Goal: Task Accomplishment & Management: Use online tool/utility

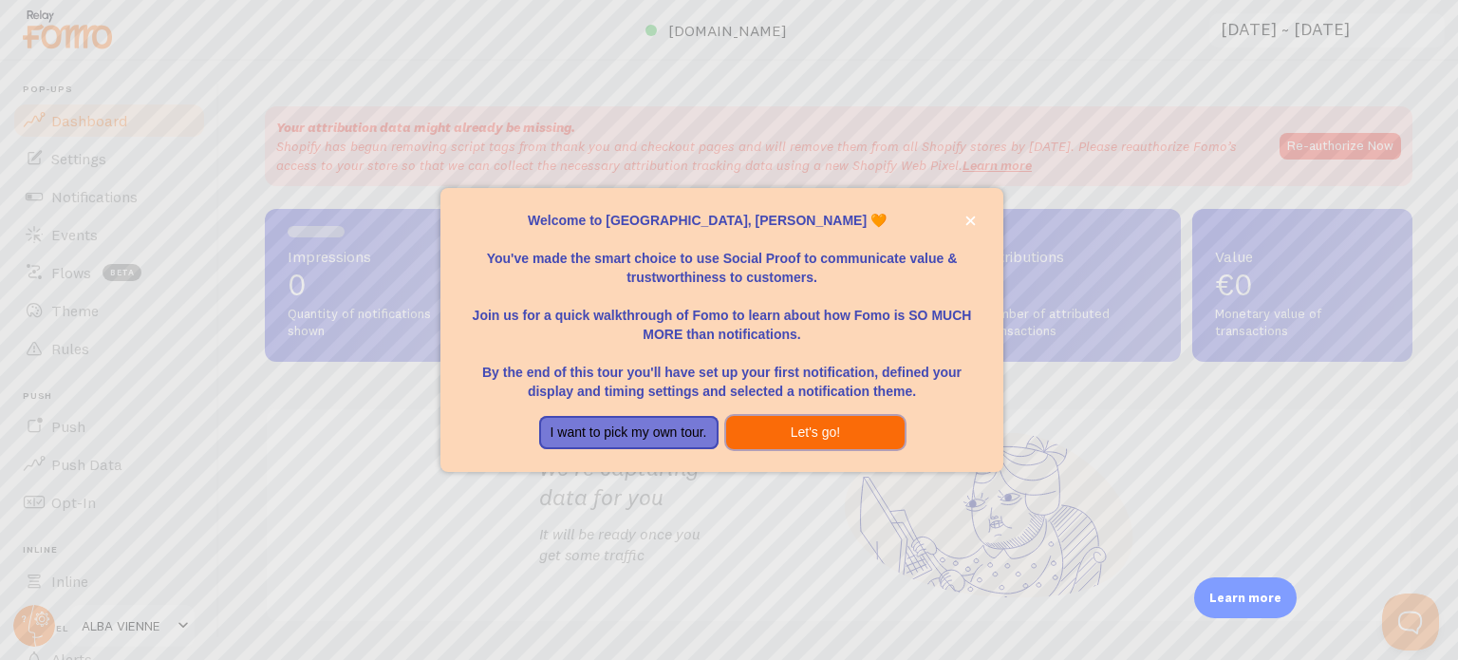
click at [834, 436] on button "Let's go!" at bounding box center [815, 433] width 179 height 34
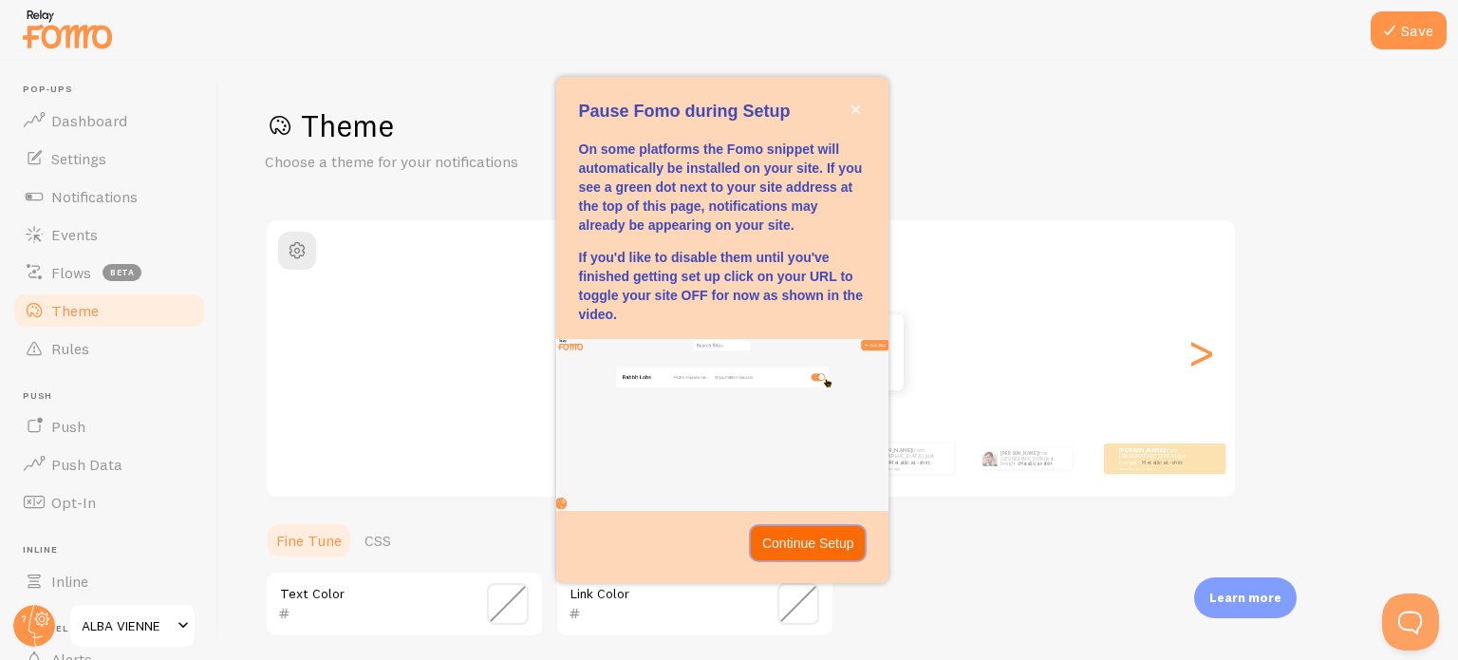
click at [835, 541] on p "Continue Setup" at bounding box center [808, 543] width 92 height 19
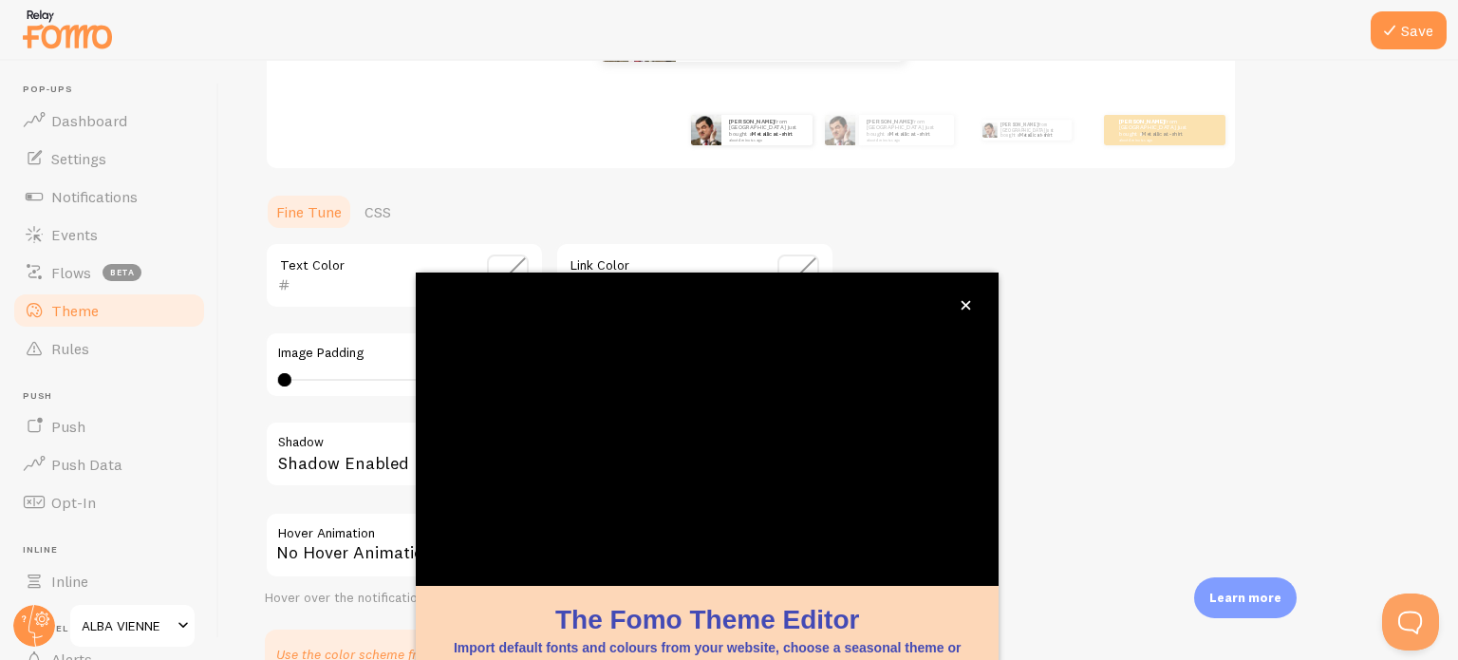
scroll to position [368, 0]
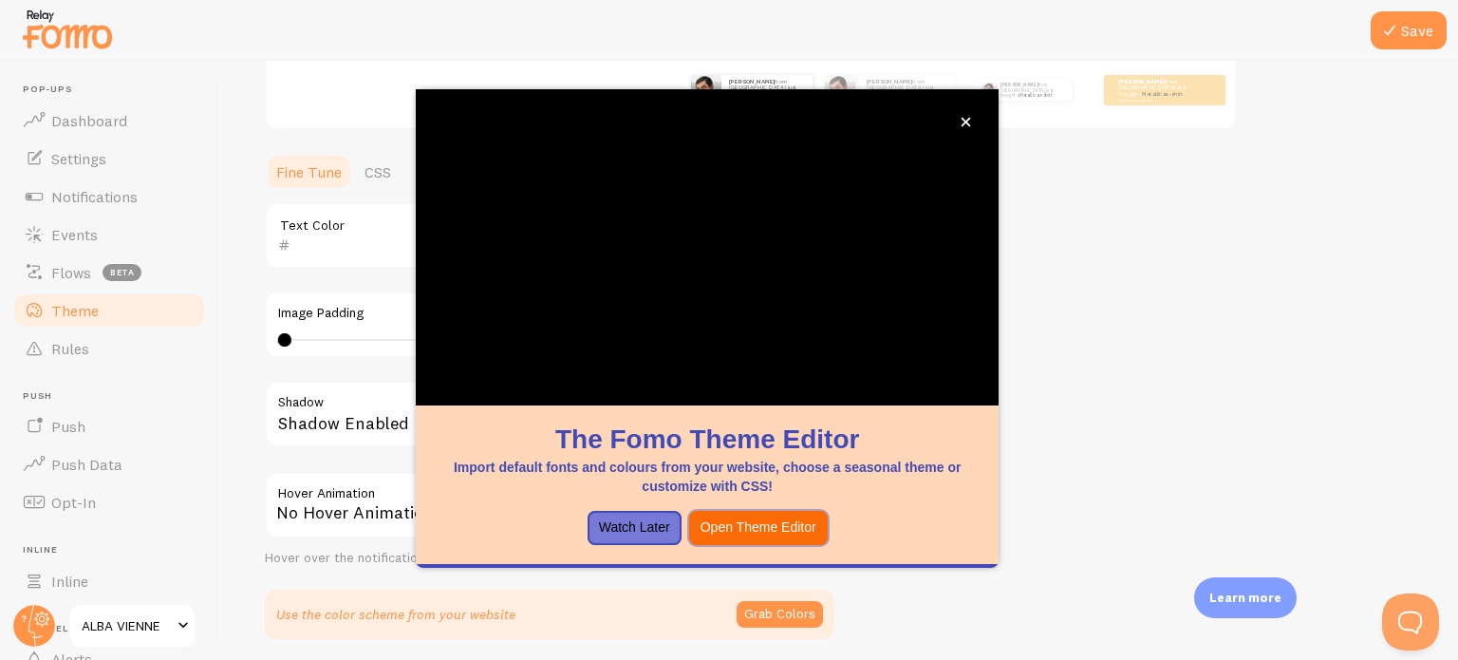
click at [771, 523] on button "Open Theme Editor" at bounding box center [758, 528] width 139 height 34
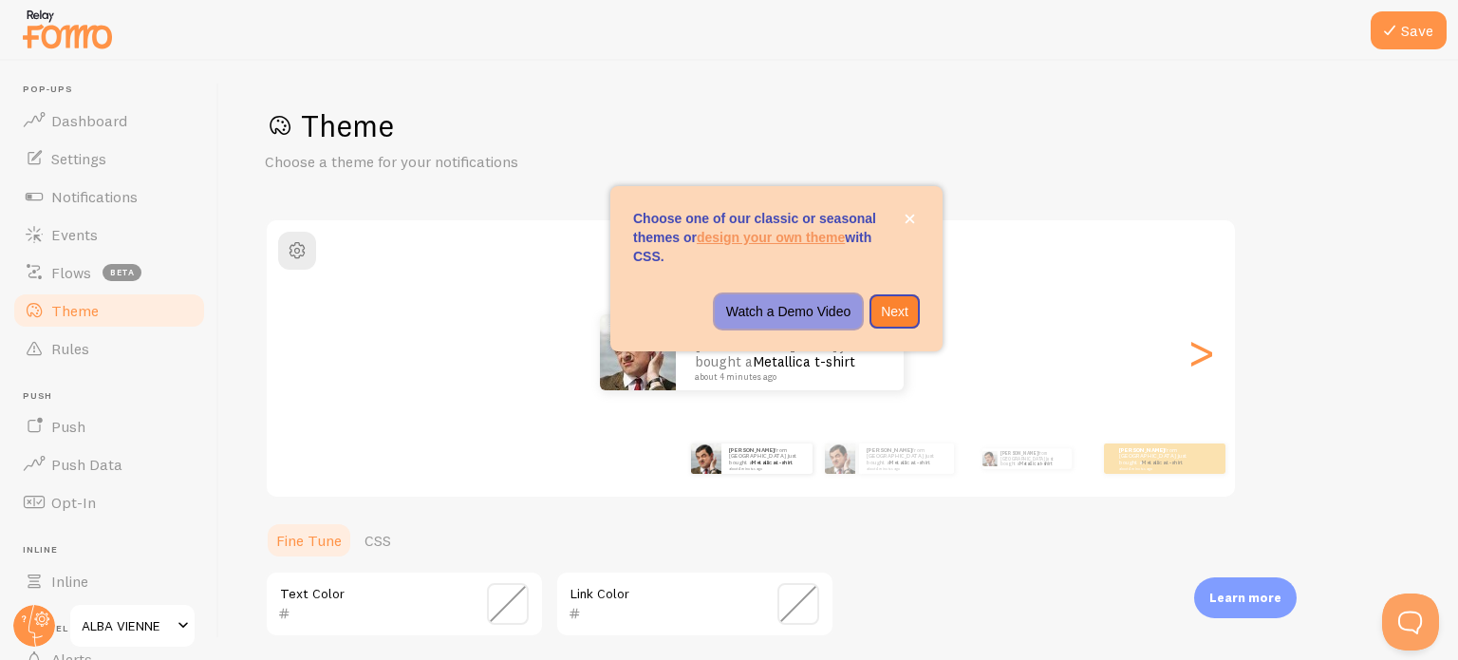
click at [823, 308] on p "Watch a Demo Video" at bounding box center [788, 311] width 125 height 19
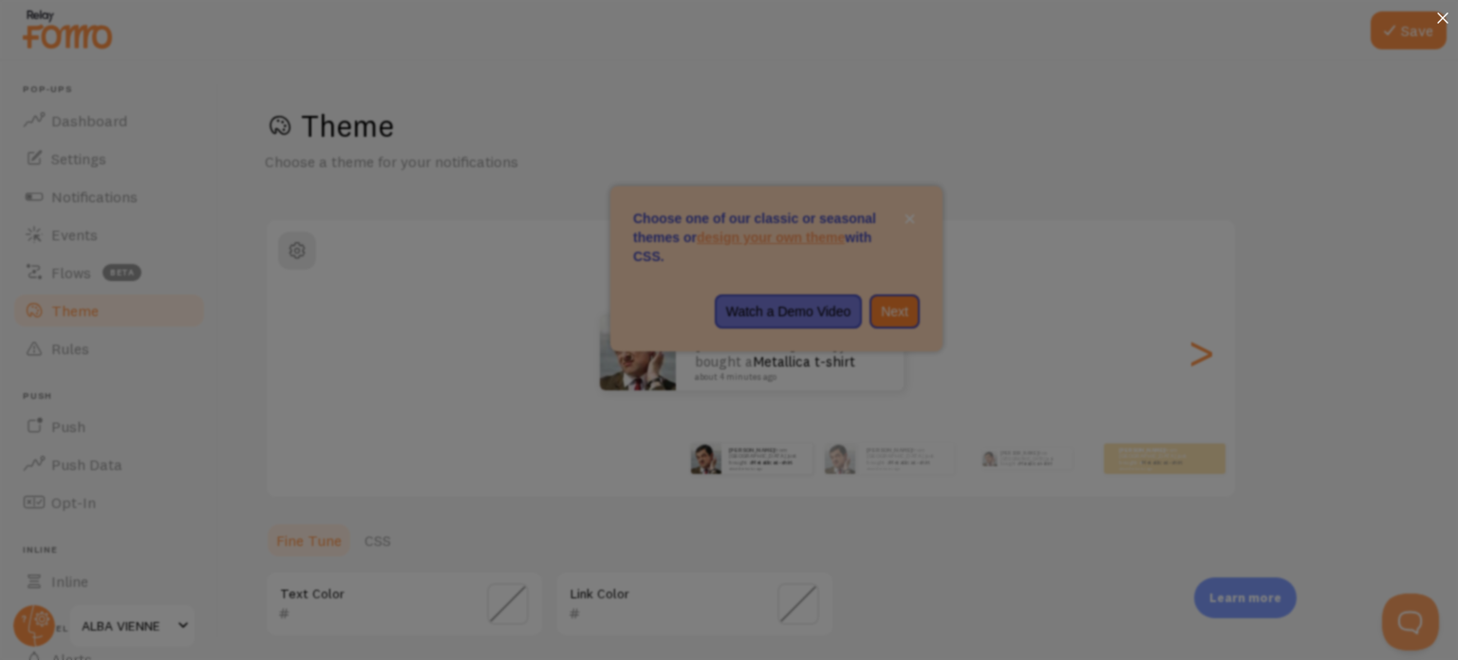
click at [1448, 18] on icon at bounding box center [1443, 17] width 11 height 11
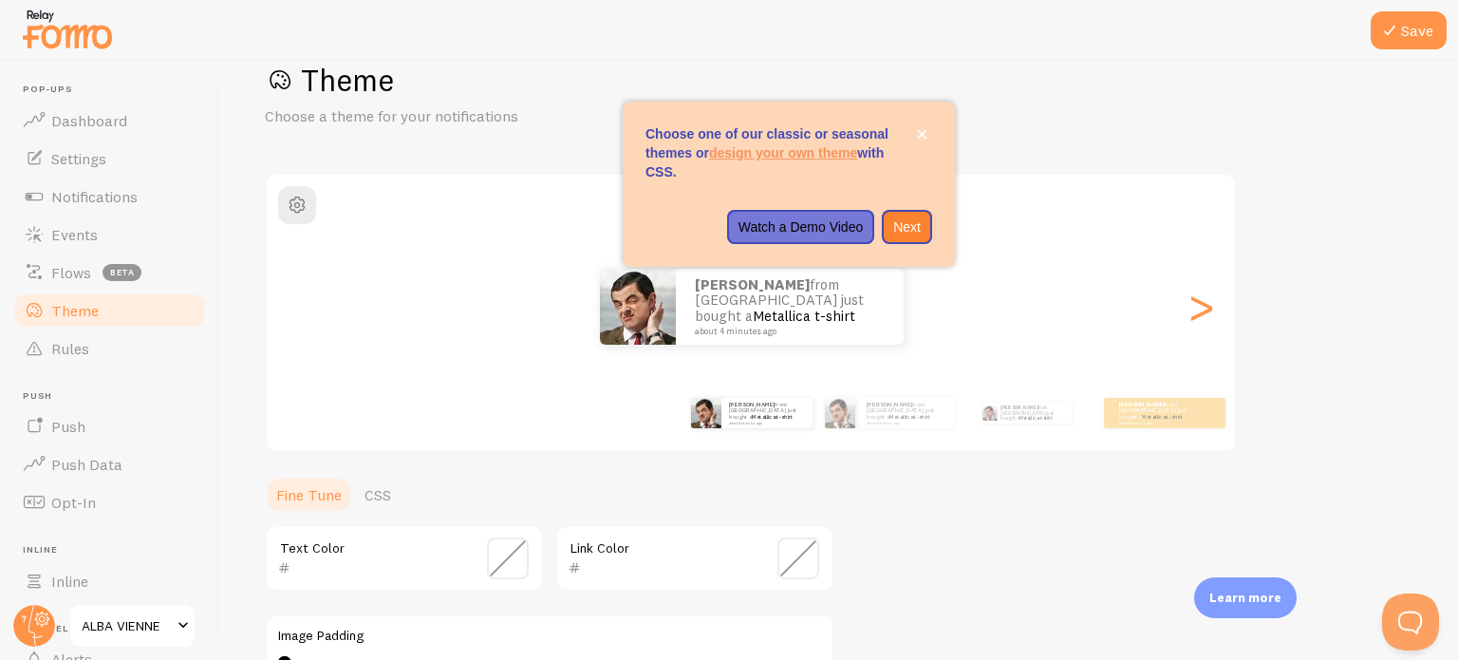
scroll to position [190, 0]
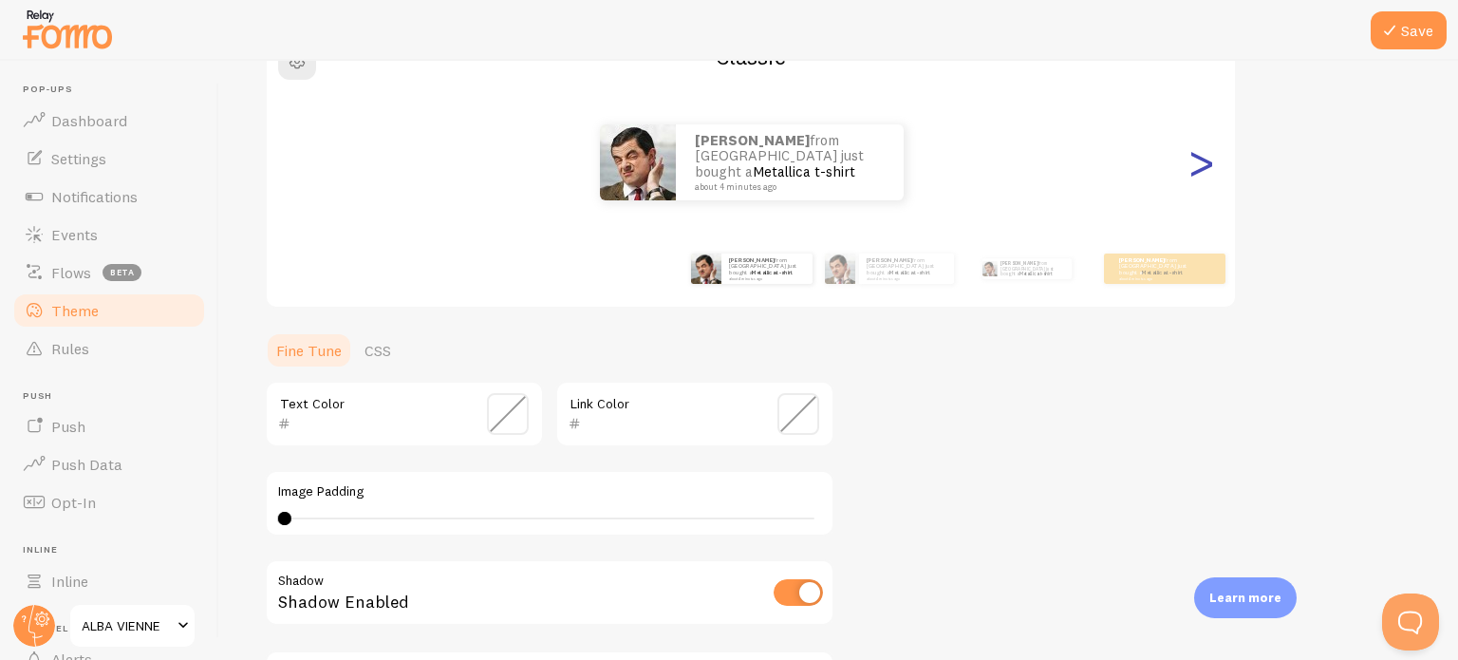
click at [1213, 160] on div ">" at bounding box center [1201, 162] width 23 height 137
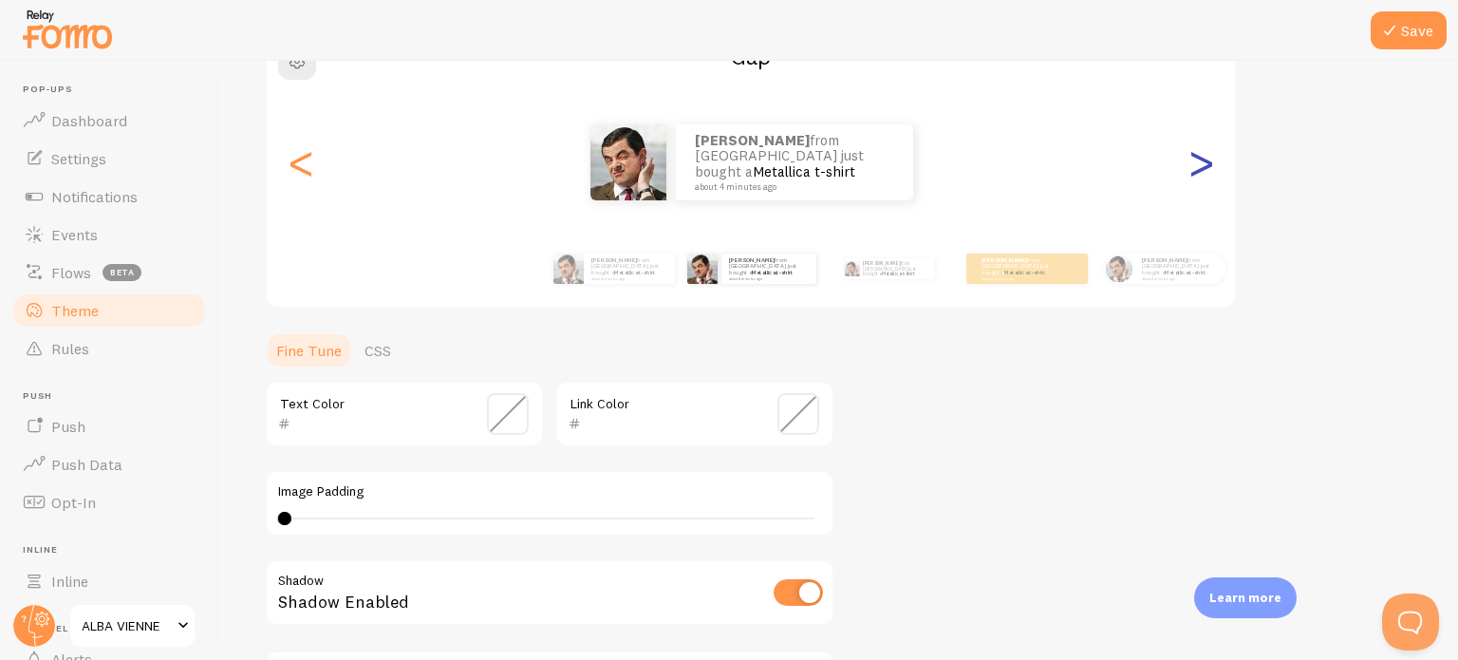
click at [1213, 160] on div ">" at bounding box center [1201, 162] width 23 height 137
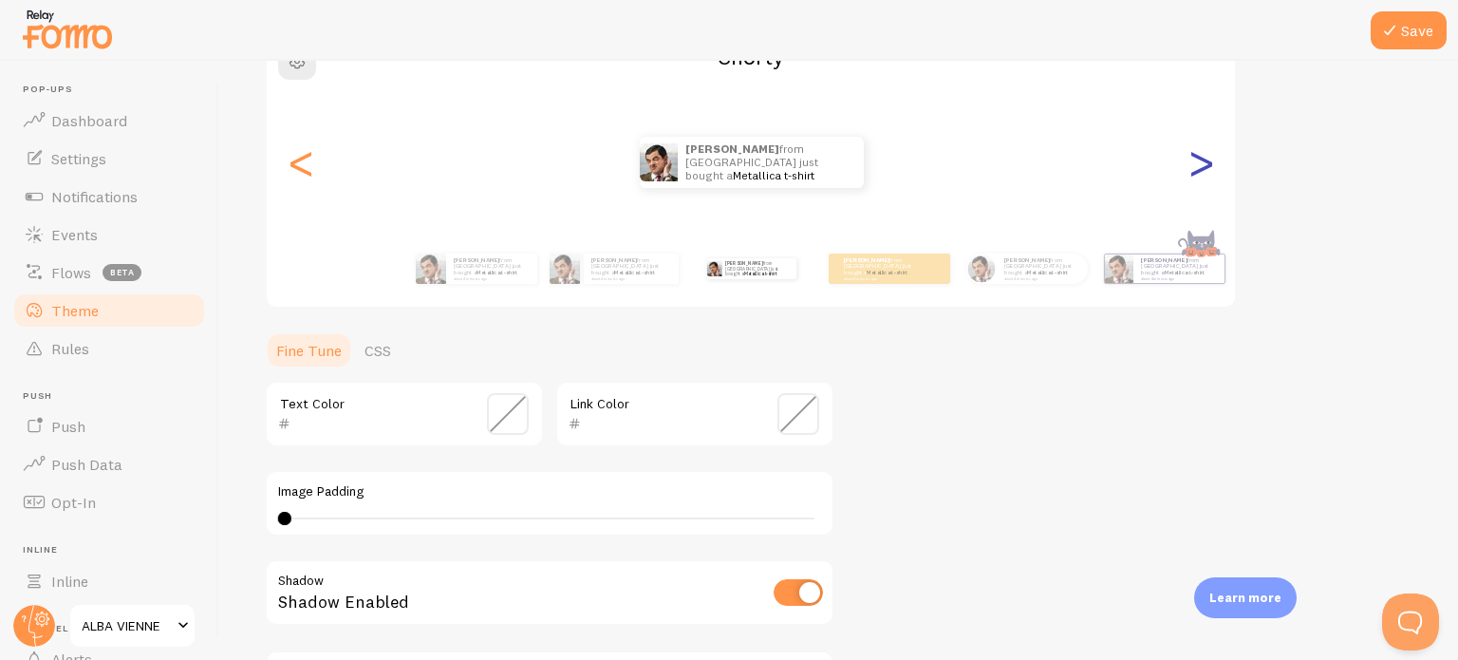
click at [1213, 160] on div ">" at bounding box center [1201, 162] width 23 height 137
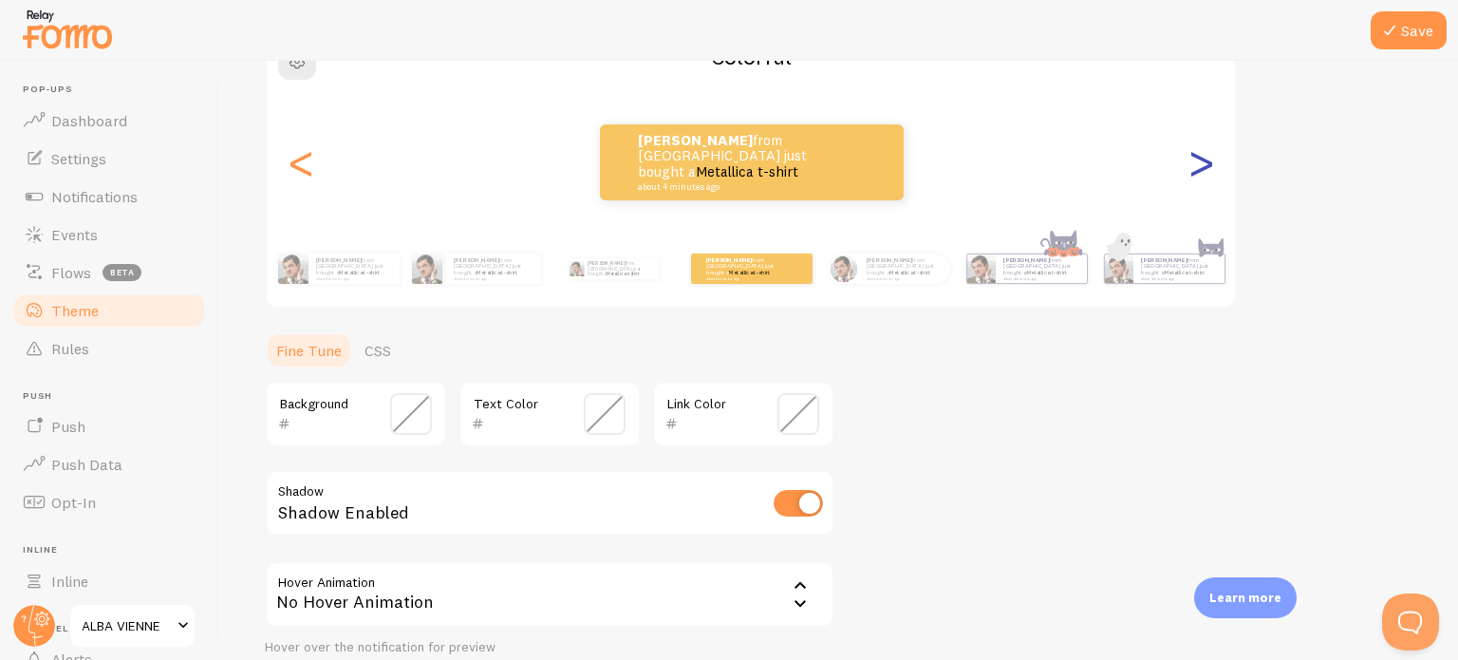
click at [1213, 160] on div ">" at bounding box center [1201, 162] width 23 height 137
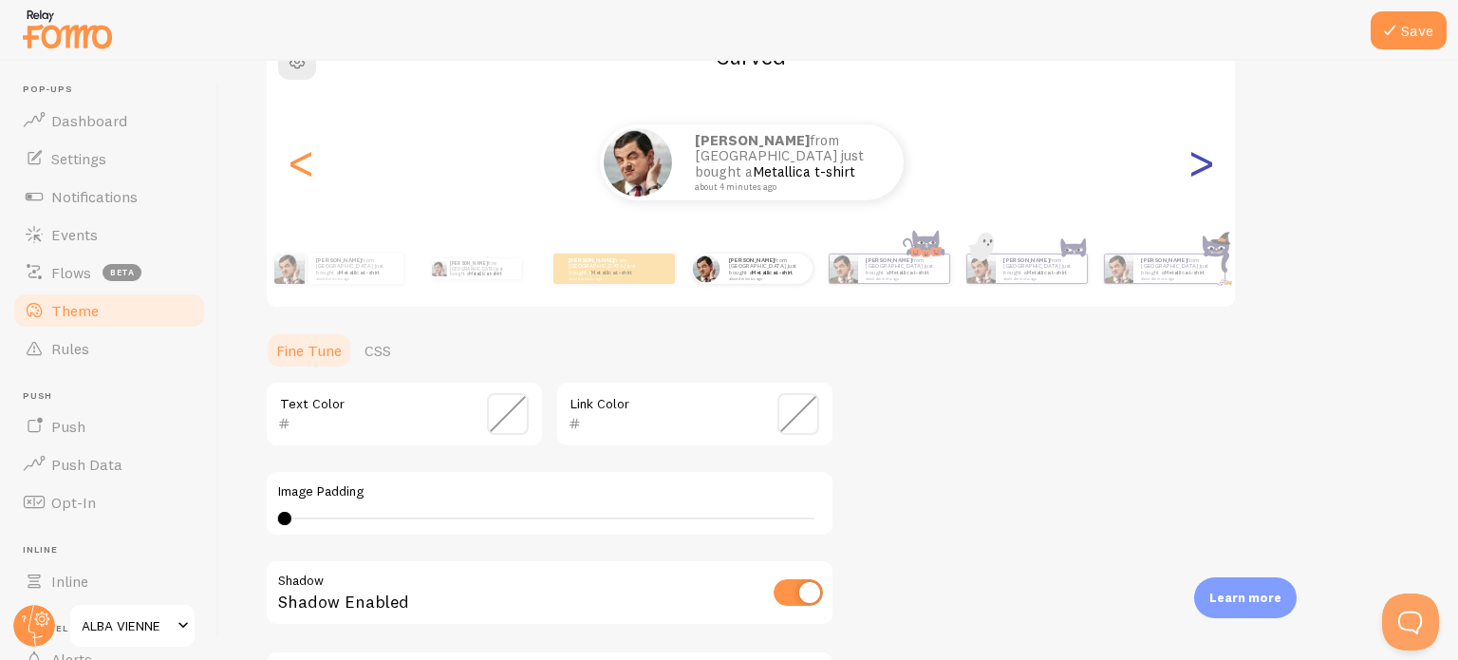
click at [1213, 167] on div ">" at bounding box center [1201, 162] width 23 height 137
type input "0"
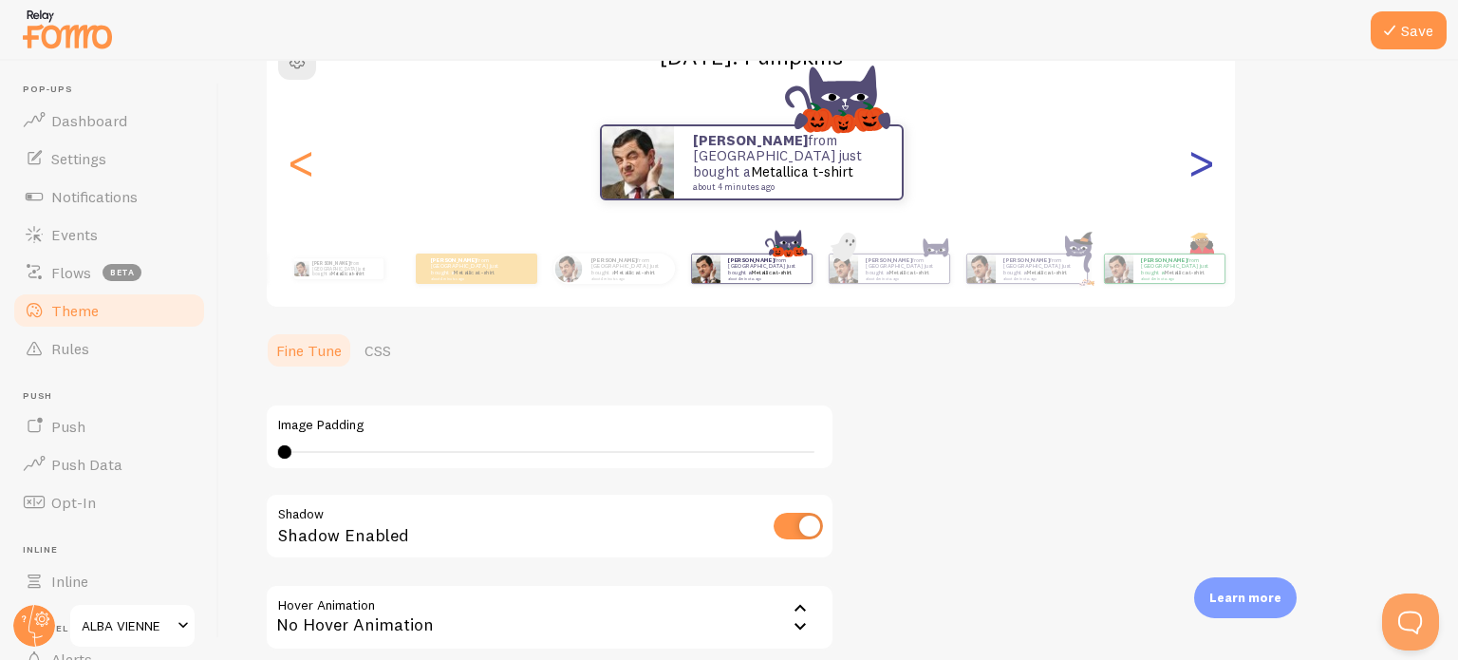
click at [1208, 163] on div ">" at bounding box center [1201, 162] width 23 height 137
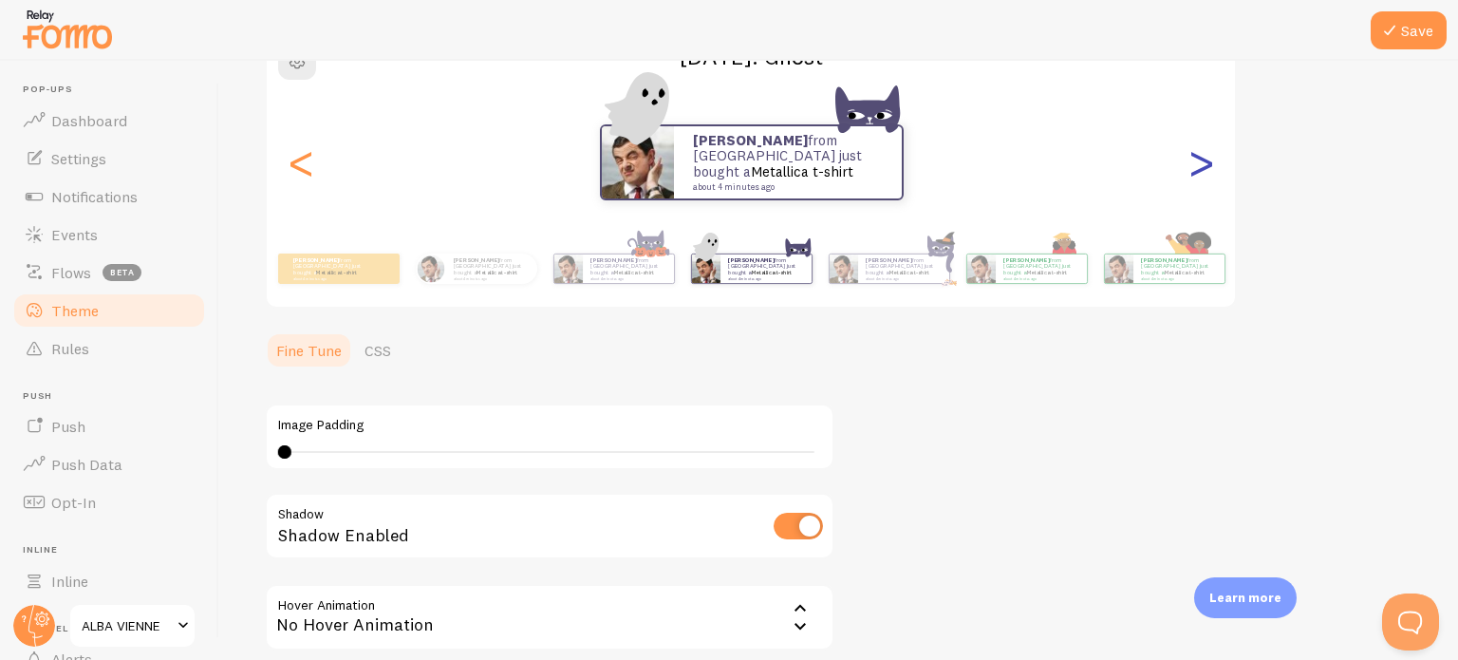
click at [1208, 163] on div ">" at bounding box center [1201, 162] width 23 height 137
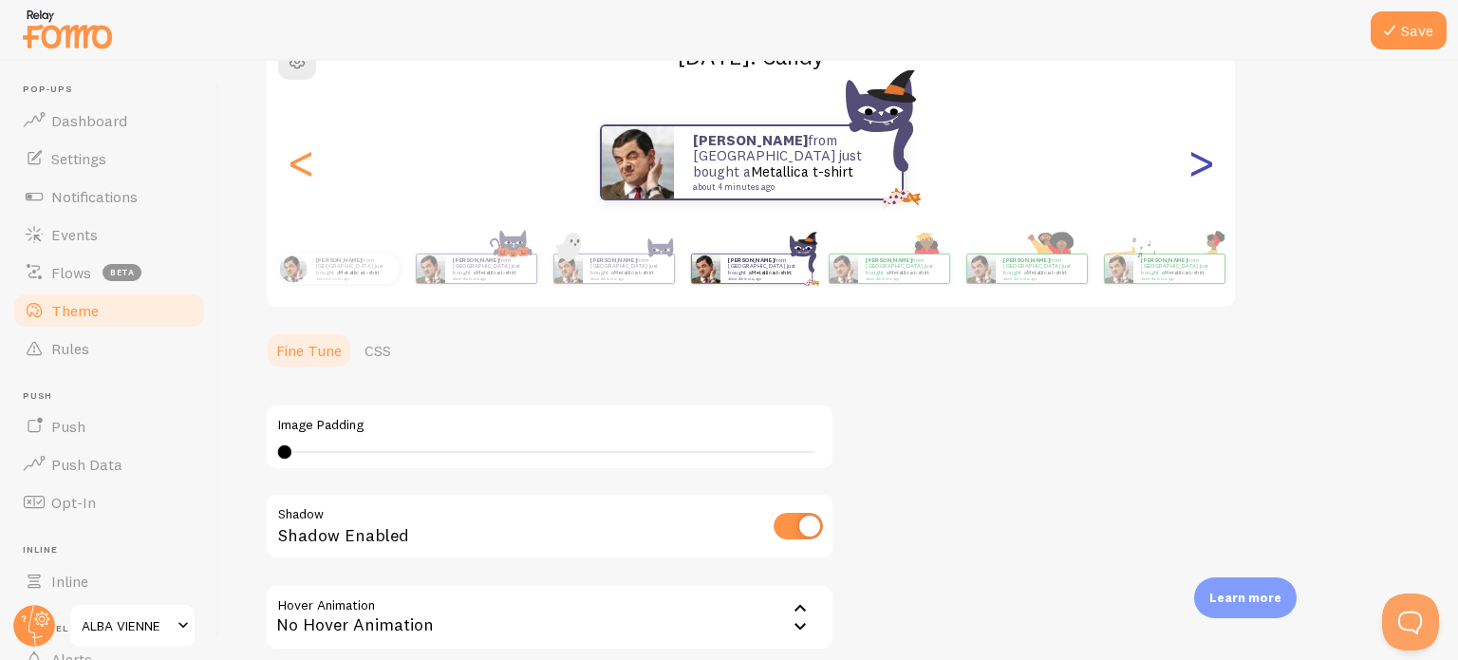
click at [1208, 163] on div ">" at bounding box center [1201, 162] width 23 height 137
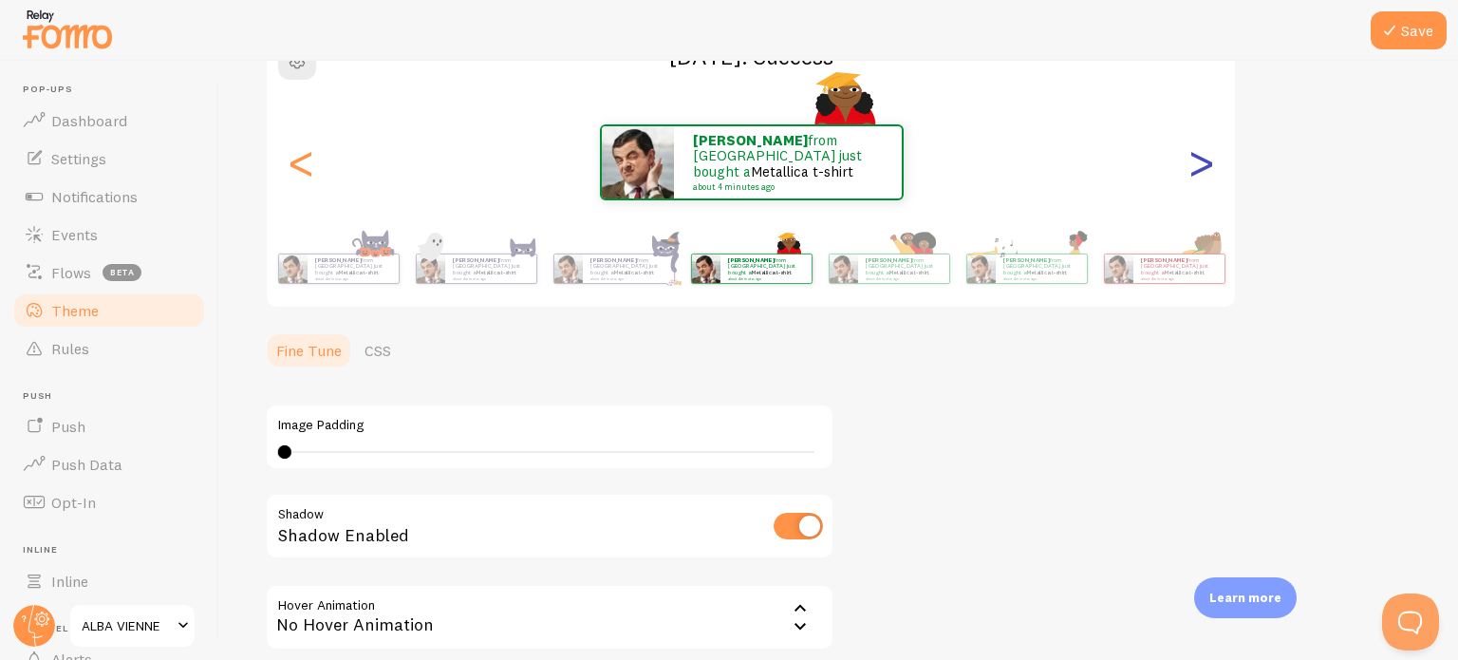
click at [1208, 163] on div ">" at bounding box center [1201, 162] width 23 height 137
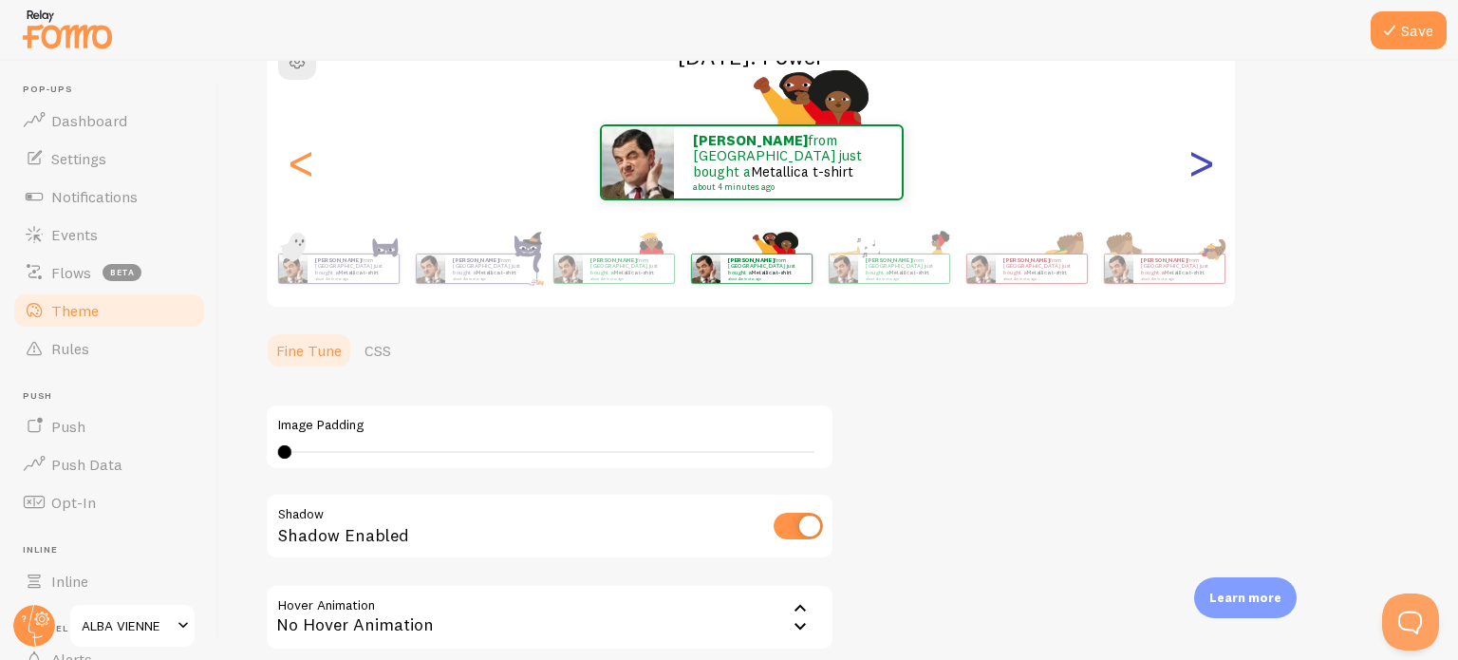
click at [1208, 163] on div ">" at bounding box center [1201, 162] width 23 height 137
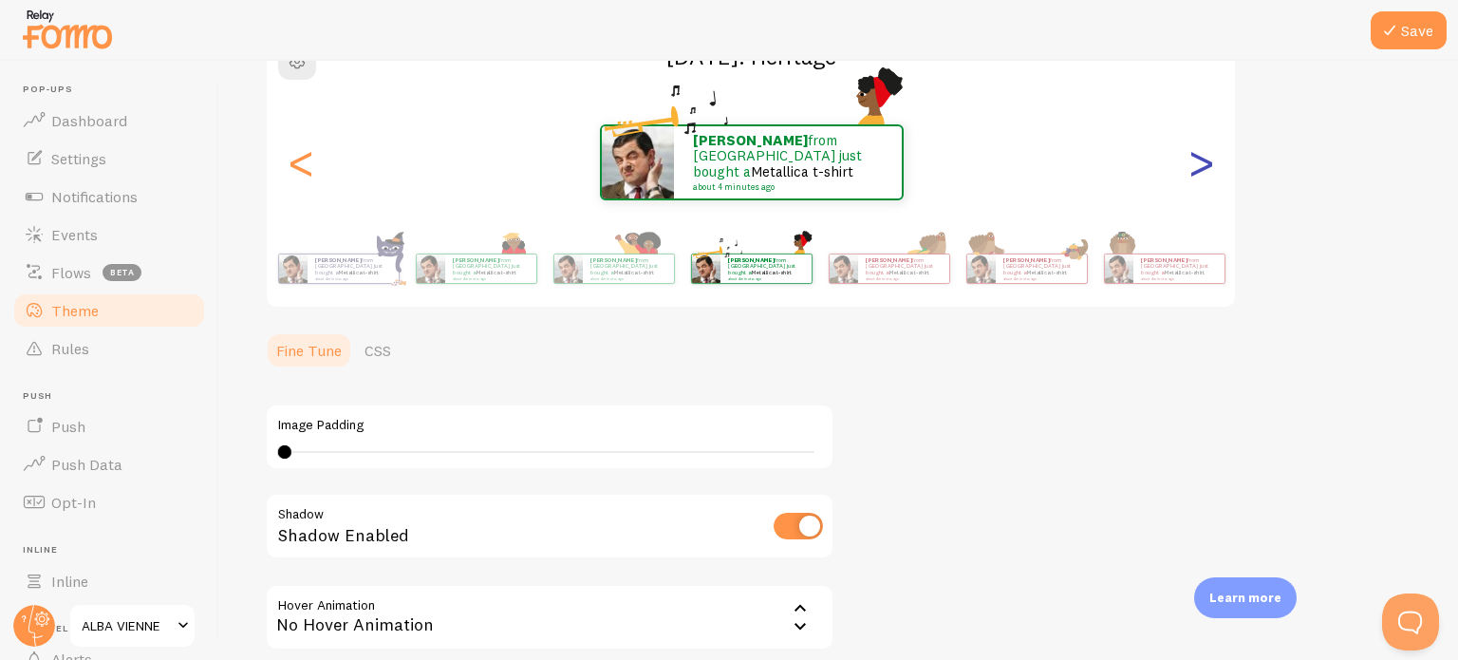
click at [1208, 163] on div ">" at bounding box center [1201, 162] width 23 height 137
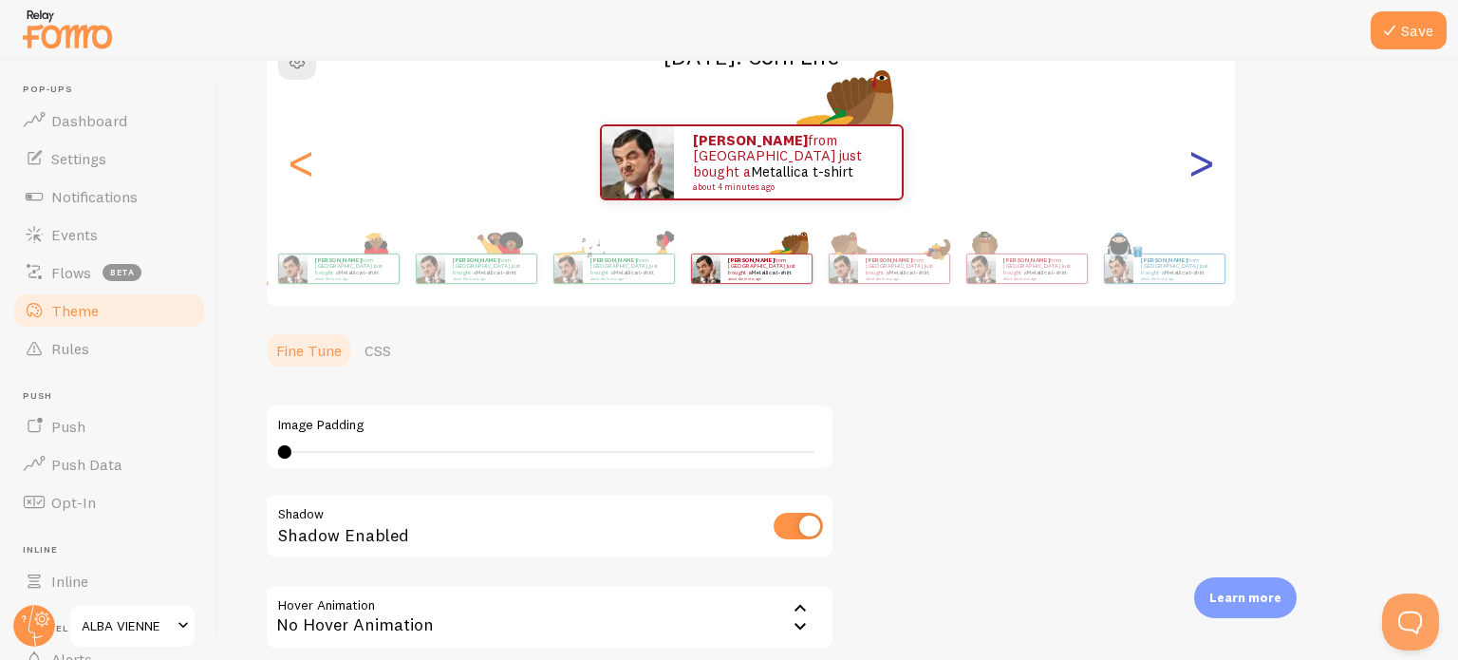
click at [1208, 163] on div ">" at bounding box center [1201, 162] width 23 height 137
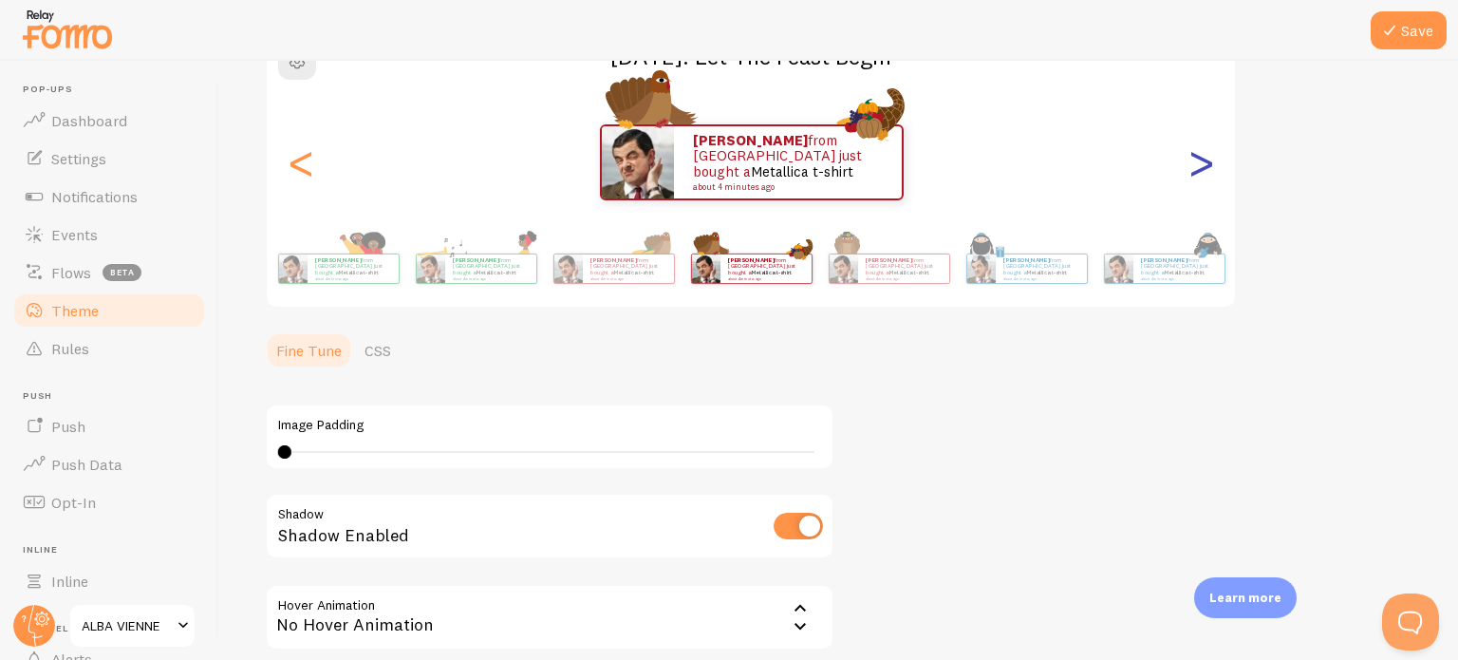
click at [1208, 163] on div ">" at bounding box center [1201, 162] width 23 height 137
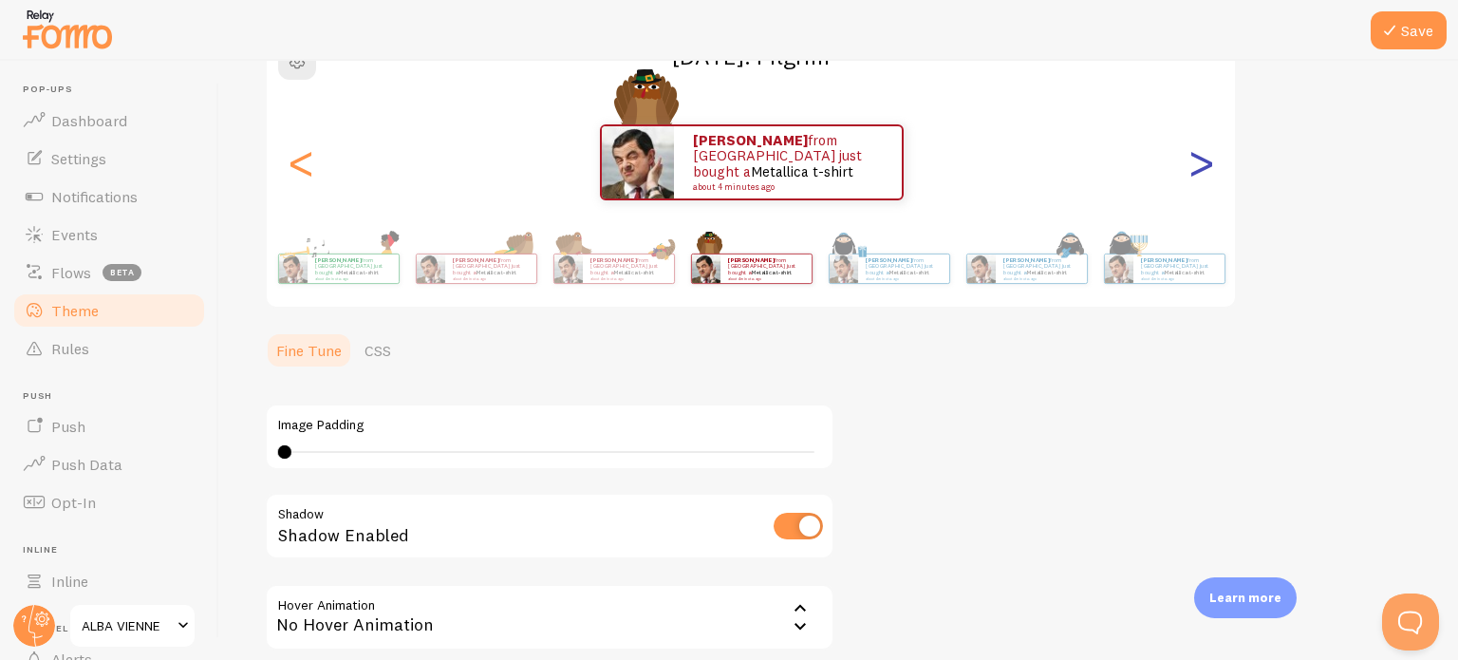
click at [1208, 163] on div ">" at bounding box center [1201, 162] width 23 height 137
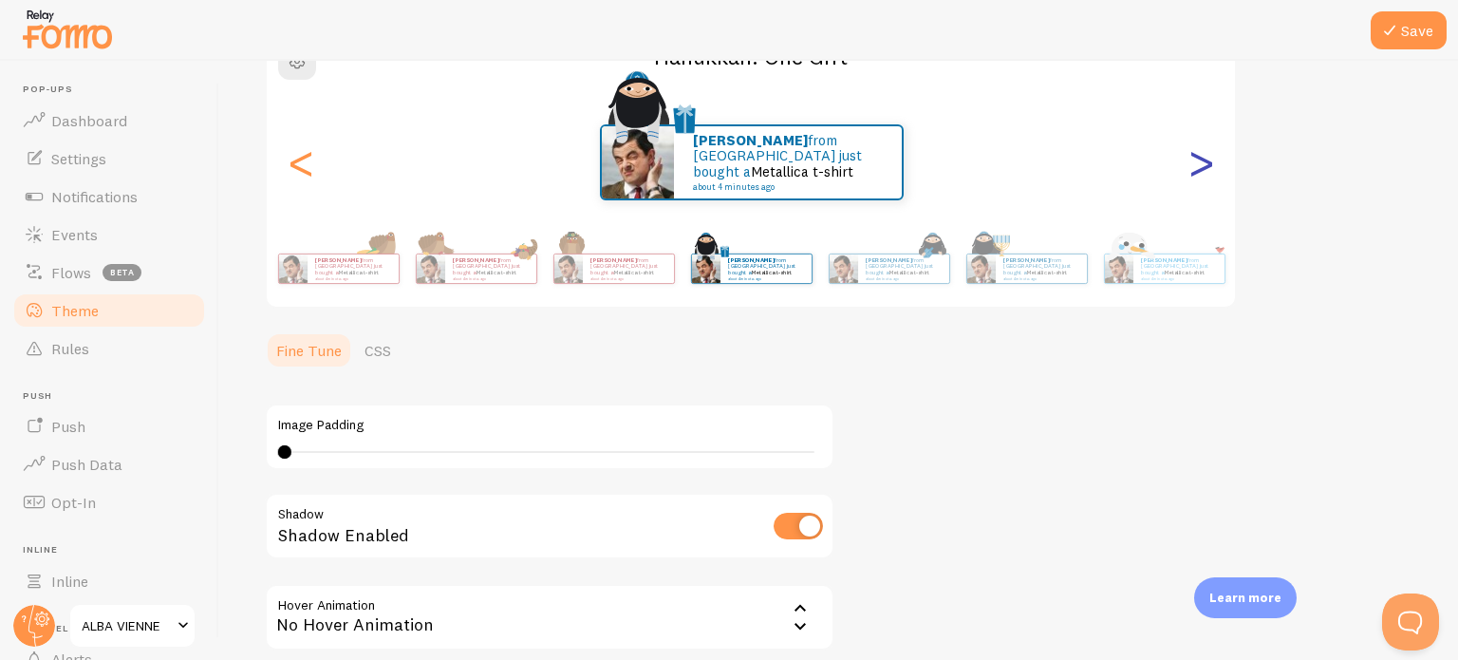
click at [1208, 163] on div ">" at bounding box center [1201, 162] width 23 height 137
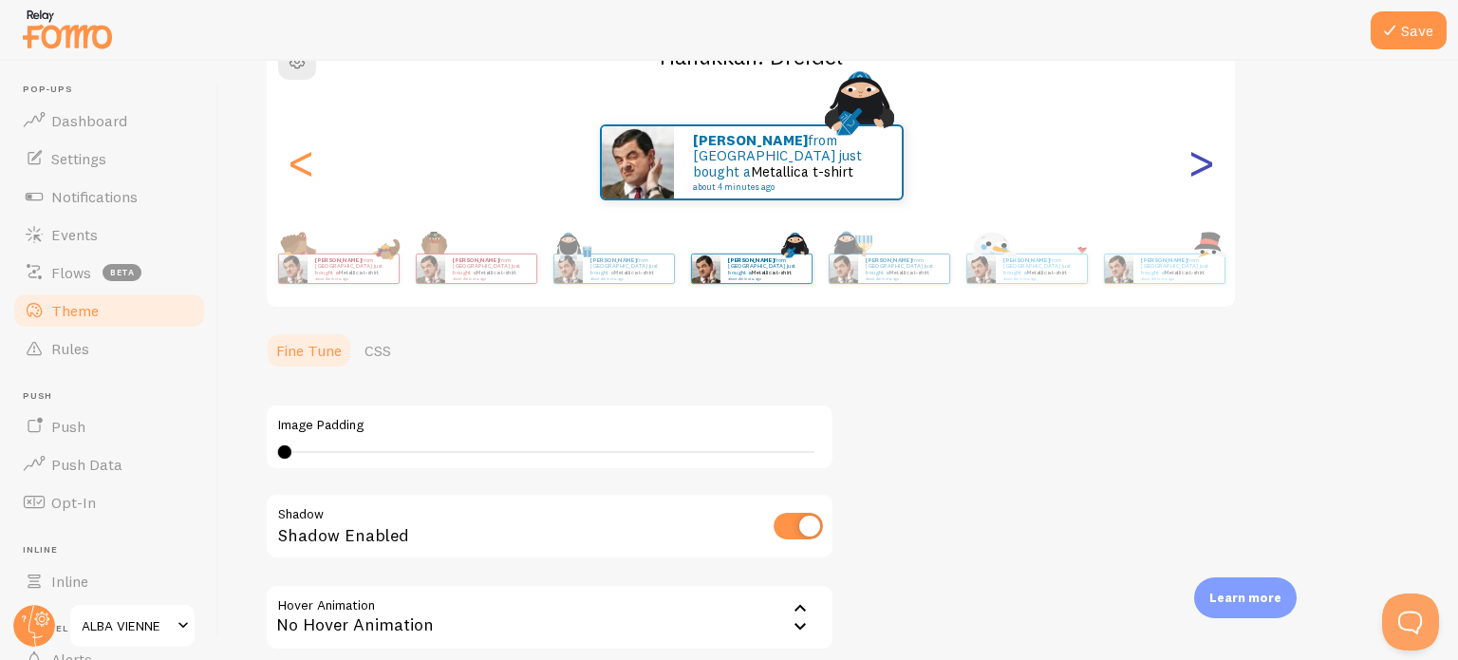
click at [1208, 163] on div ">" at bounding box center [1201, 162] width 23 height 137
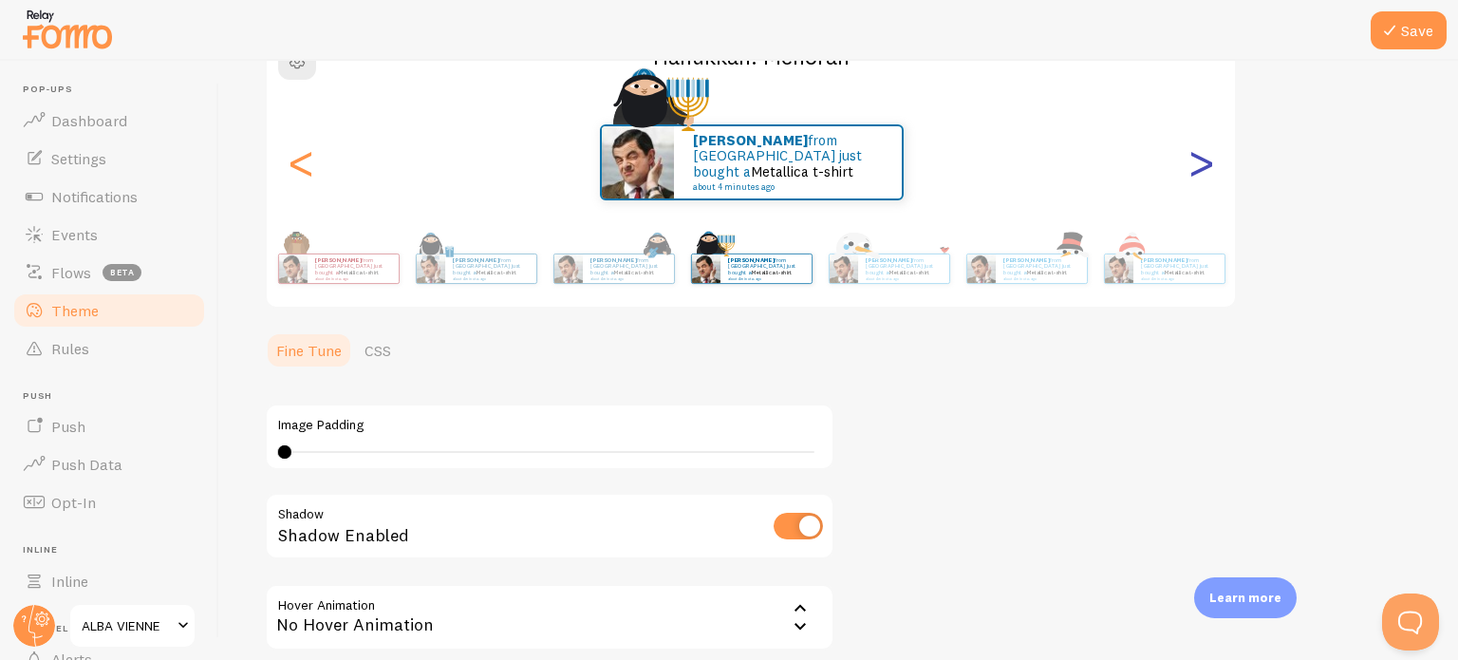
click at [1208, 163] on div ">" at bounding box center [1201, 162] width 23 height 137
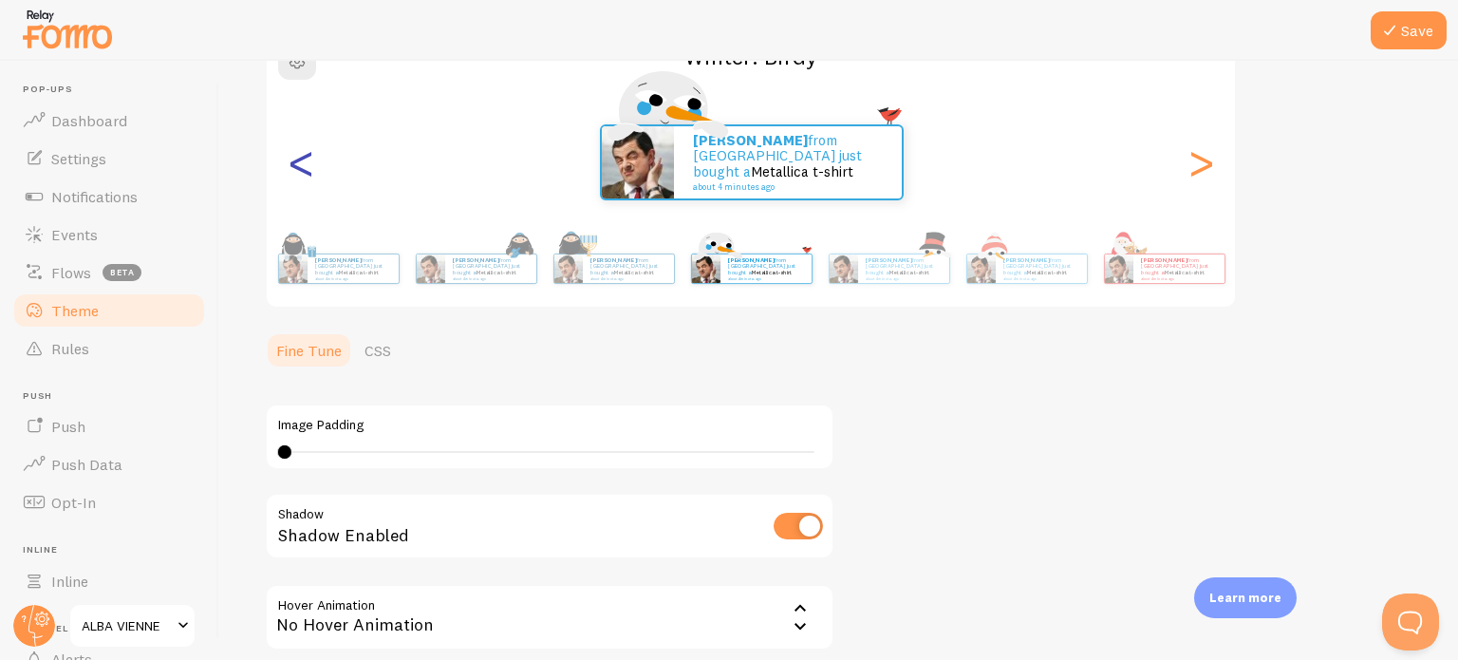
click at [290, 166] on div "<" at bounding box center [301, 162] width 23 height 137
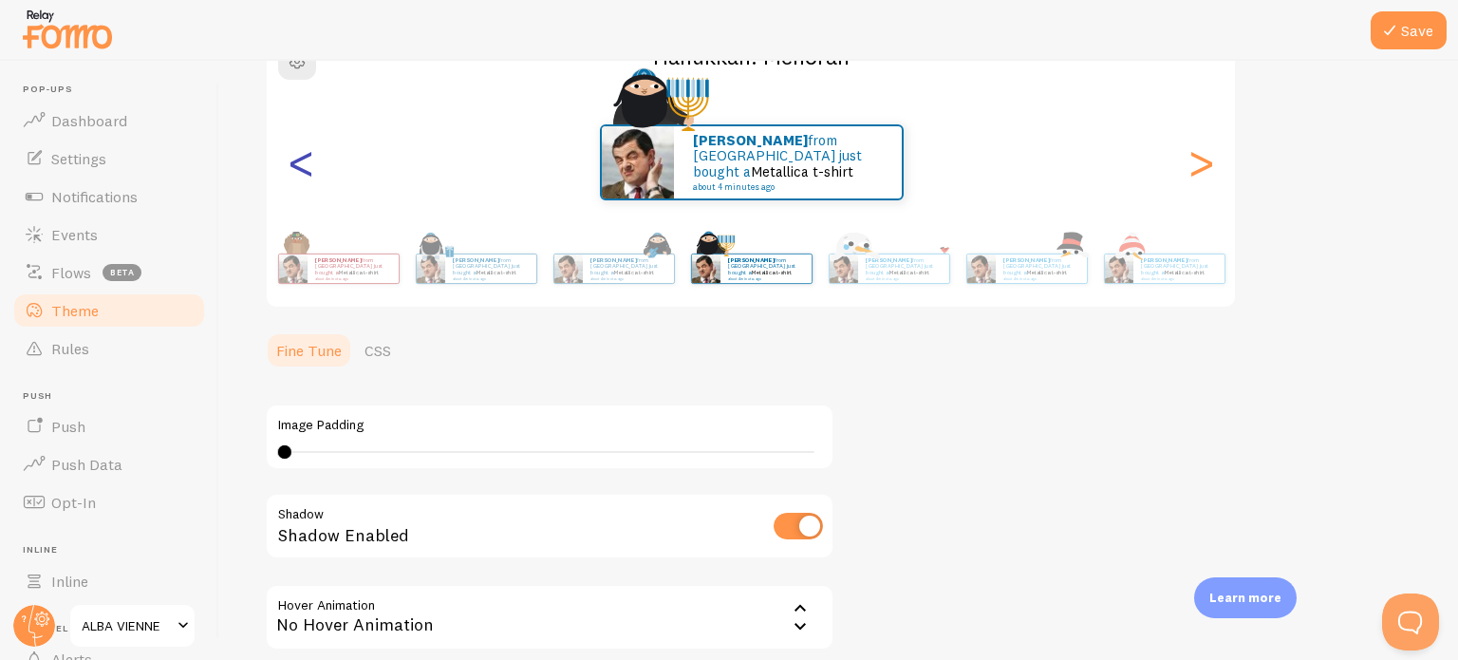
click at [290, 166] on div "<" at bounding box center [301, 162] width 23 height 137
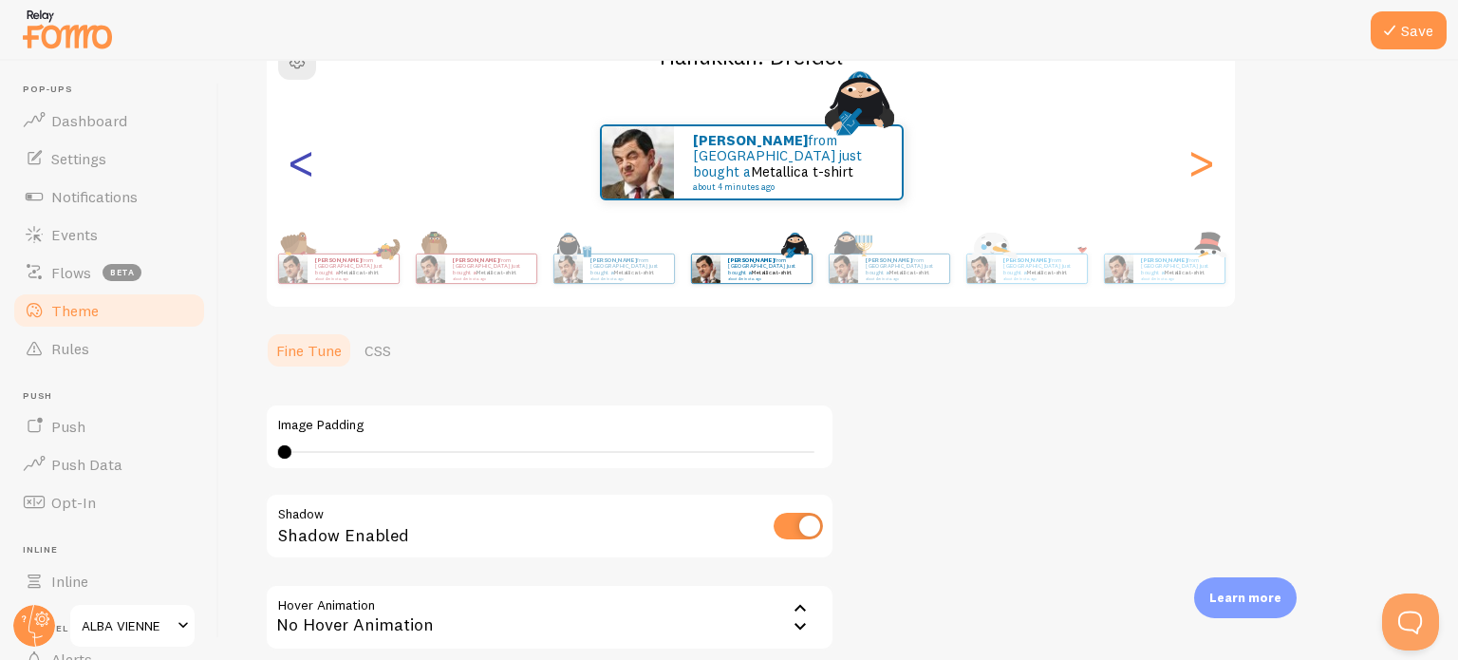
click at [290, 166] on div "<" at bounding box center [301, 162] width 23 height 137
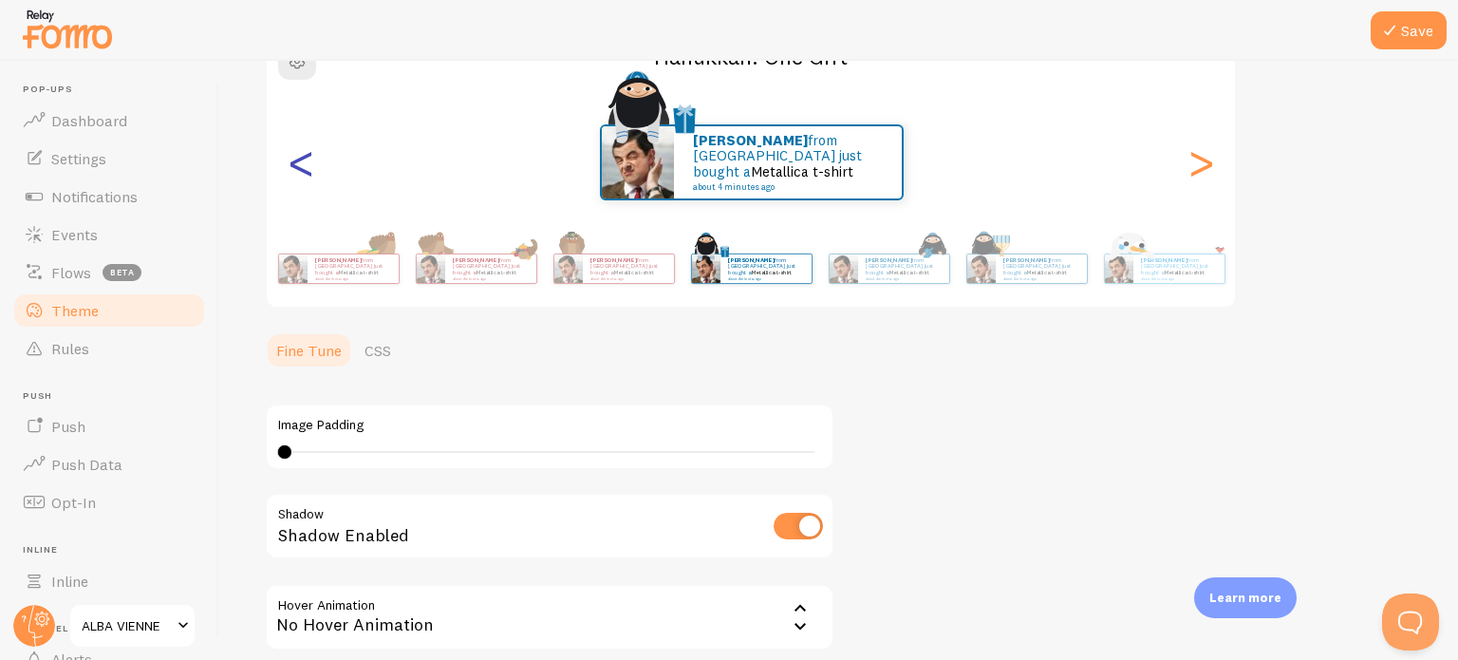
click at [290, 166] on div "<" at bounding box center [301, 162] width 23 height 137
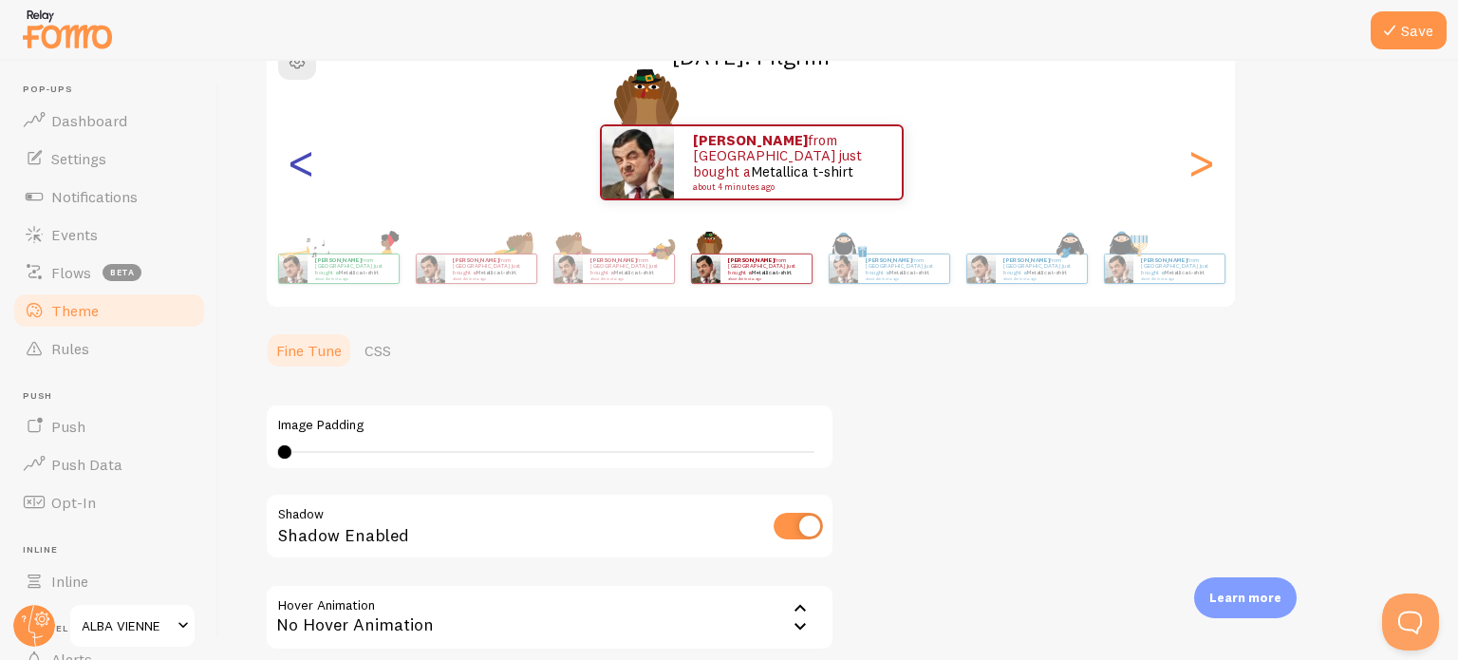
click at [290, 166] on div "<" at bounding box center [301, 162] width 23 height 137
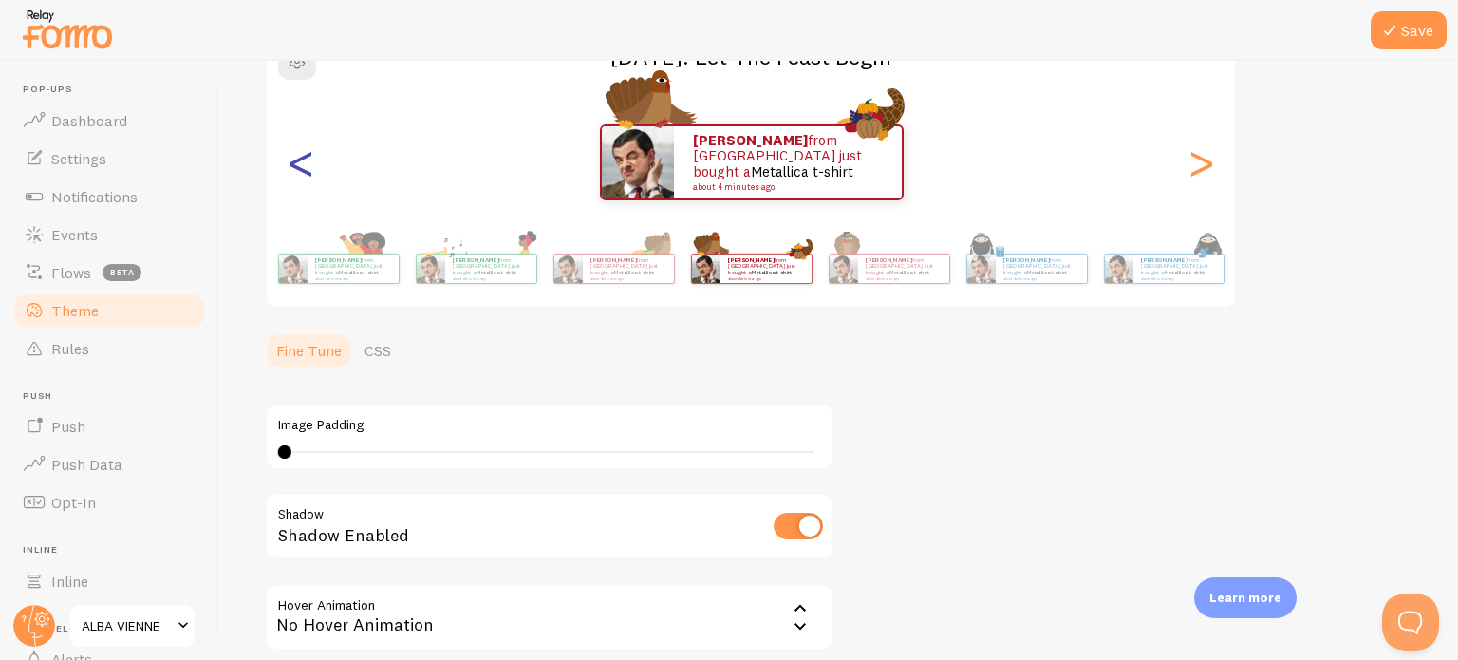
click at [290, 166] on div "<" at bounding box center [301, 162] width 23 height 137
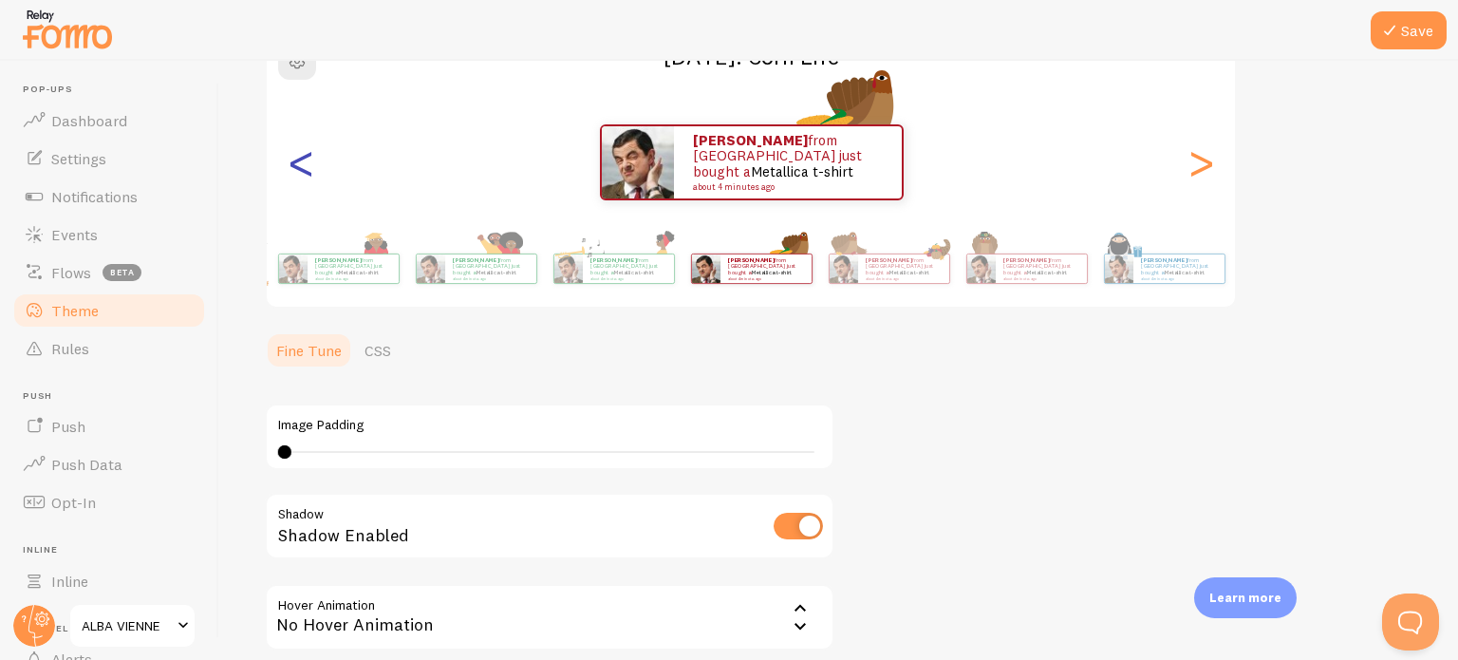
click at [290, 166] on div "<" at bounding box center [301, 162] width 23 height 137
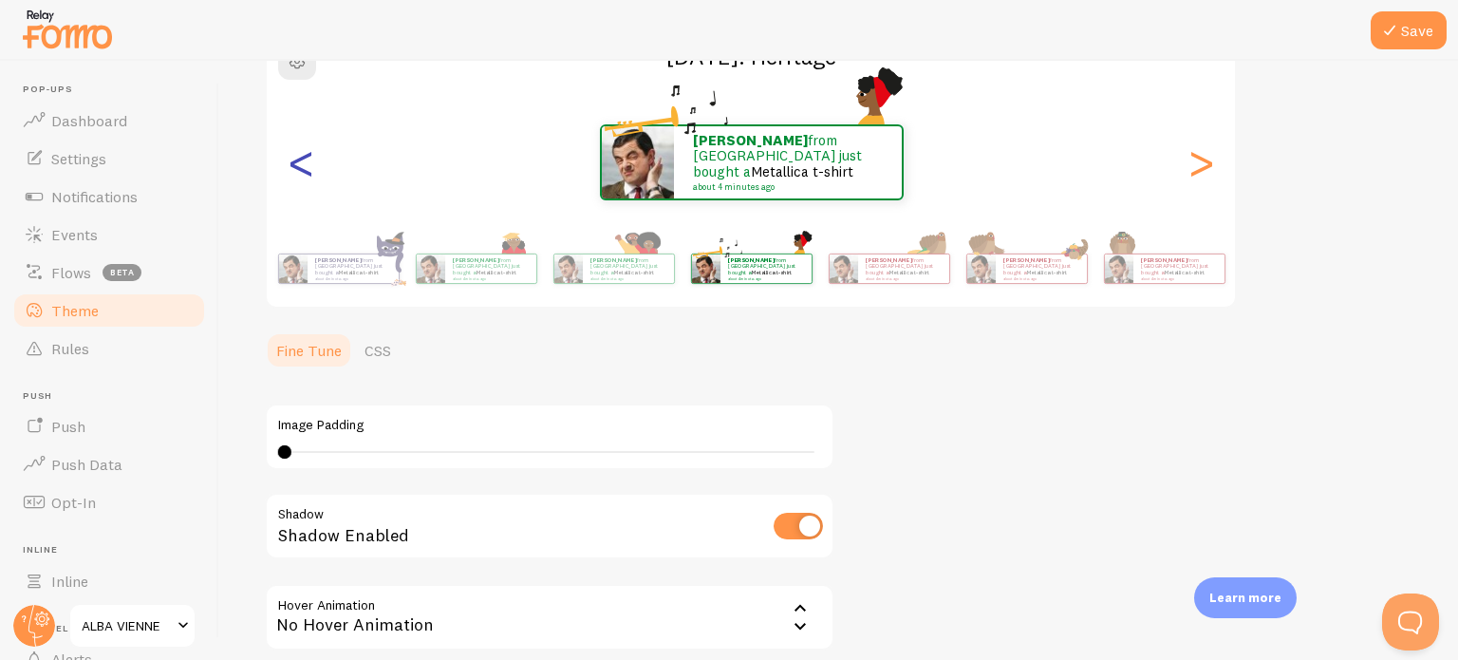
click at [290, 166] on div "<" at bounding box center [301, 162] width 23 height 137
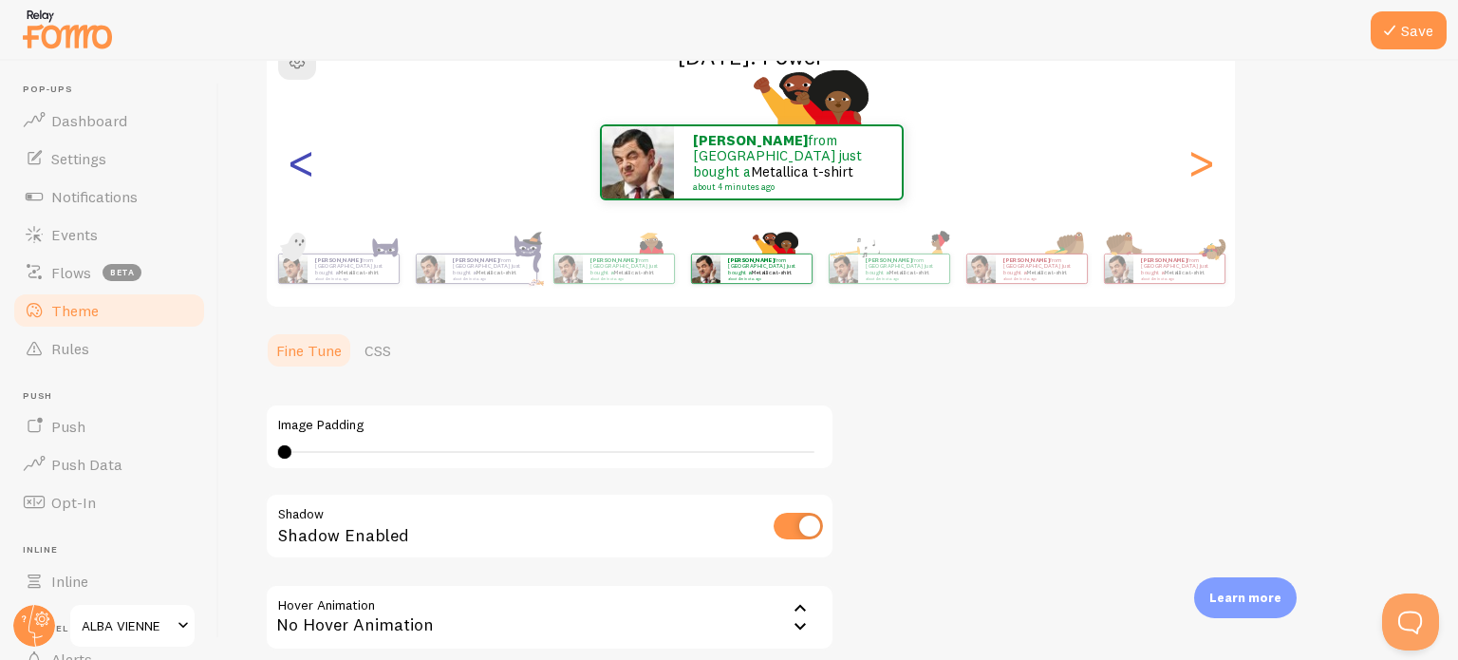
click at [290, 166] on div "<" at bounding box center [301, 162] width 23 height 137
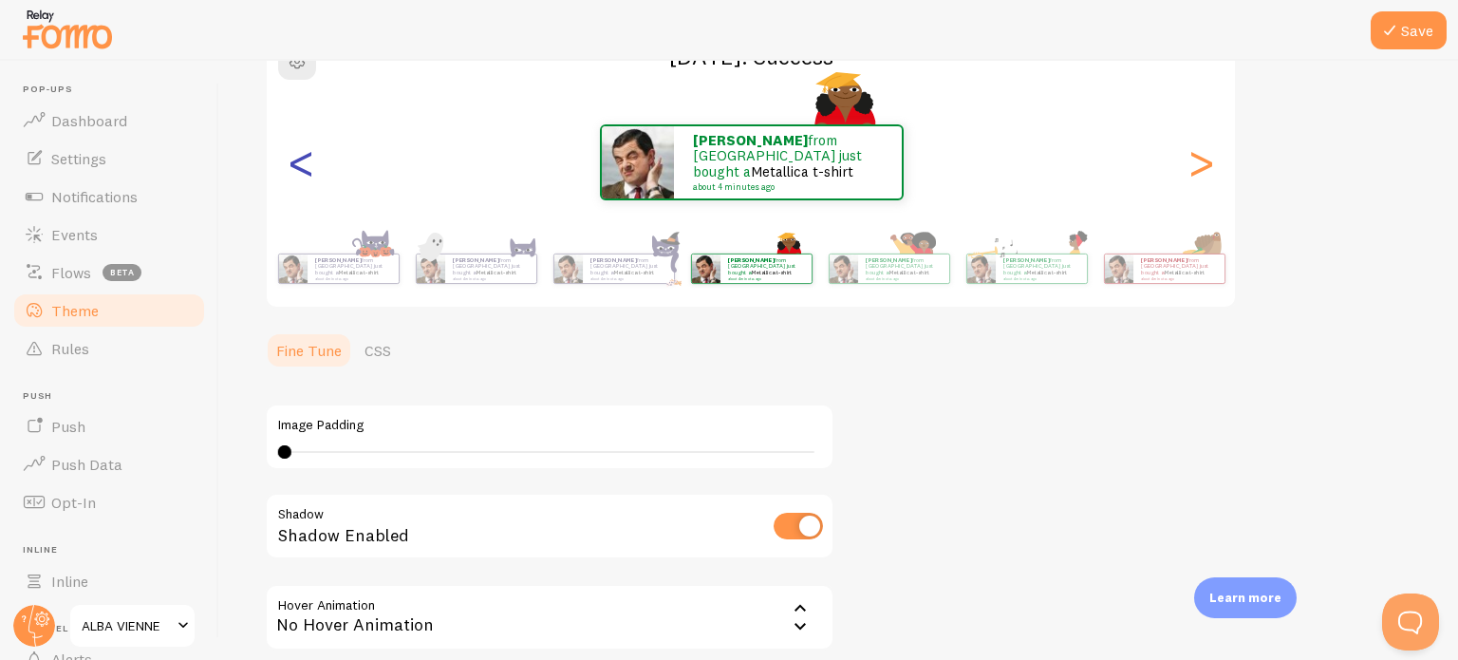
click at [290, 166] on div "<" at bounding box center [301, 162] width 23 height 137
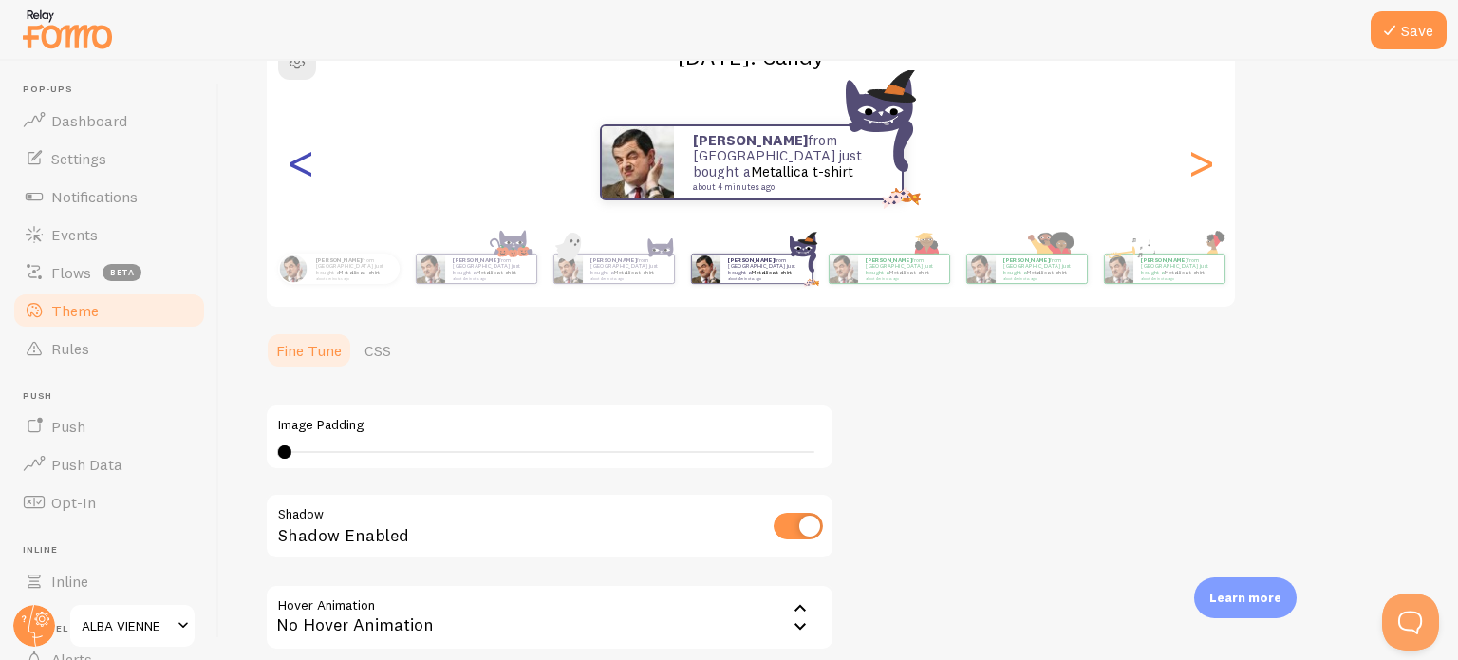
click at [290, 166] on div "<" at bounding box center [301, 162] width 23 height 137
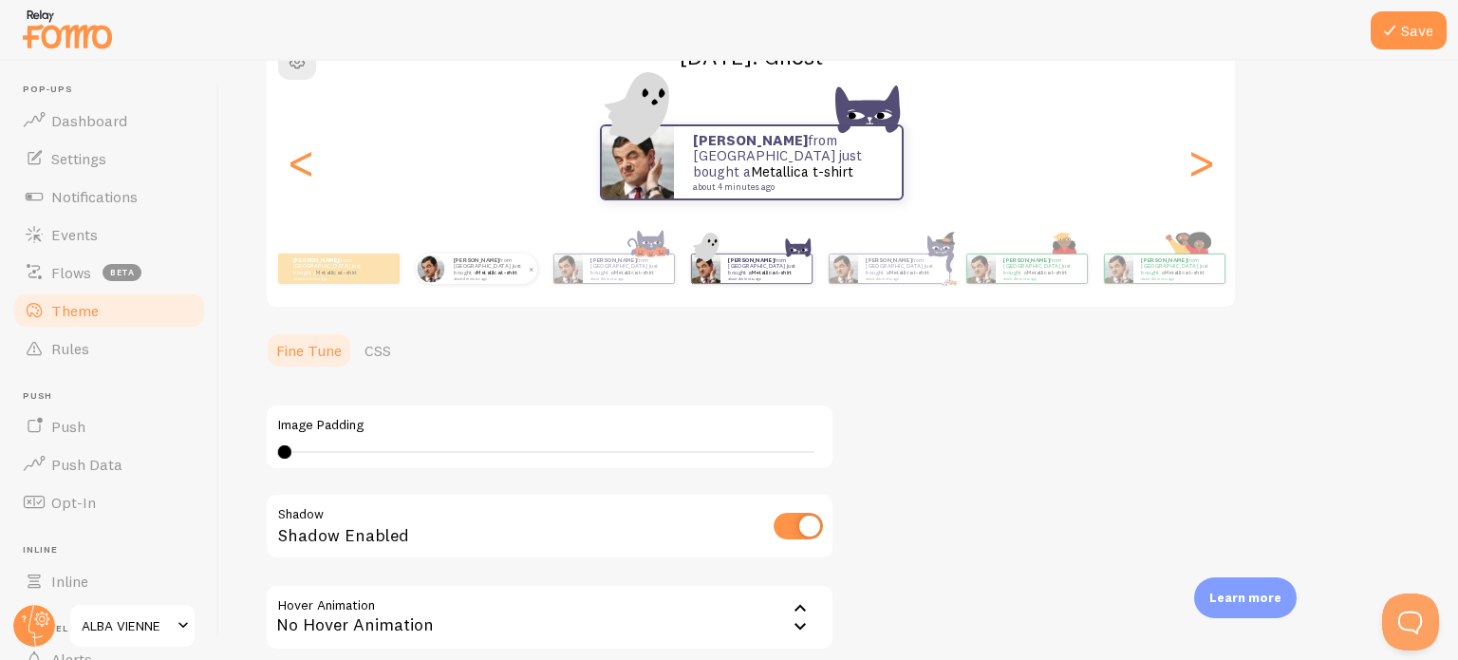
click at [460, 260] on strong "Alba" at bounding box center [477, 260] width 46 height 8
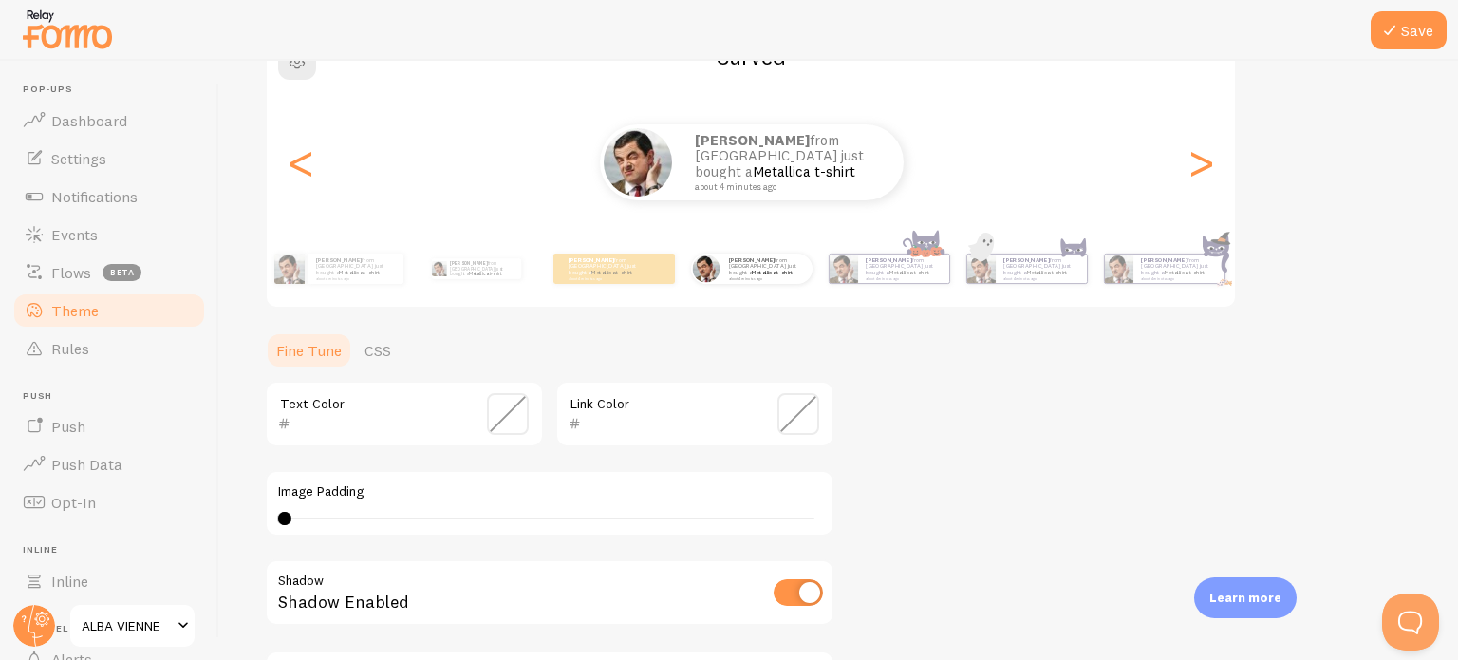
click at [801, 416] on span at bounding box center [799, 414] width 42 height 42
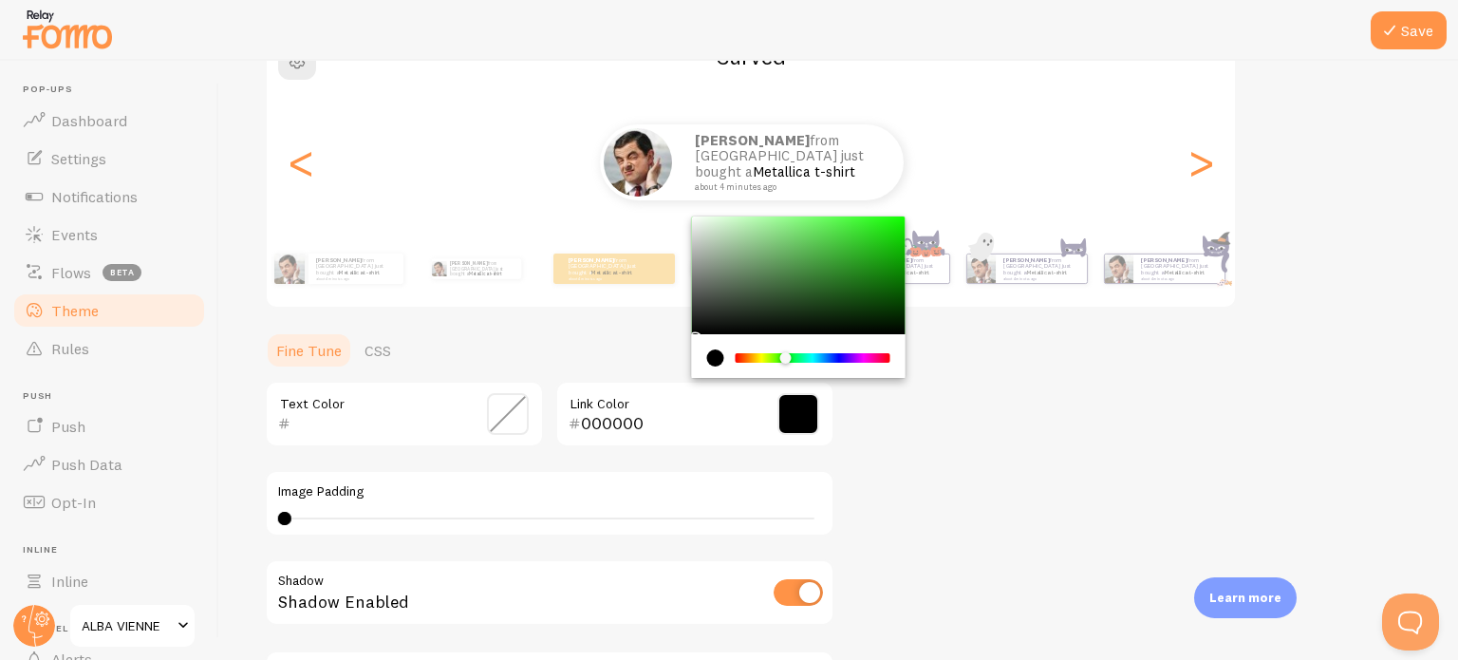
click at [786, 354] on div "Chrome color picker" at bounding box center [813, 357] width 151 height 9
drag, startPoint x: 863, startPoint y: 258, endPoint x: 854, endPoint y: 230, distance: 30.0
click at [854, 230] on div "Chrome color picker" at bounding box center [799, 275] width 214 height 118
type input "3ECC34"
click at [851, 239] on div "Chrome color picker" at bounding box center [854, 244] width 11 height 11
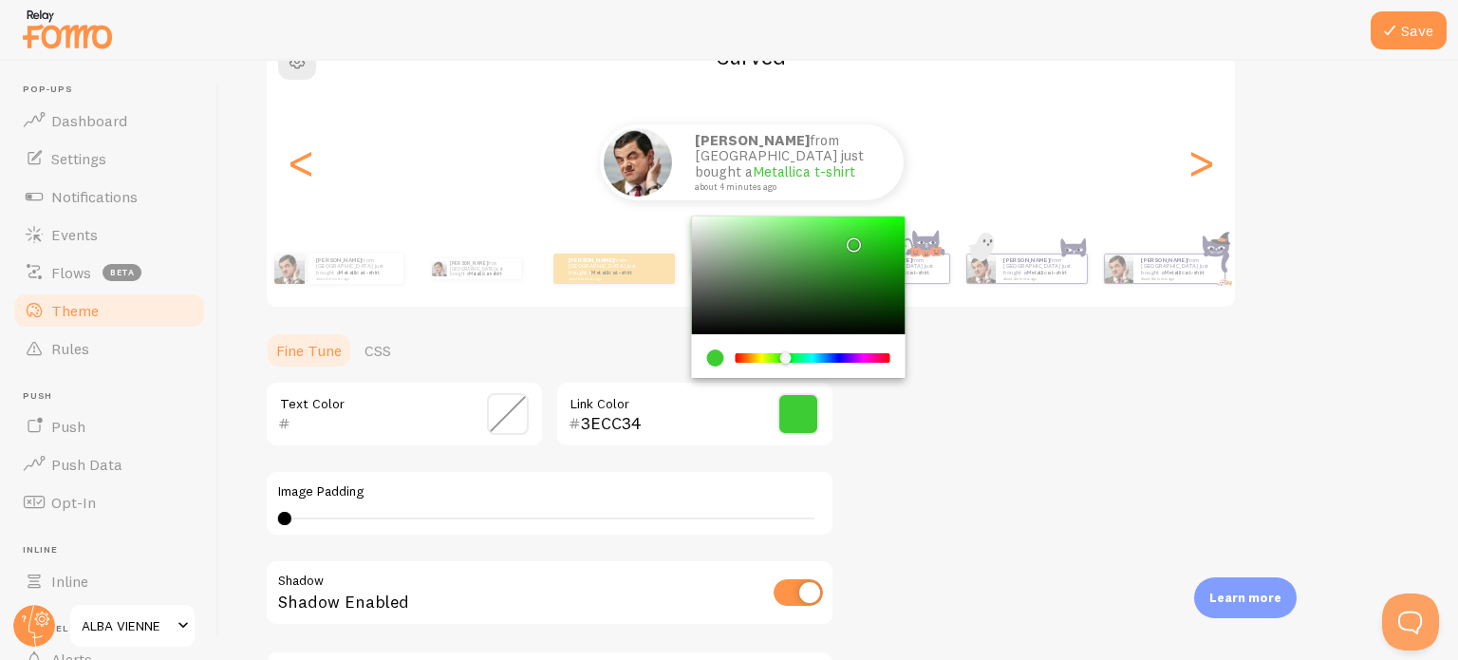
click at [1004, 352] on div "Theme Choose a theme for your notifications Curved Alba from Switzerland just b…" at bounding box center [839, 366] width 1148 height 901
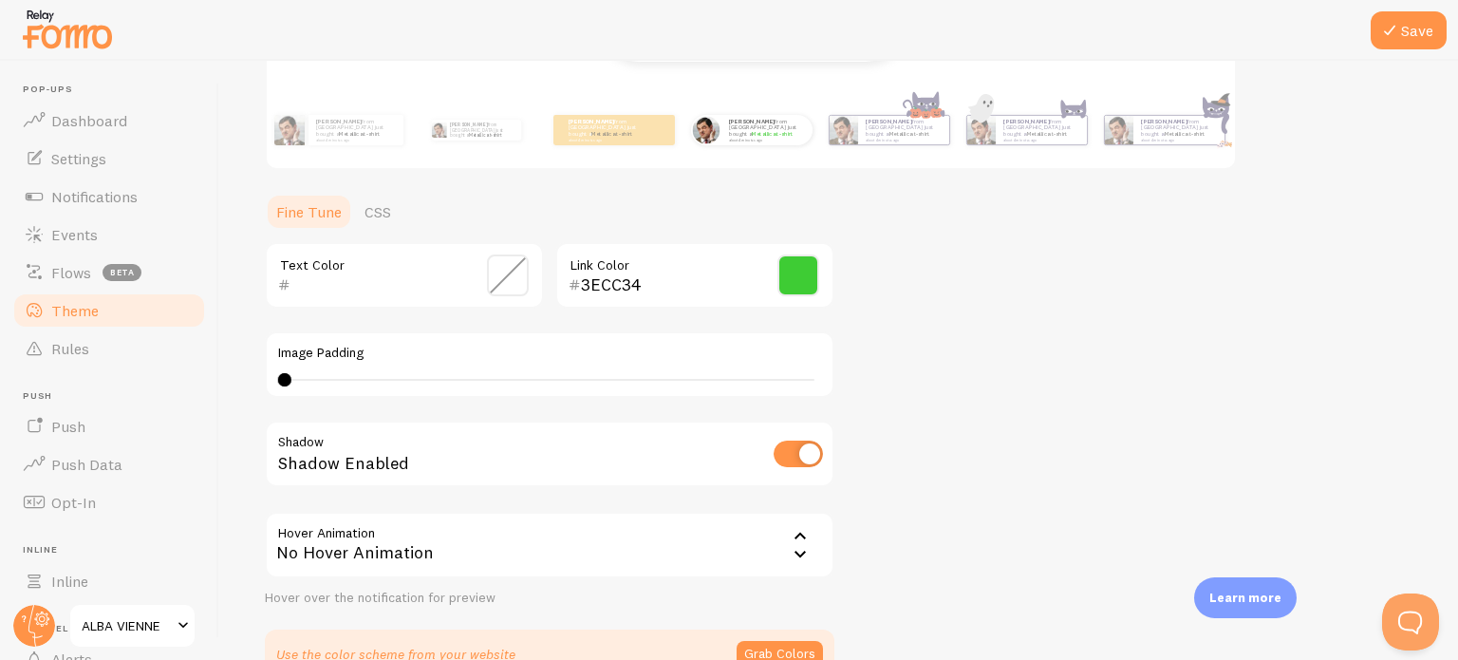
scroll to position [380, 0]
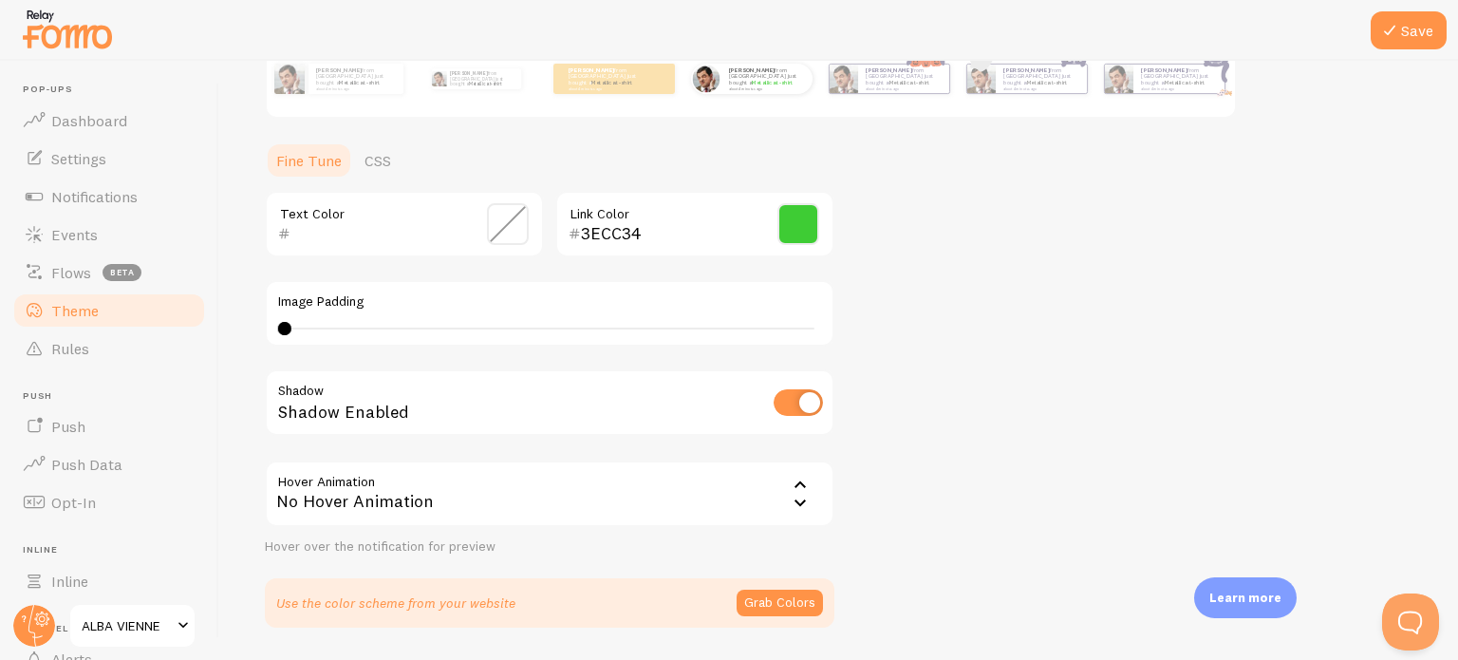
click at [806, 481] on icon at bounding box center [800, 485] width 23 height 23
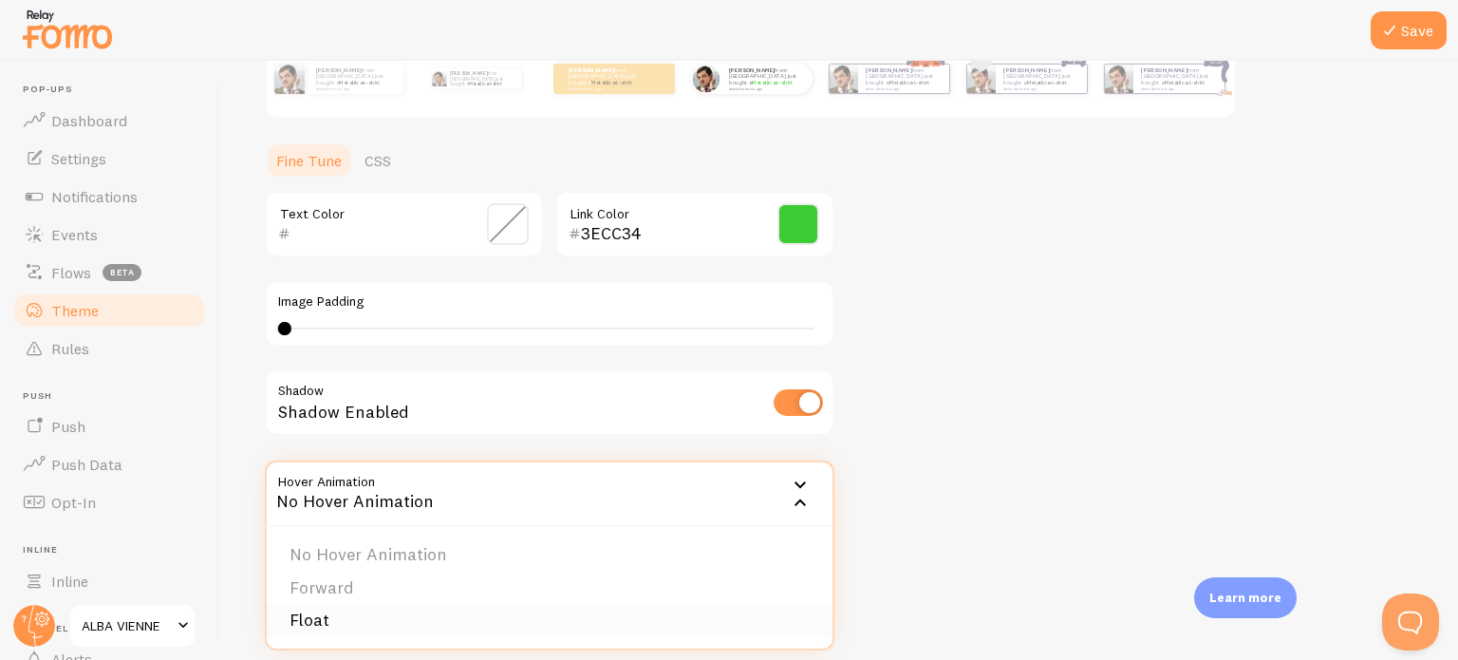
click at [331, 616] on li "Float" at bounding box center [550, 620] width 566 height 33
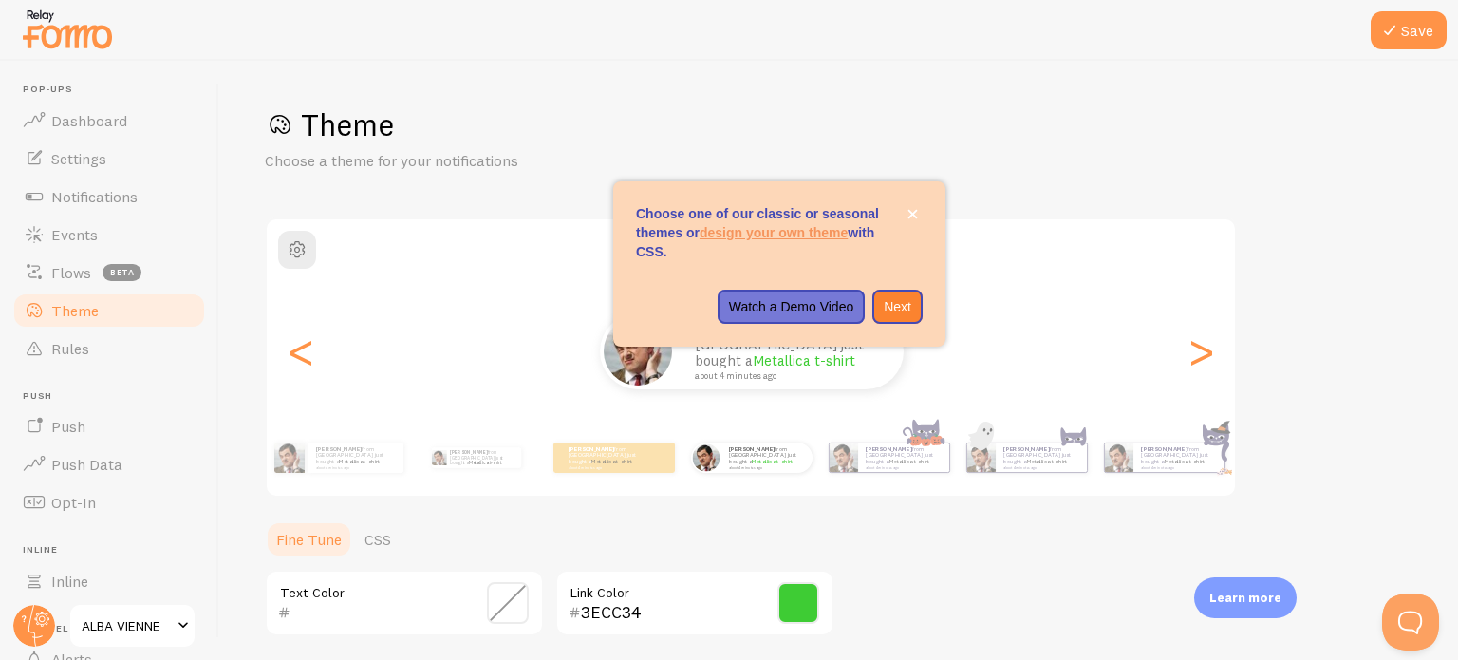
scroll to position [0, 0]
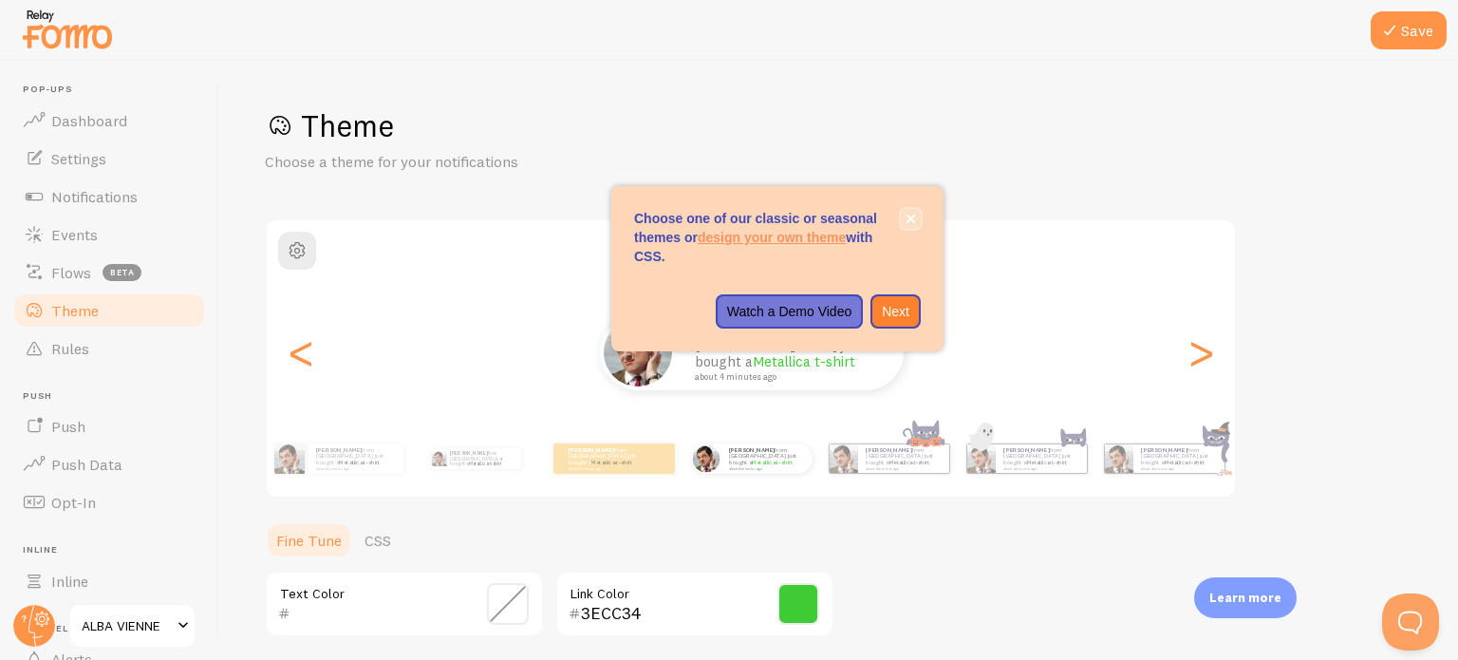
click at [912, 216] on icon "close," at bounding box center [911, 219] width 10 height 10
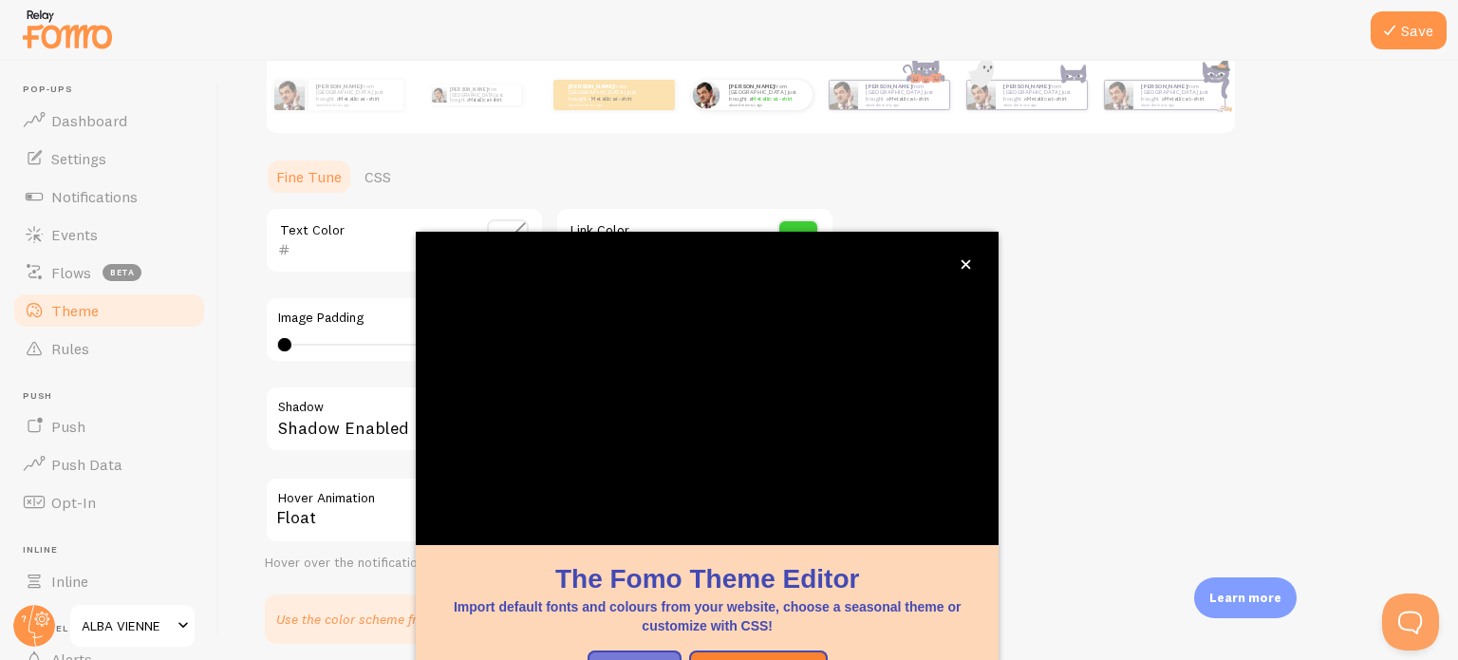
scroll to position [368, 0]
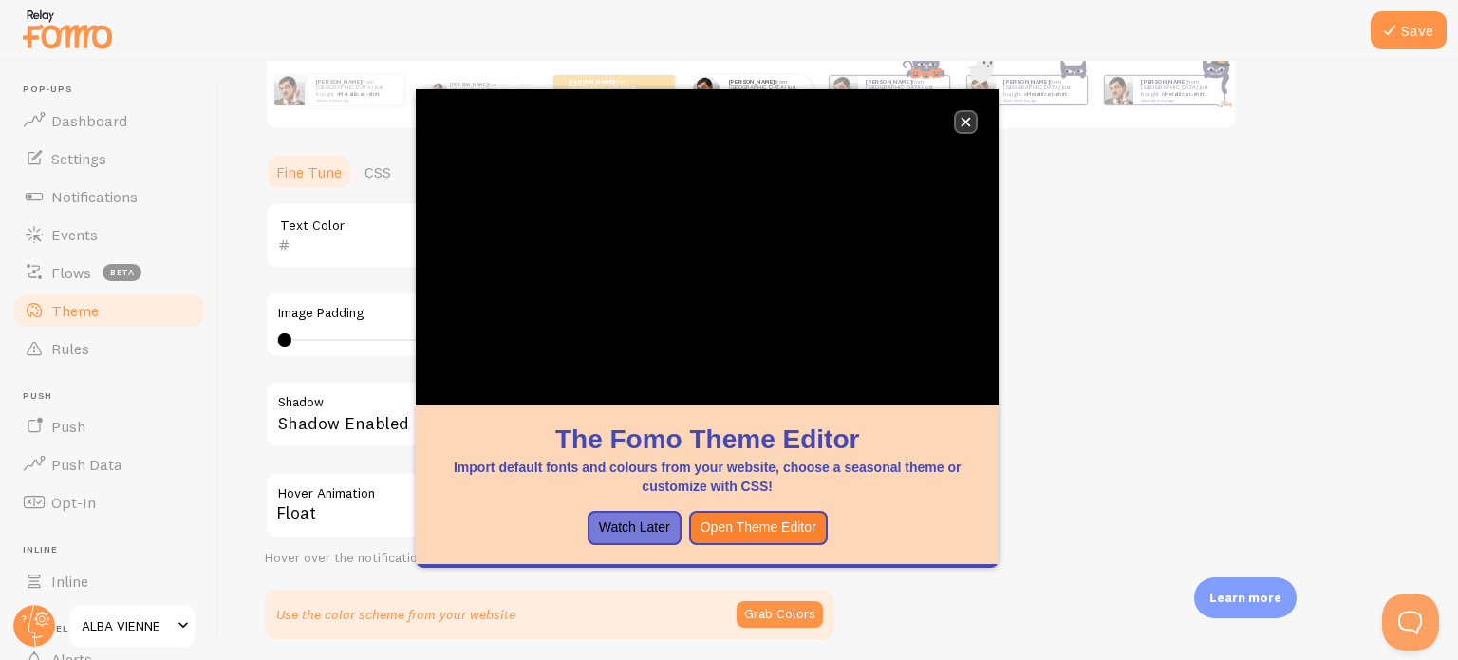
click at [971, 123] on icon "close," at bounding box center [966, 122] width 10 height 10
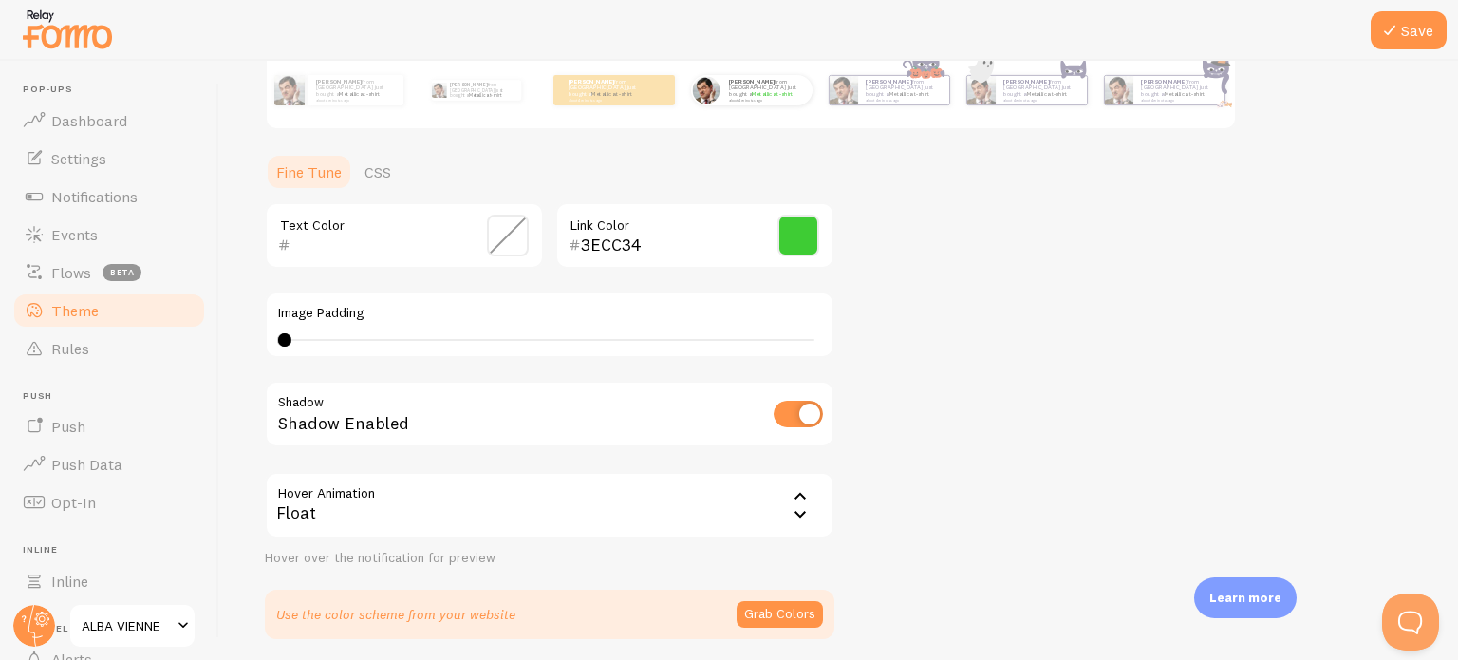
click at [386, 517] on div "Float" at bounding box center [550, 505] width 570 height 66
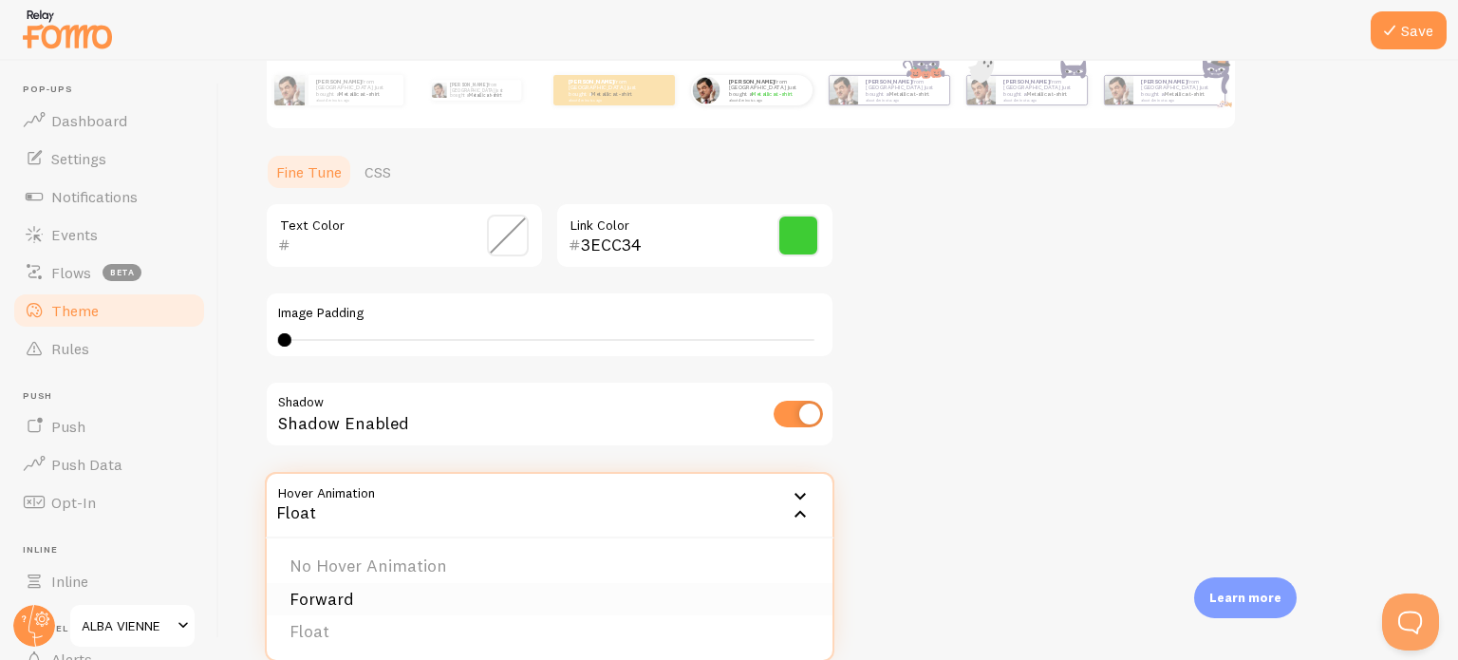
click at [366, 597] on li "Forward" at bounding box center [550, 599] width 566 height 33
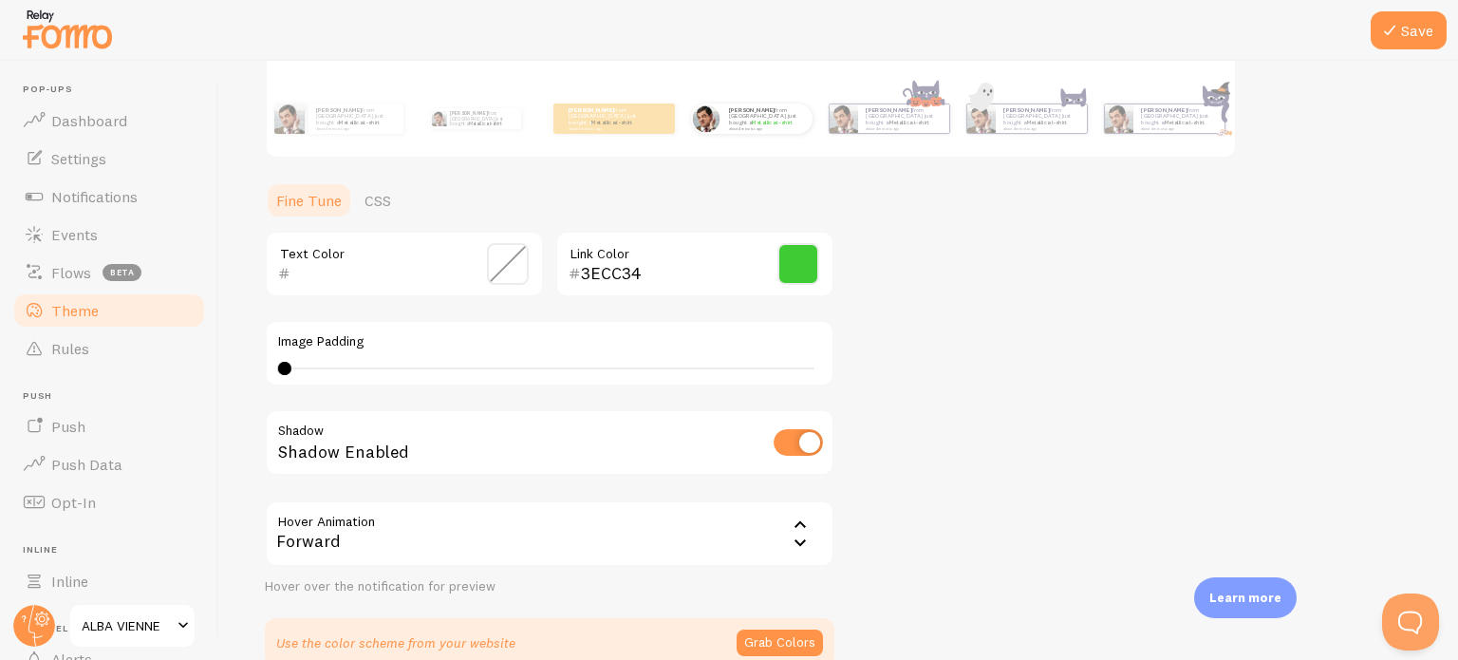
scroll to position [437, 0]
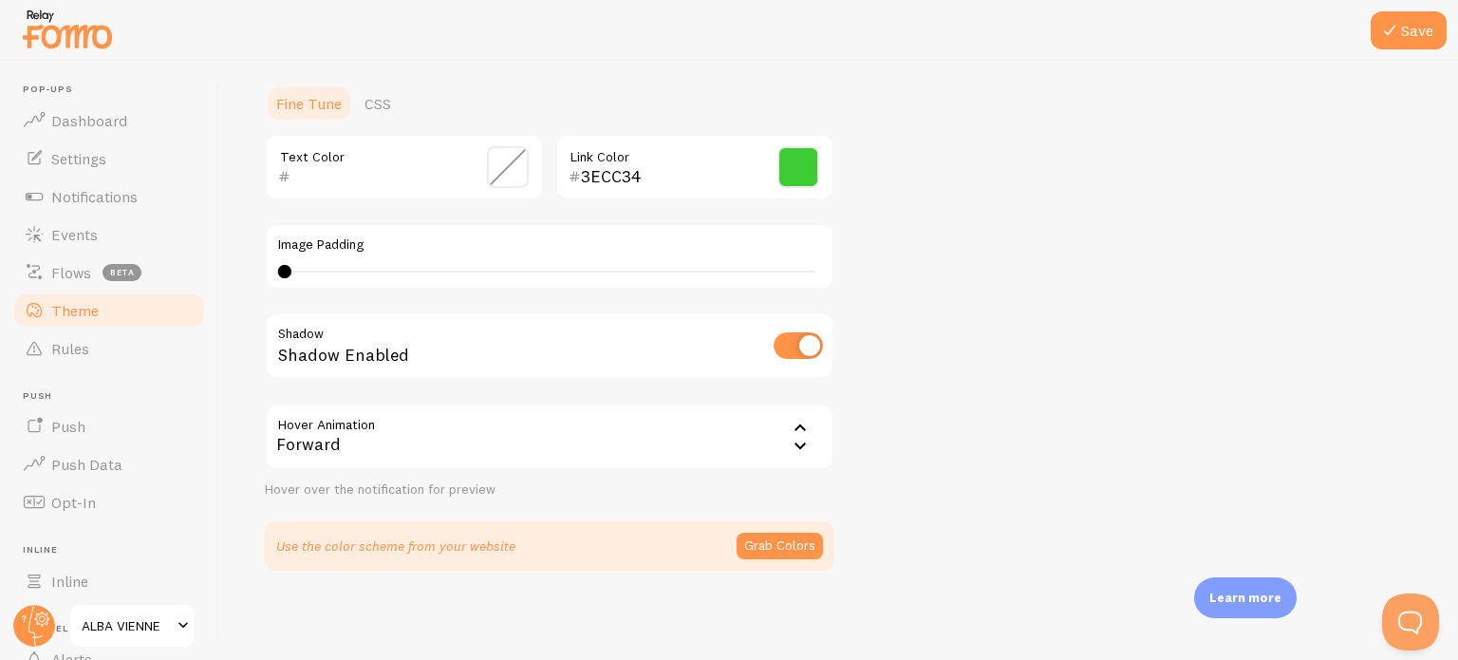
click at [410, 440] on div "Forward" at bounding box center [550, 437] width 570 height 66
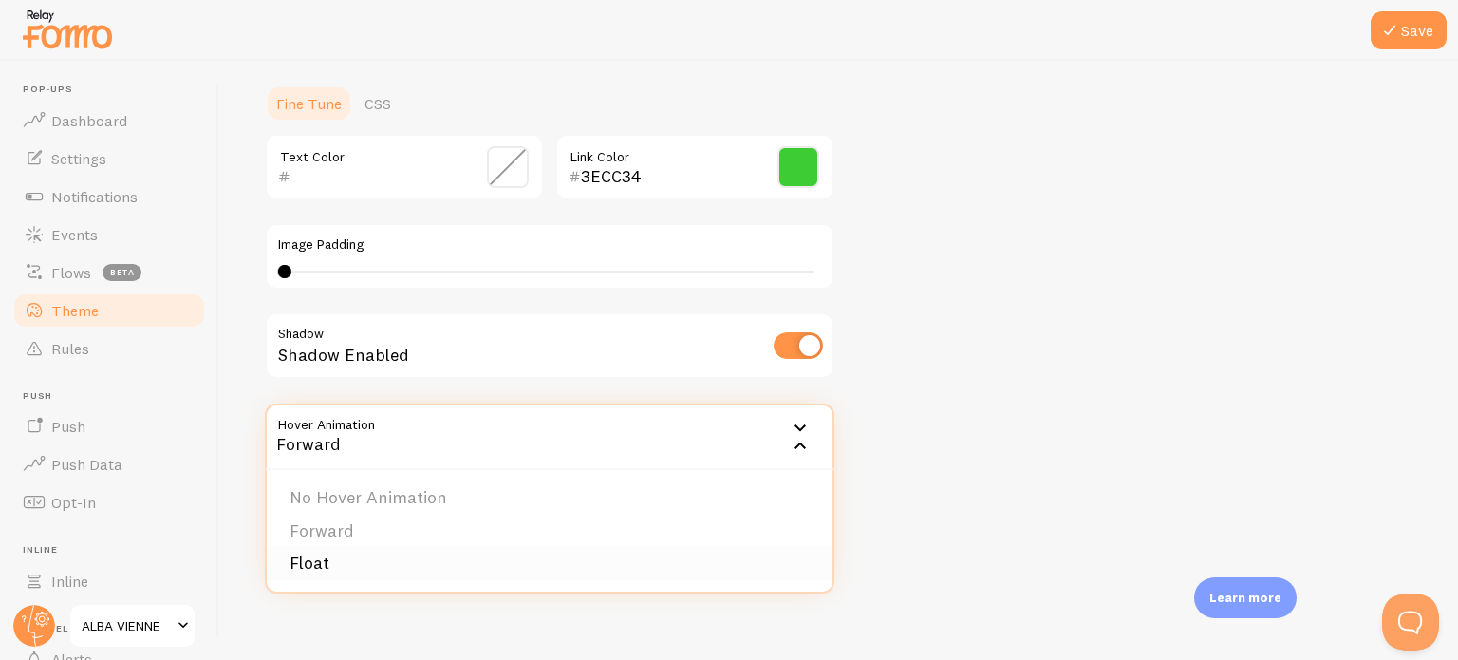
click at [304, 552] on li "Float" at bounding box center [550, 563] width 566 height 33
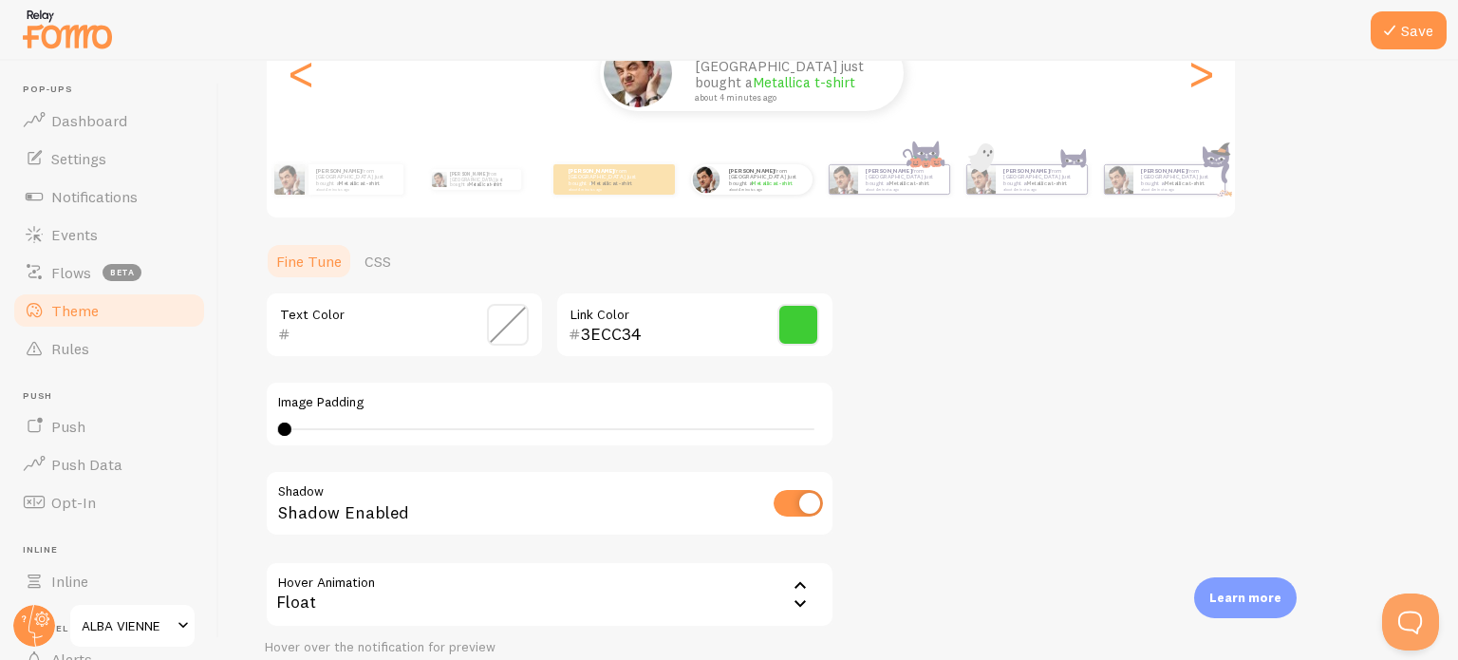
scroll to position [152, 0]
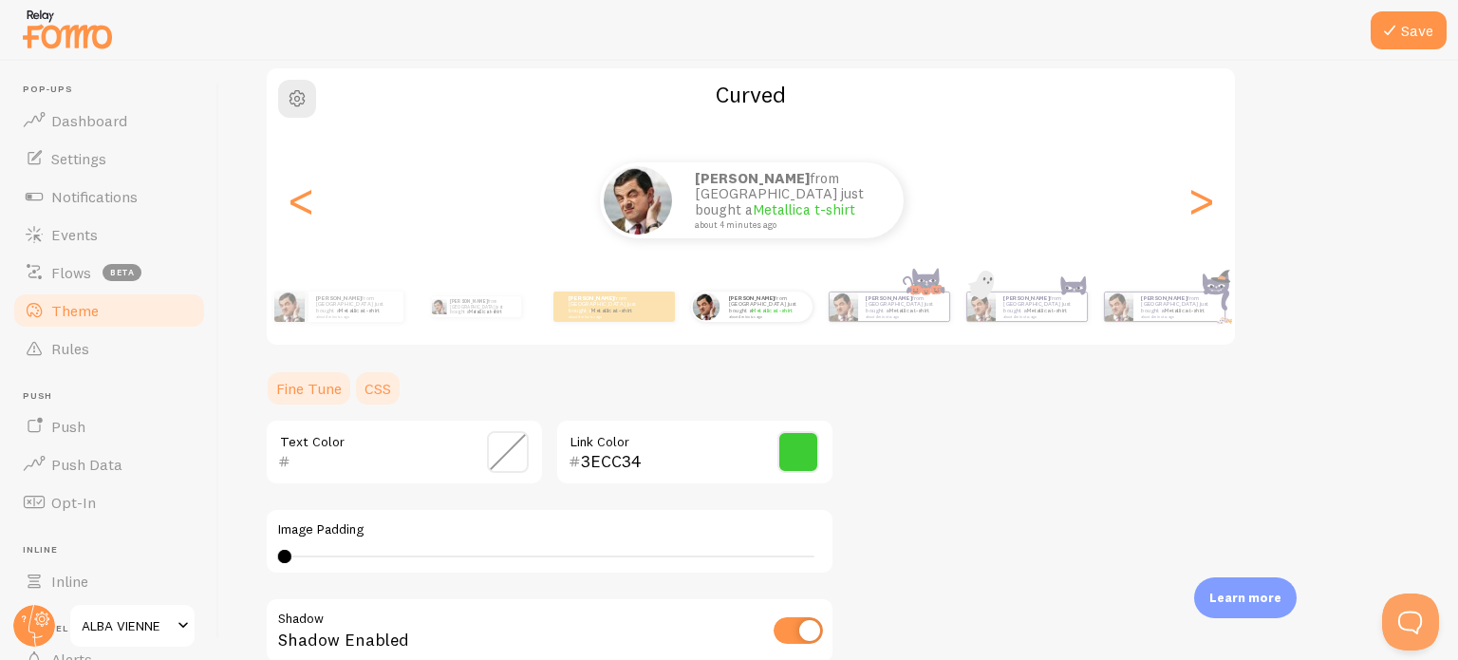
click at [365, 382] on link "CSS" at bounding box center [377, 388] width 49 height 38
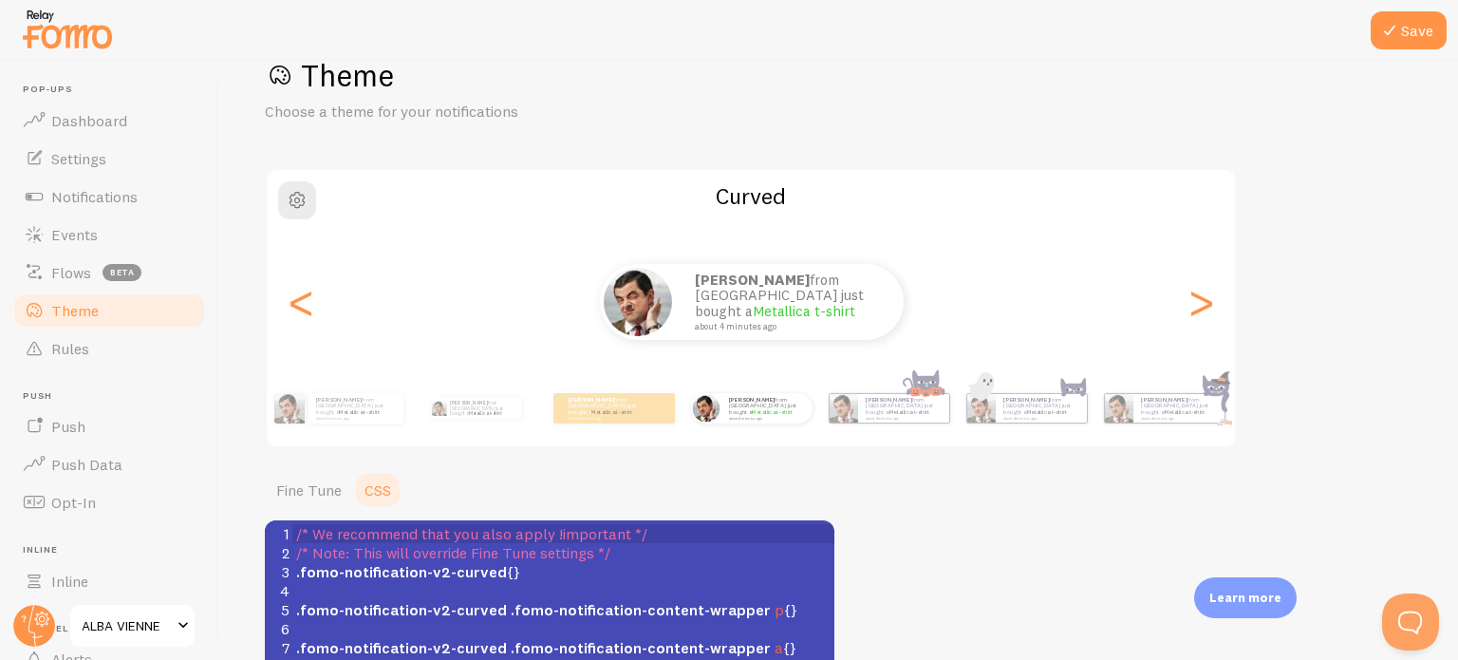
scroll to position [0, 0]
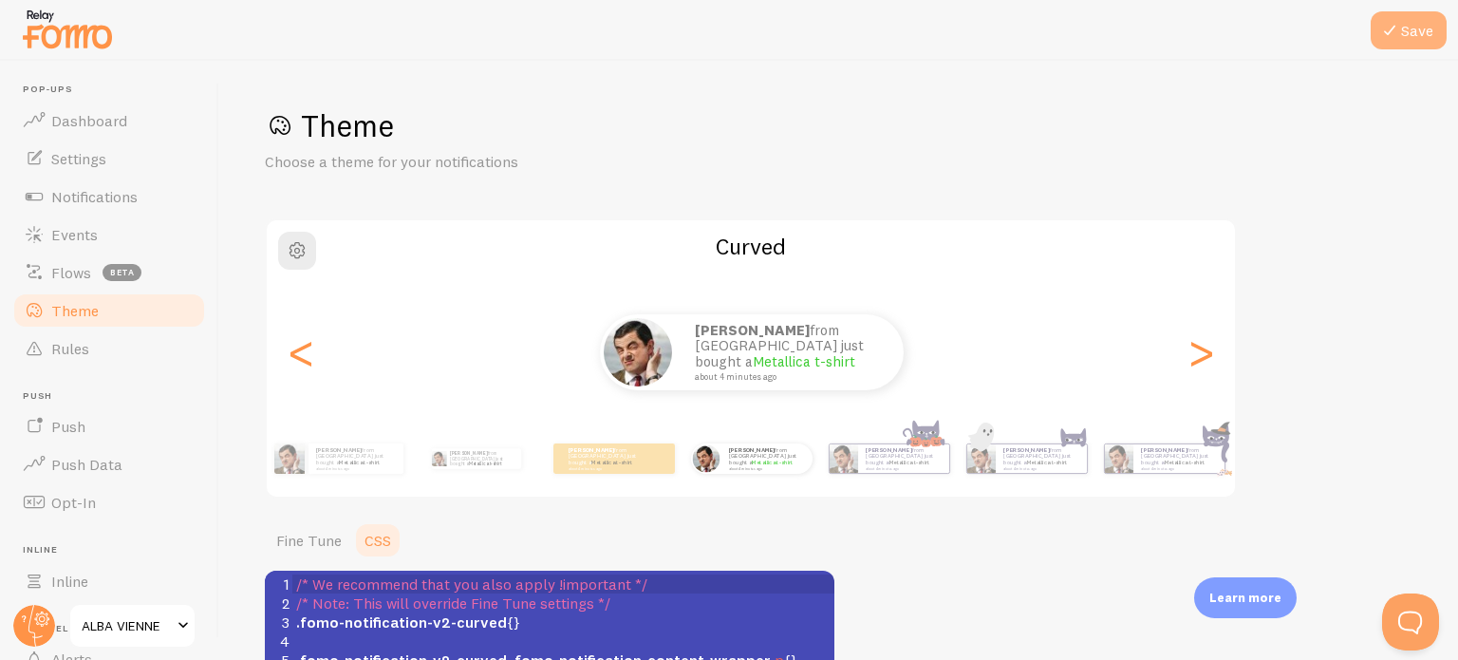
click at [1405, 45] on button "Save" at bounding box center [1409, 30] width 76 height 38
click at [126, 123] on link "Dashboard" at bounding box center [109, 121] width 196 height 38
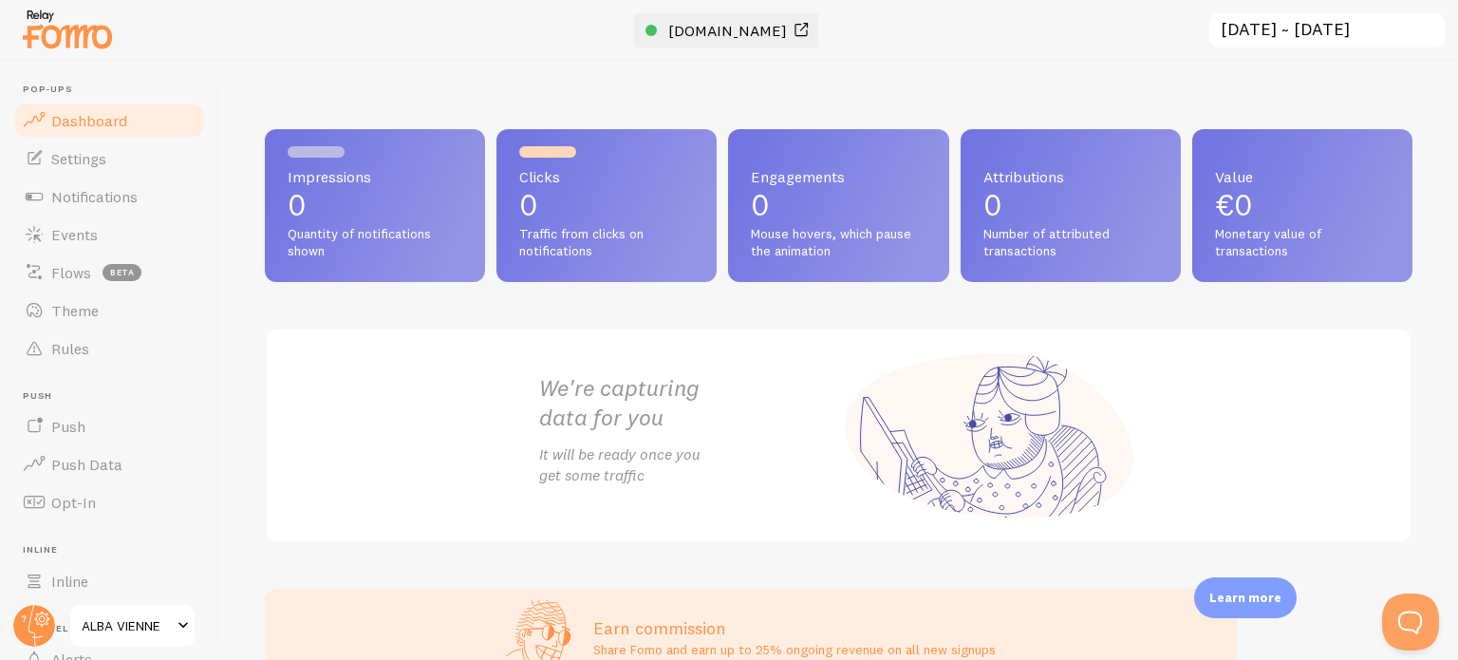
click at [790, 33] on span at bounding box center [801, 30] width 23 height 23
drag, startPoint x: 98, startPoint y: 303, endPoint x: 192, endPoint y: 307, distance: 94.1
click at [98, 303] on link "Theme" at bounding box center [109, 311] width 196 height 38
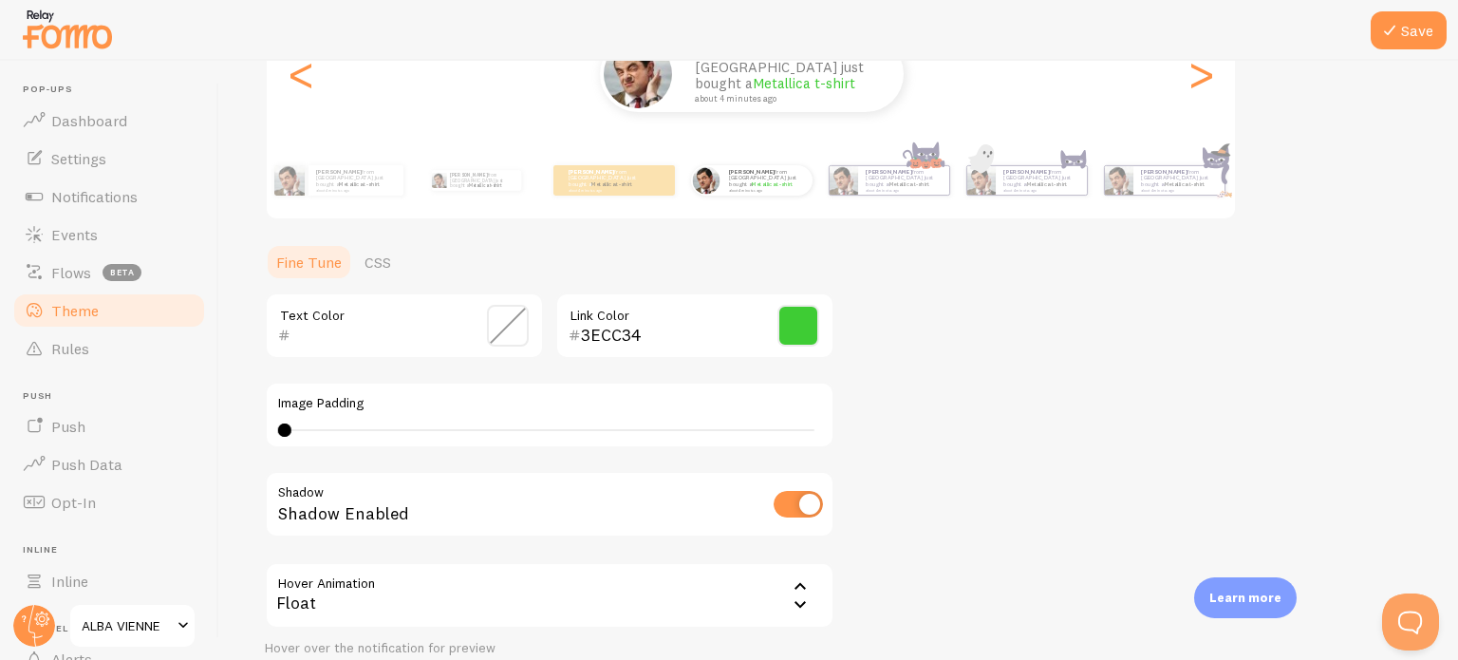
scroll to position [285, 0]
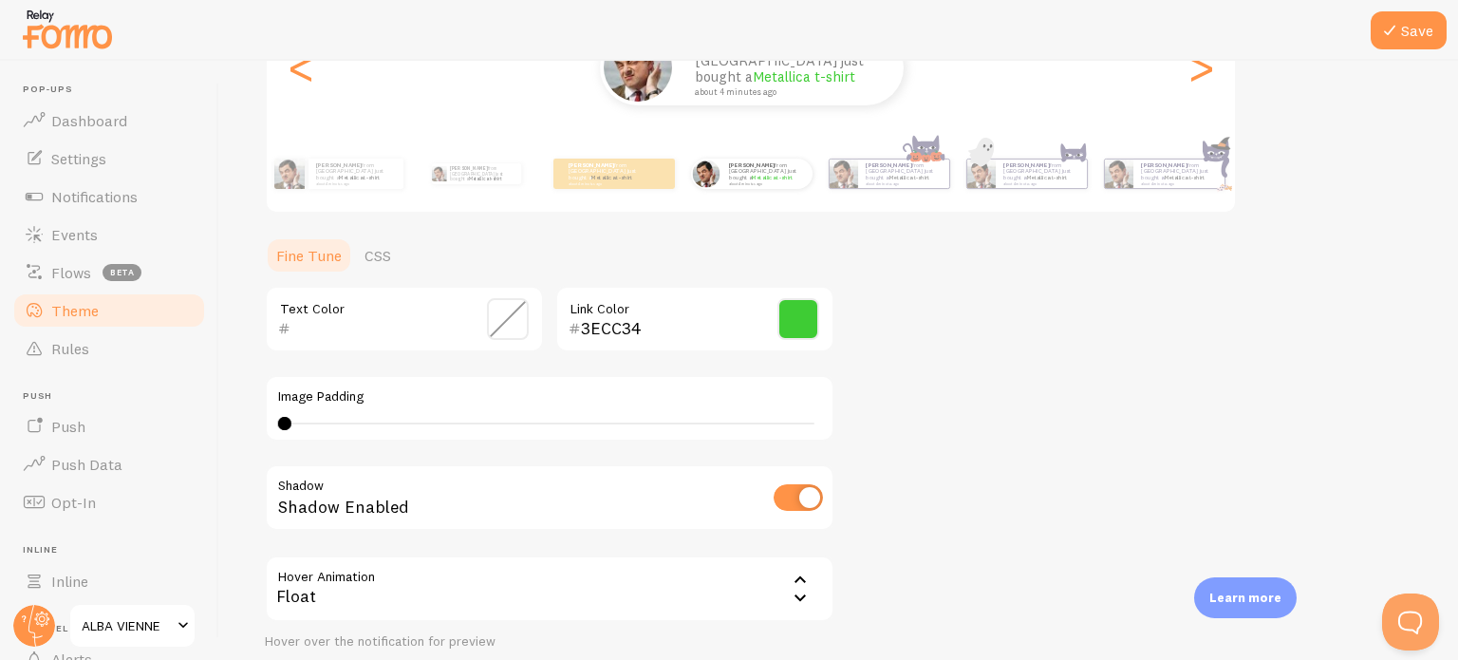
drag, startPoint x: 277, startPoint y: 418, endPoint x: 296, endPoint y: 418, distance: 19.0
click at [296, 418] on div "4 4 - undefined" at bounding box center [549, 423] width 543 height 15
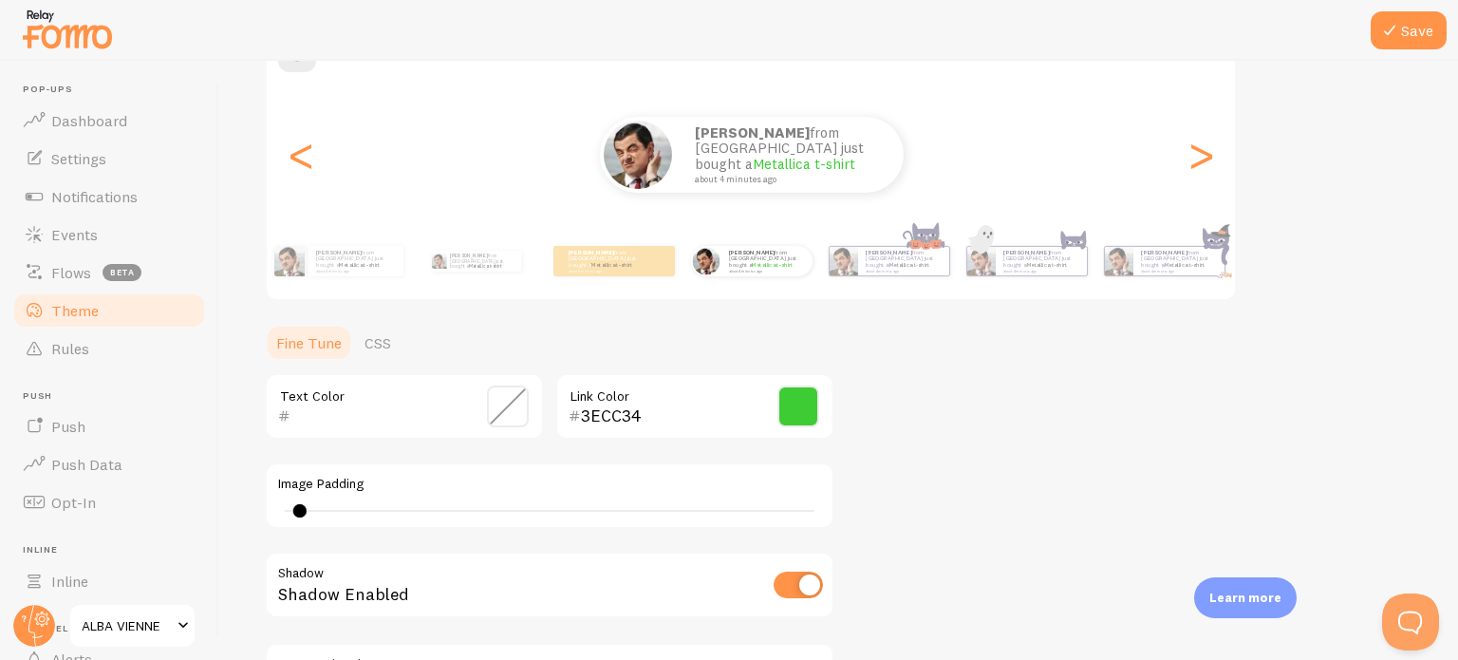
scroll to position [190, 0]
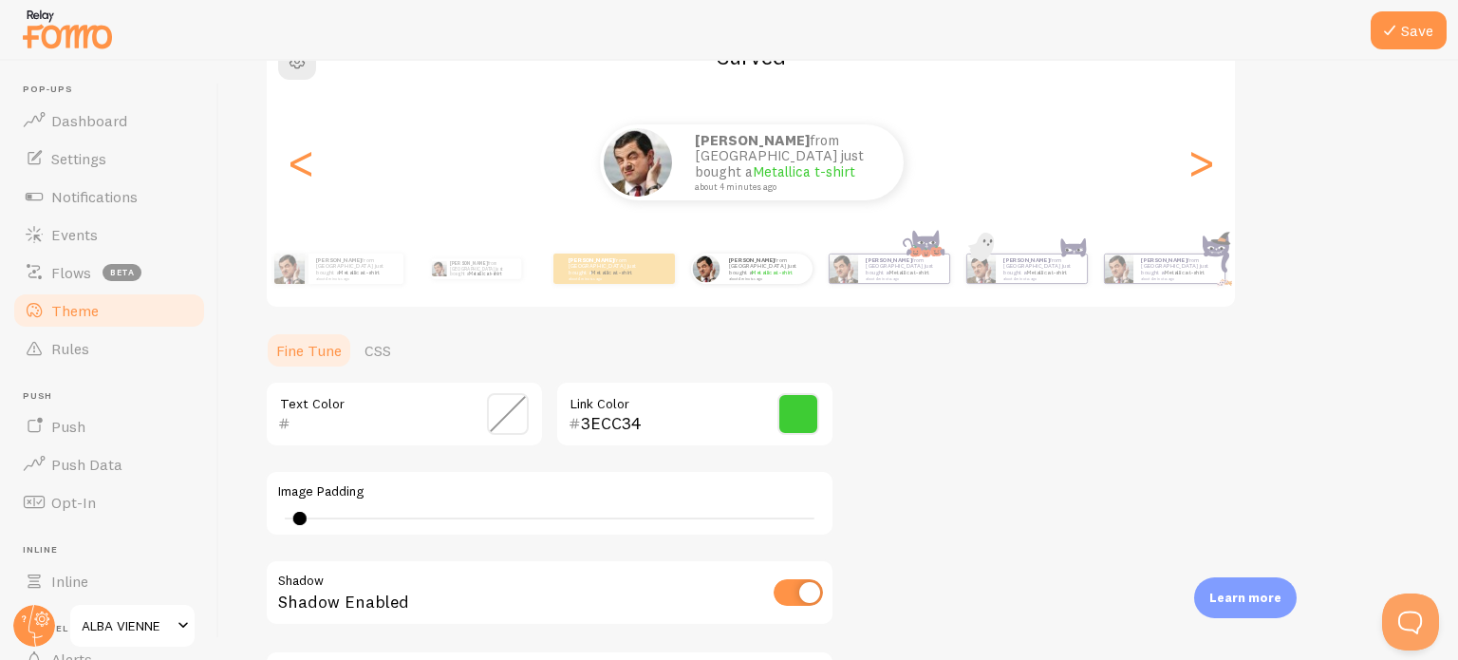
drag, startPoint x: 303, startPoint y: 516, endPoint x: 338, endPoint y: 517, distance: 35.1
click at [307, 517] on div at bounding box center [299, 518] width 13 height 13
drag, startPoint x: 338, startPoint y: 517, endPoint x: 414, endPoint y: 516, distance: 76.0
click at [350, 516] on div at bounding box center [343, 518] width 13 height 13
type input "4"
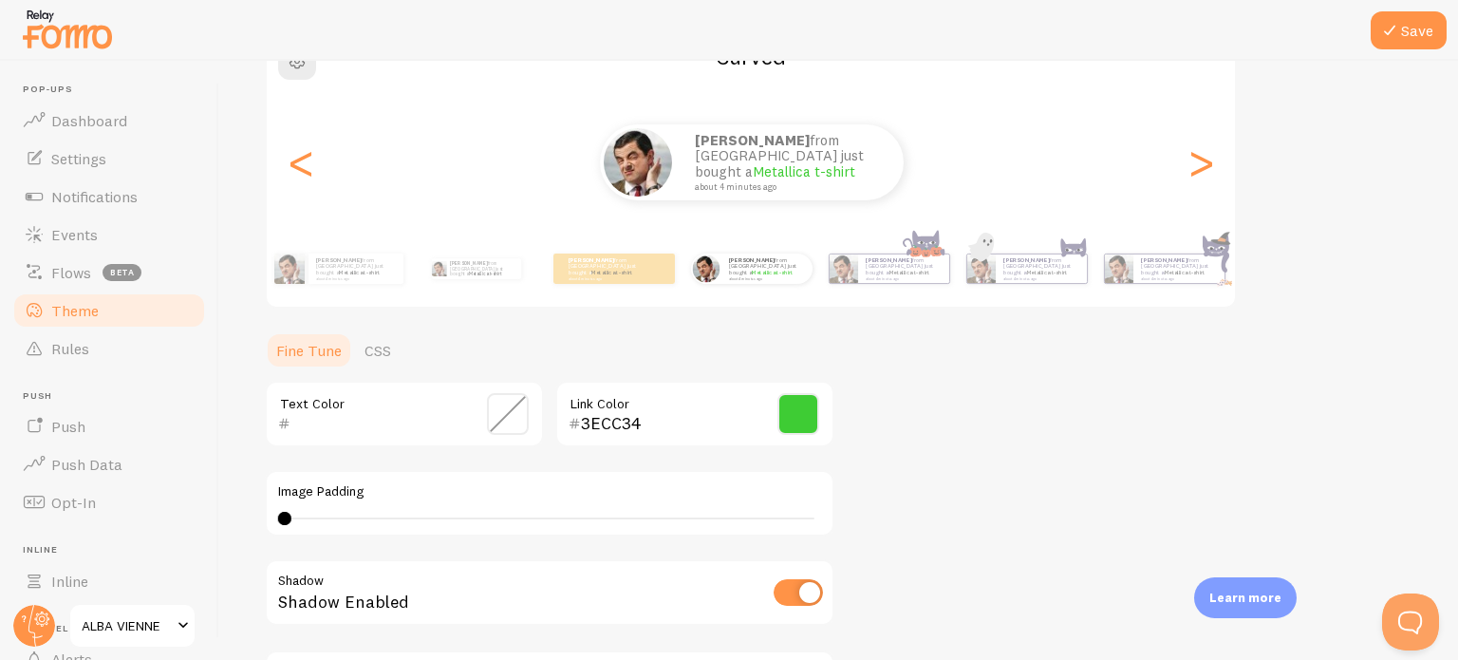
click at [281, 525] on div "Image Padding 4" at bounding box center [550, 503] width 570 height 66
click at [273, 526] on div "Image Padding 4" at bounding box center [550, 503] width 570 height 66
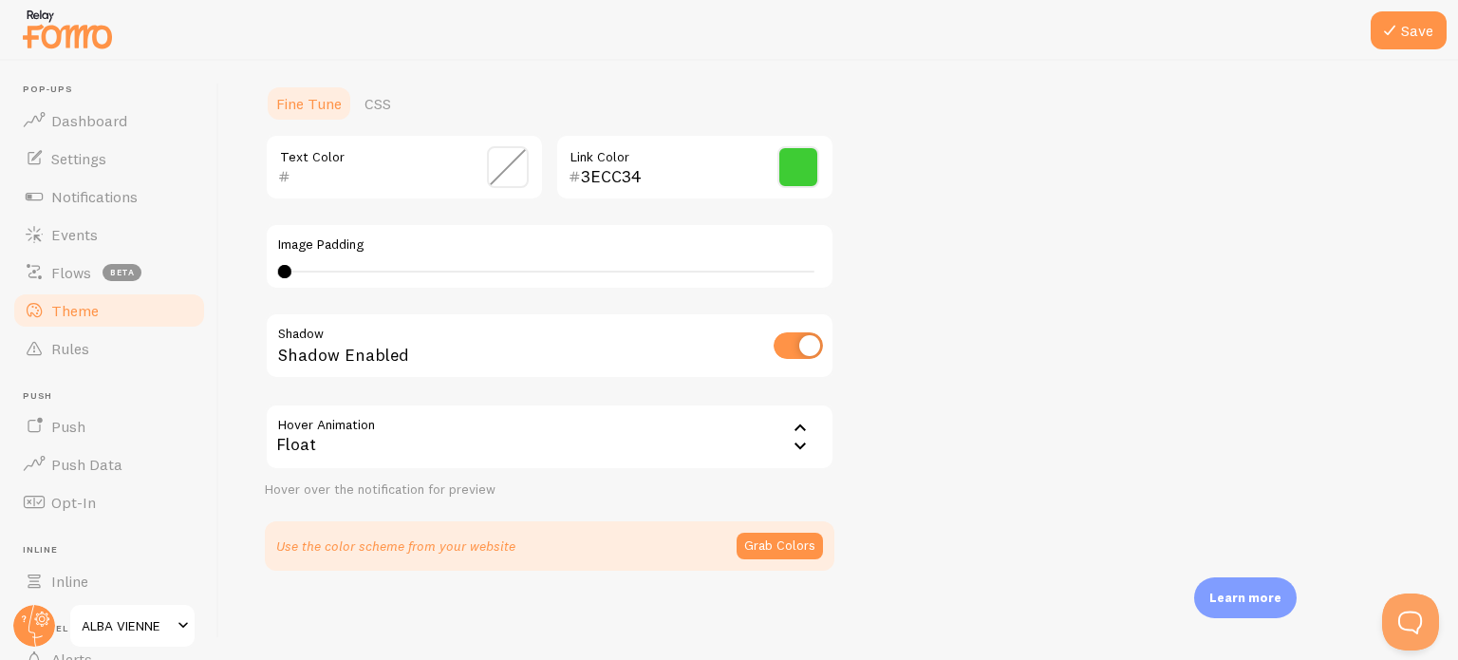
scroll to position [0, 0]
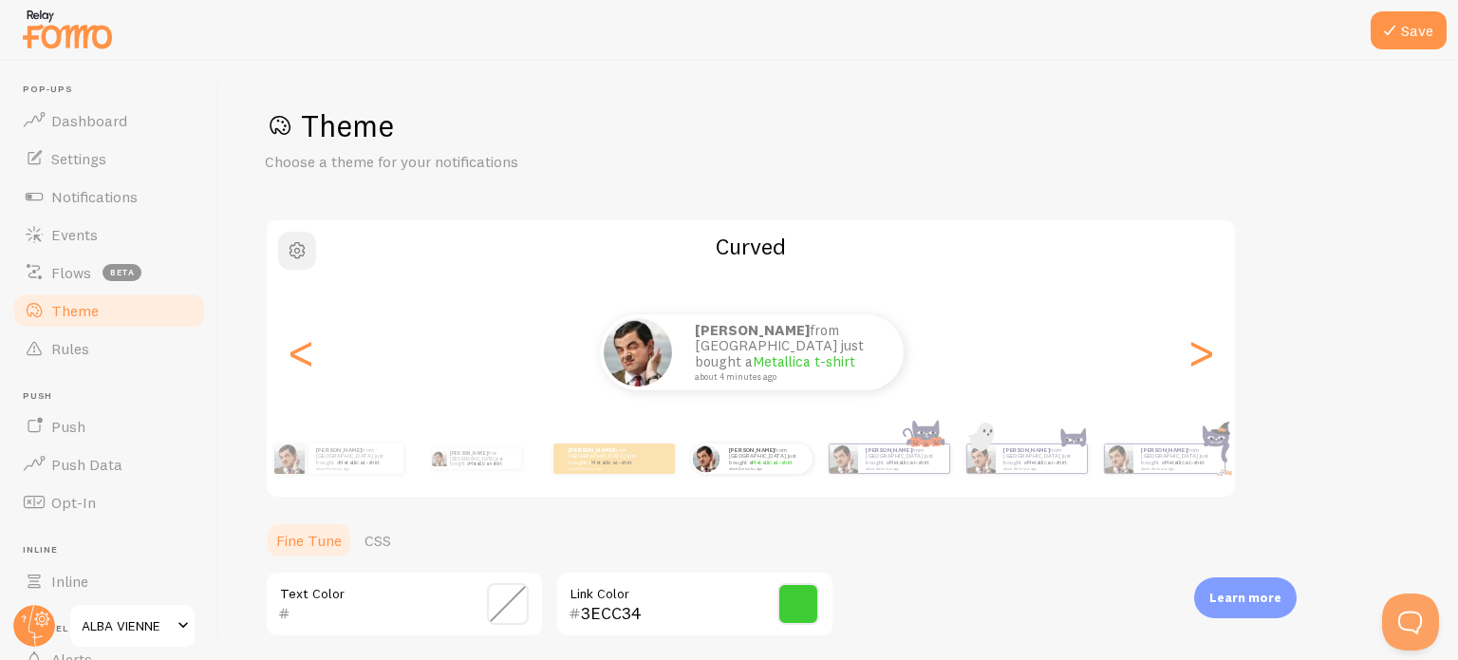
click at [298, 249] on span "button" at bounding box center [297, 250] width 23 height 23
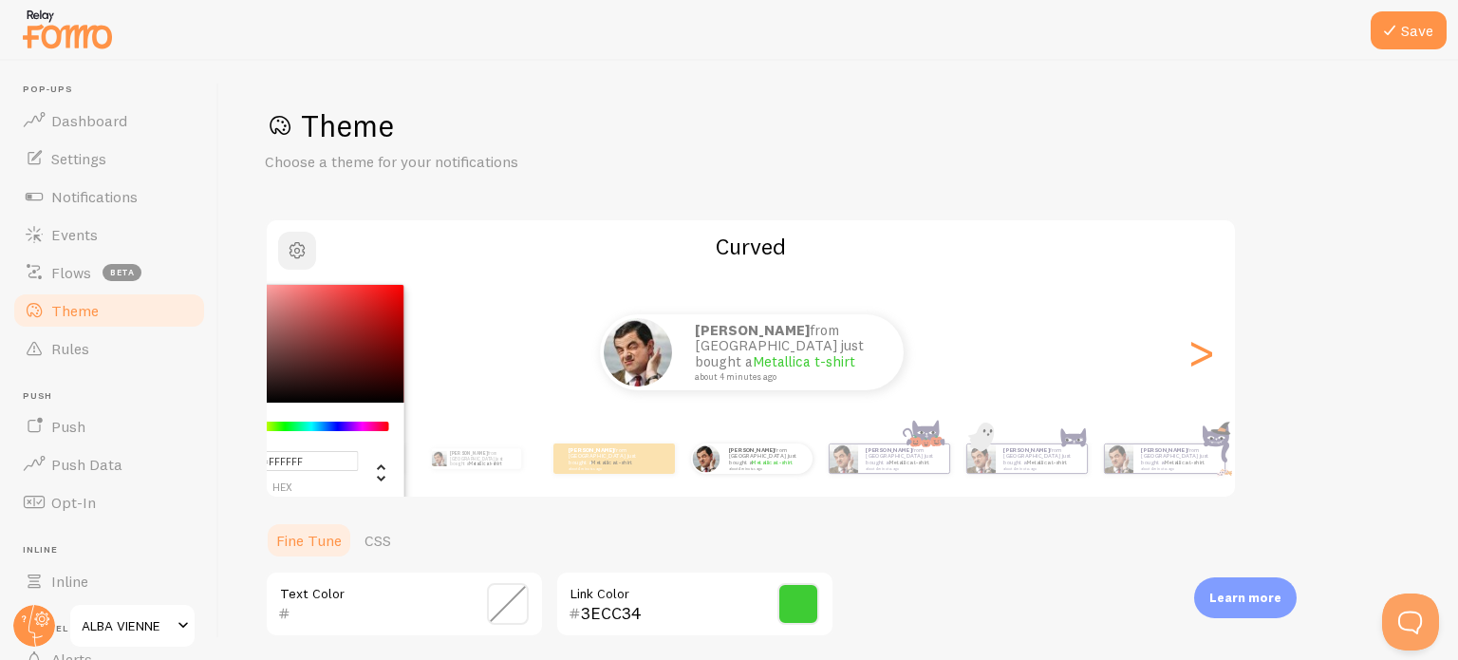
click at [298, 249] on span "button" at bounding box center [297, 250] width 23 height 23
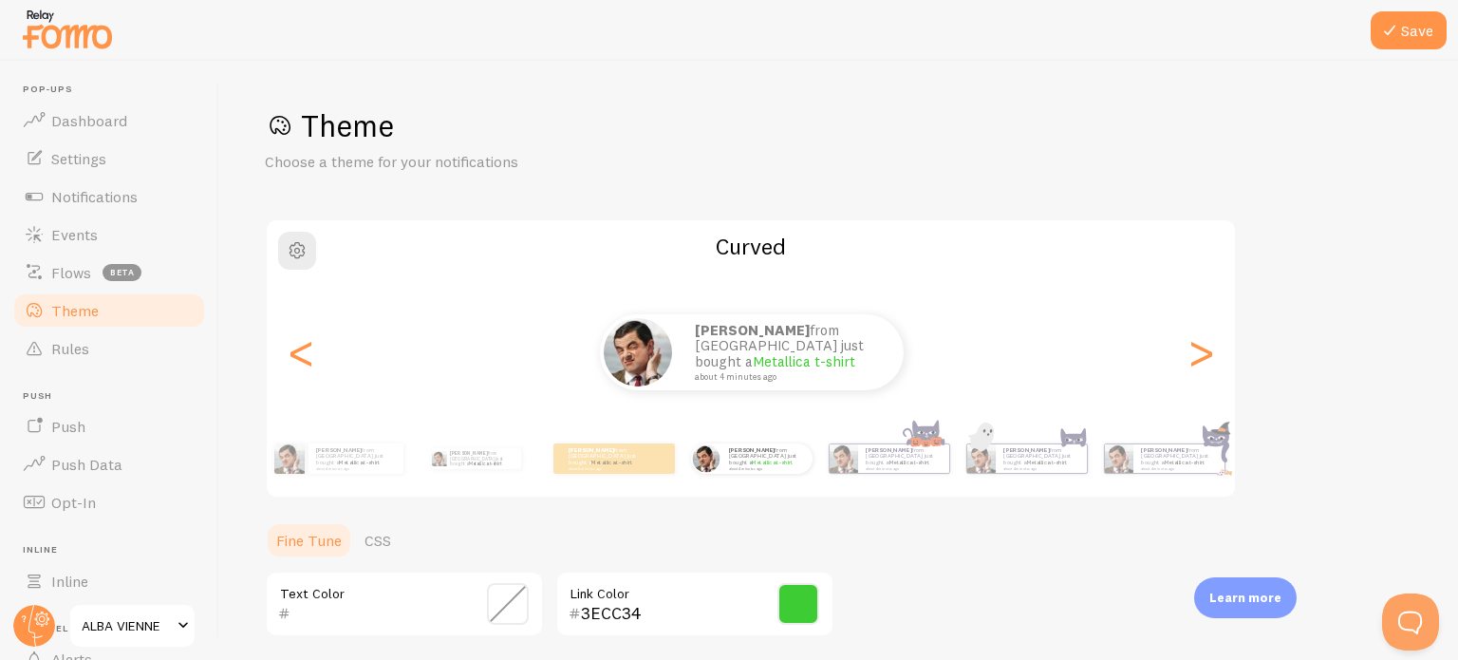
click at [550, 174] on div "Theme Choose a theme for your notifications Curved Alba from Switzerland just b…" at bounding box center [839, 556] width 1148 height 901
click at [630, 362] on img at bounding box center [638, 347] width 68 height 68
click at [1245, 599] on p "Learn more" at bounding box center [1246, 598] width 72 height 18
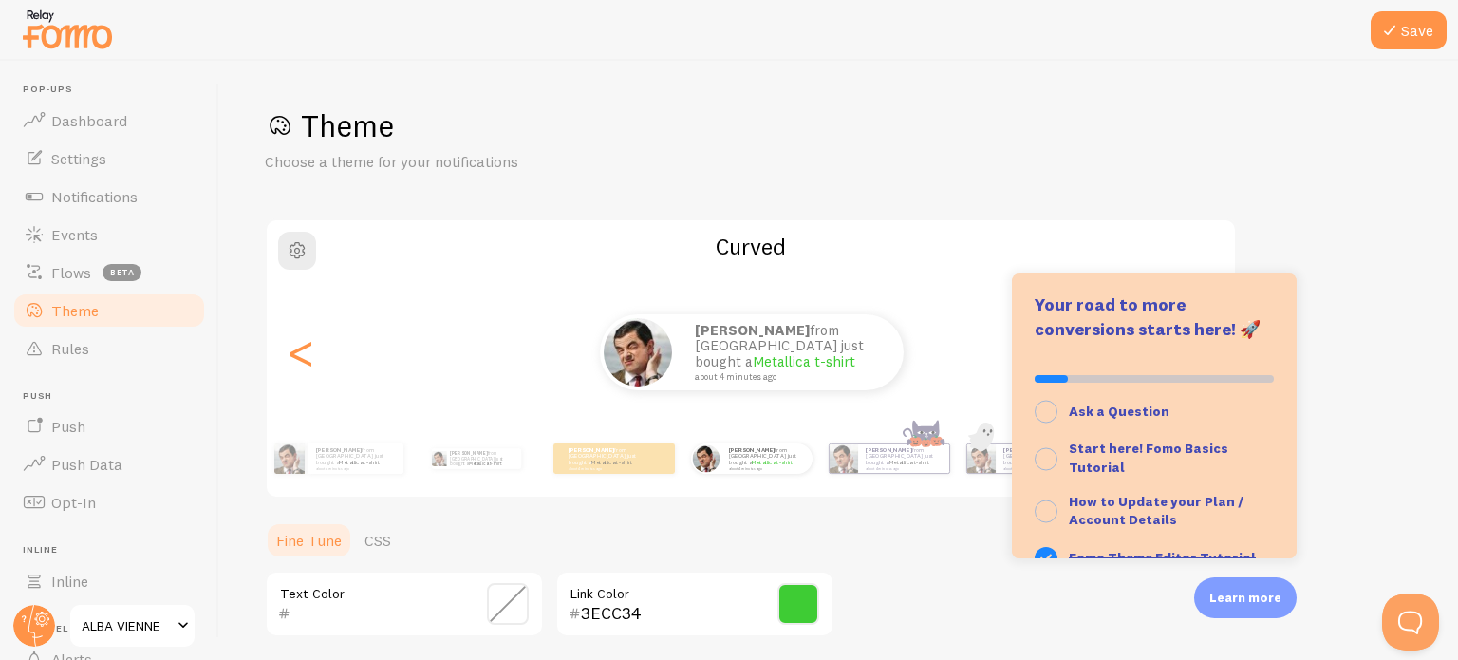
click at [1139, 605] on div "Theme Choose a theme for your notifications Curved Alba from Switzerland just b…" at bounding box center [839, 556] width 1148 height 901
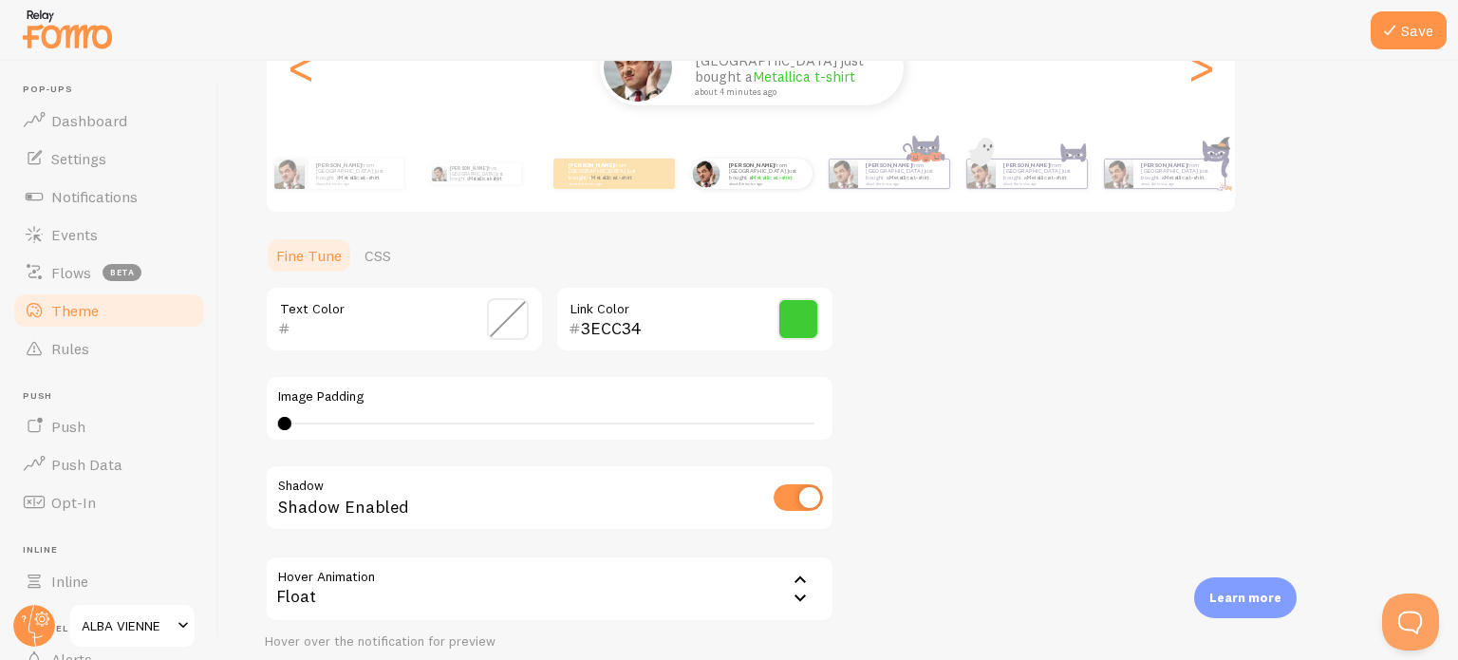
scroll to position [247, 0]
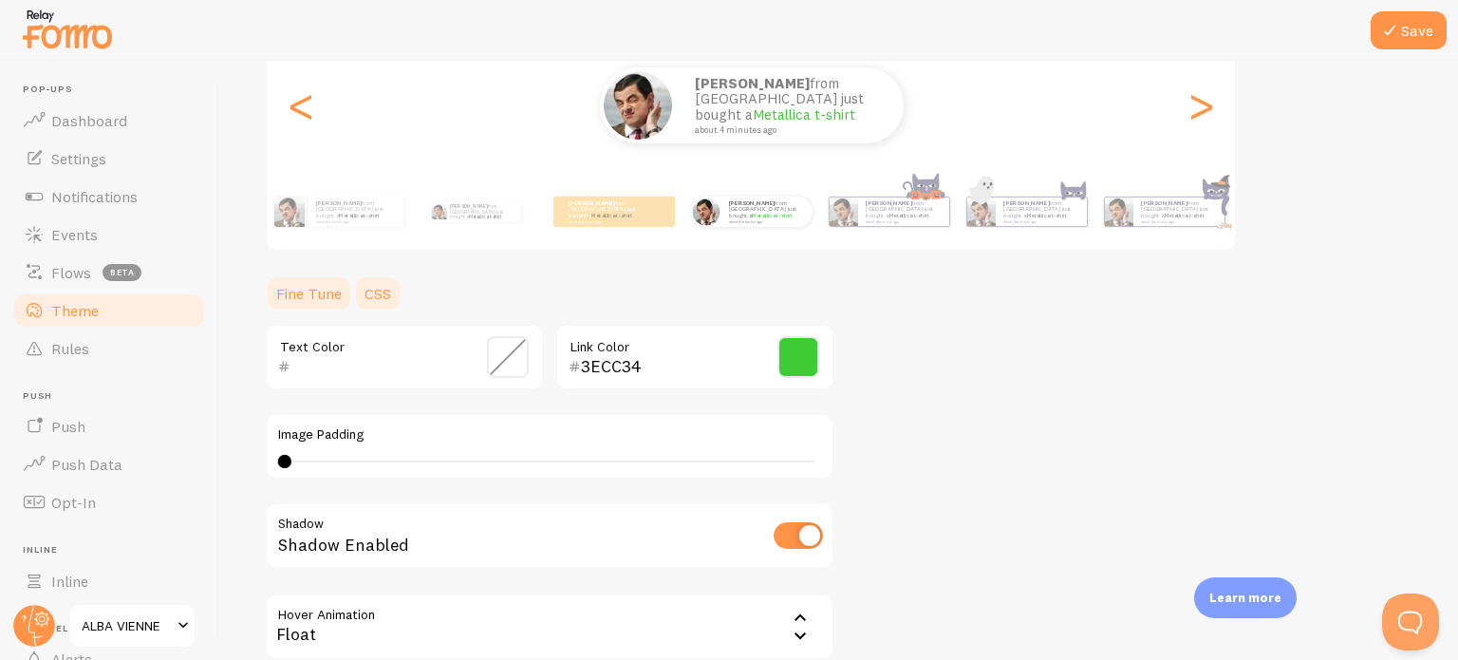
click at [376, 292] on link "CSS" at bounding box center [377, 293] width 49 height 38
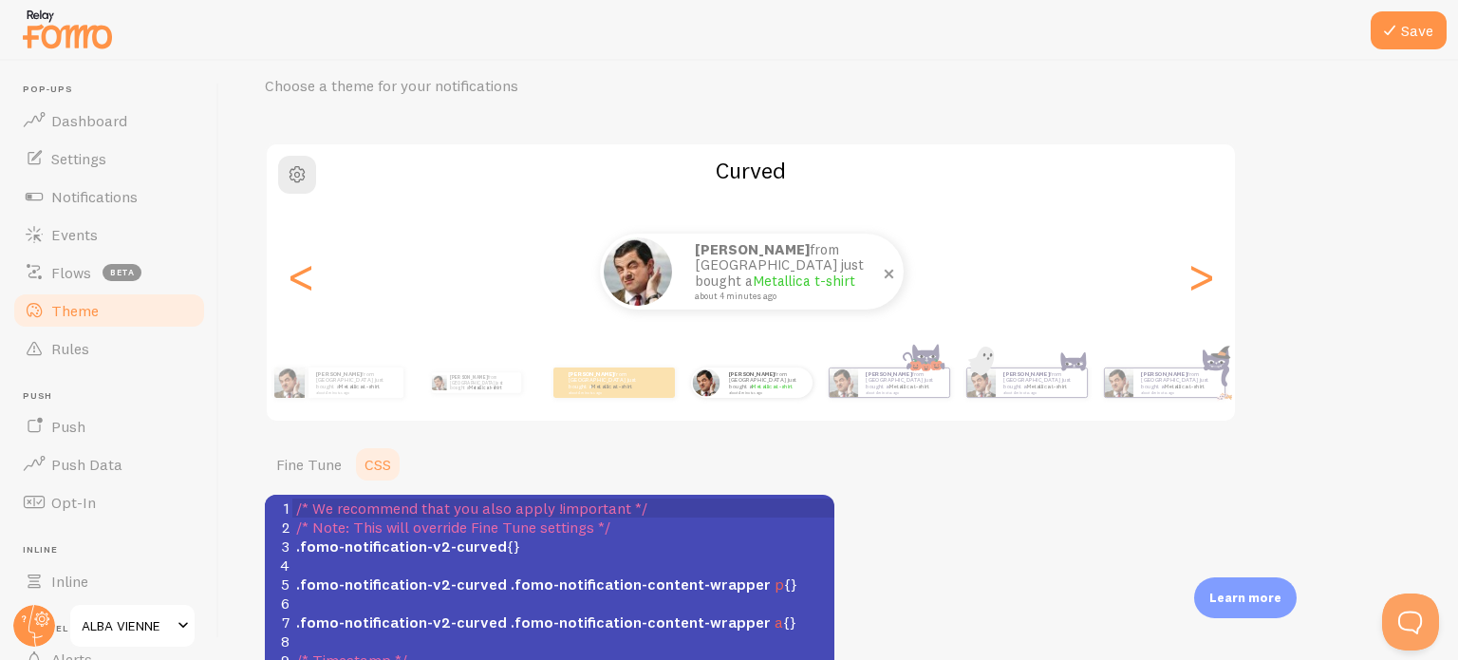
scroll to position [0, 0]
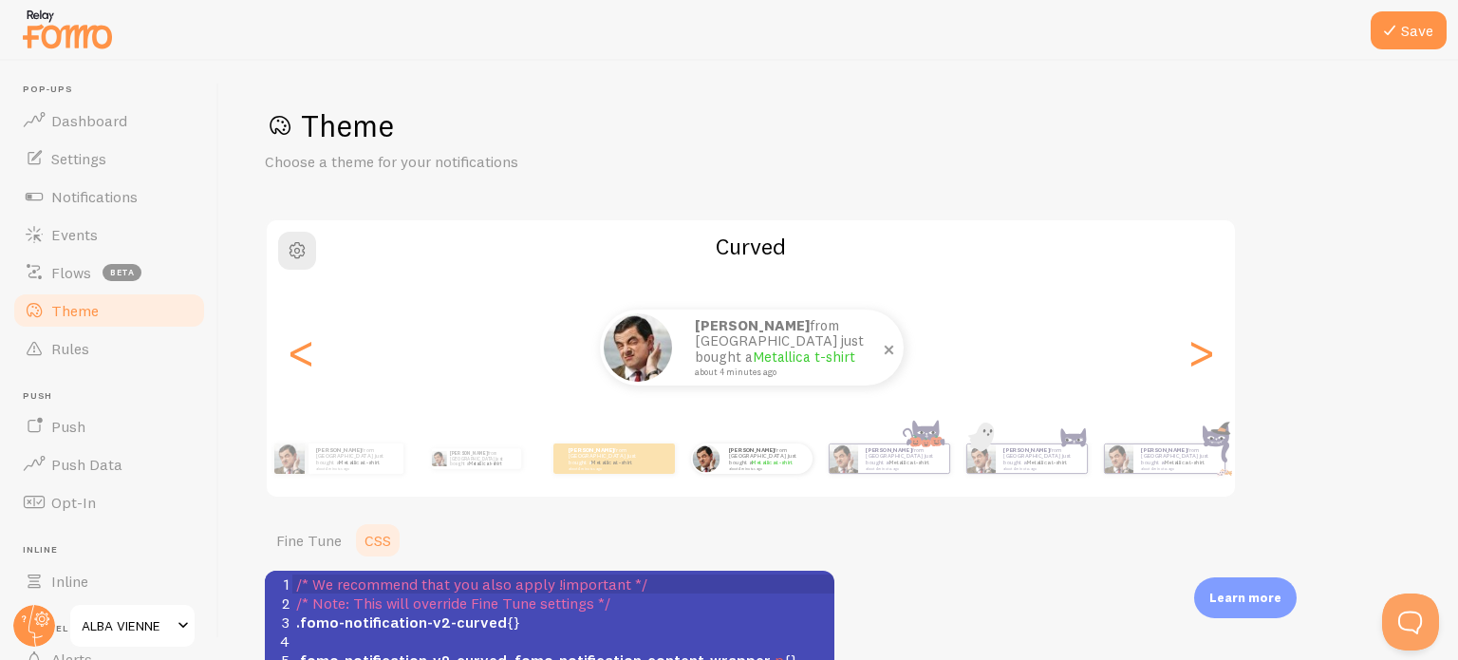
click at [794, 352] on link "Metallica t-shirt" at bounding box center [804, 357] width 103 height 18
click at [803, 459] on div "Curved Alba from Switzerland just bought a Metallica t-shirt about 4 minutes ag…" at bounding box center [751, 358] width 972 height 280
click at [815, 259] on div "Curved Alba from Switzerland just bought a Metallica t-shirt about 4 minutes ag…" at bounding box center [751, 358] width 972 height 280
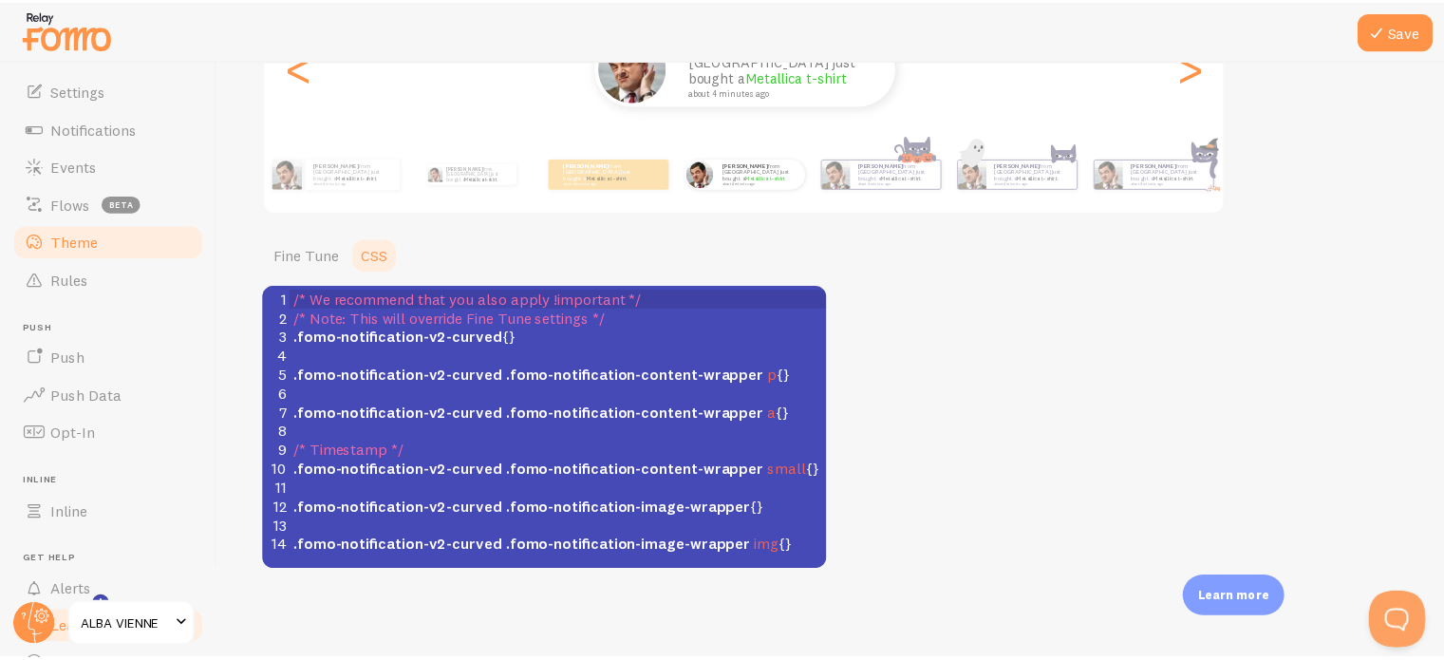
scroll to position [162, 0]
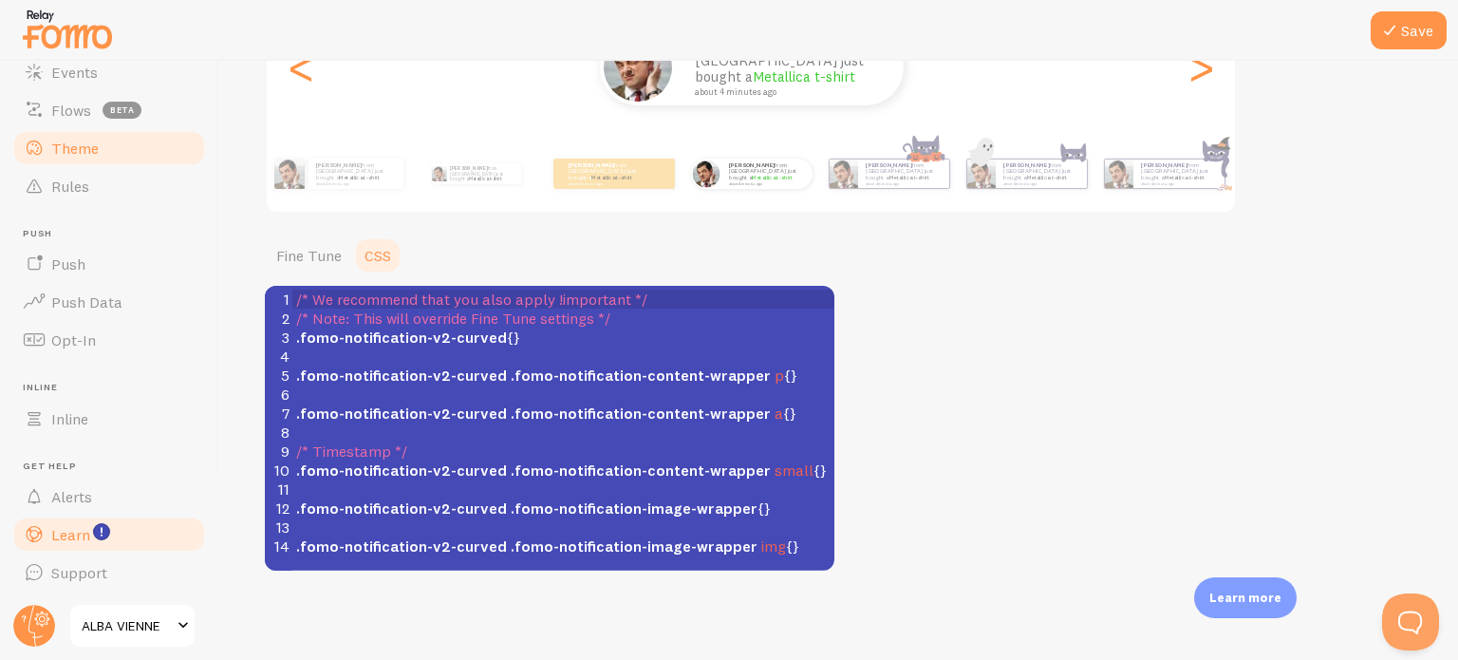
click at [122, 536] on link "Learn" at bounding box center [109, 535] width 196 height 38
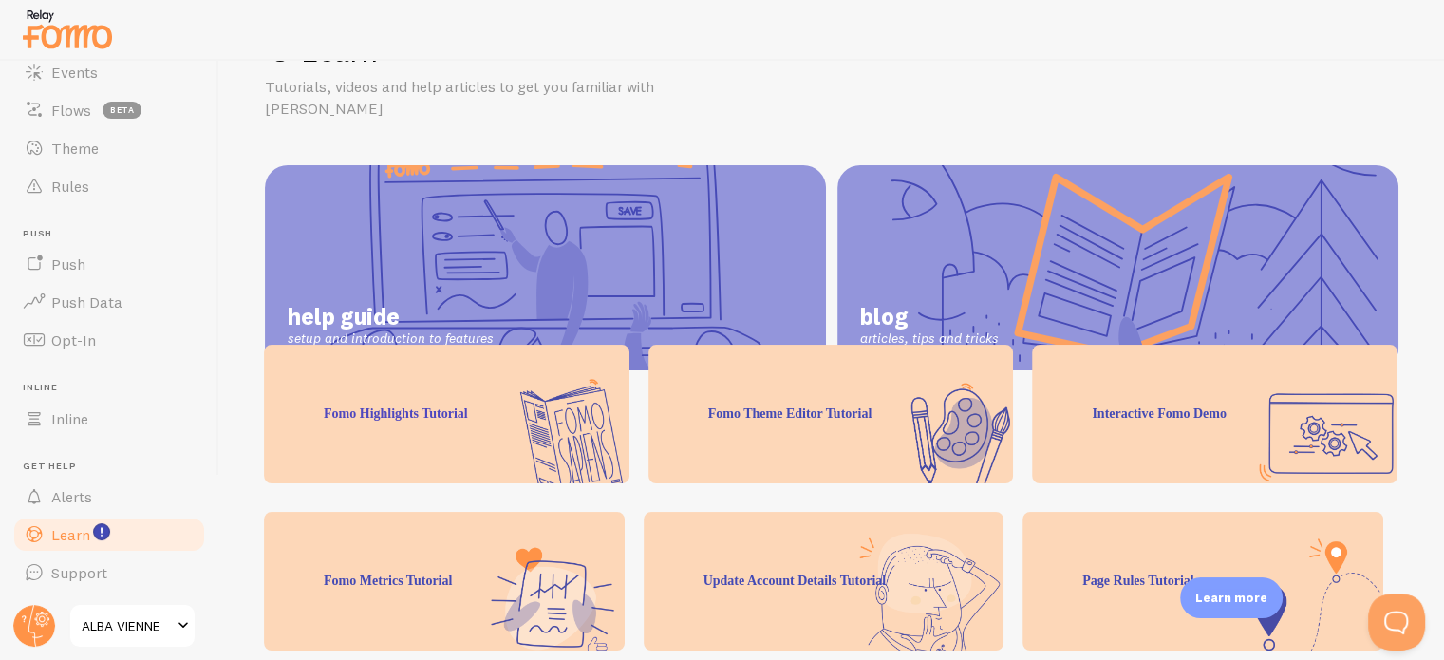
scroll to position [190, 0]
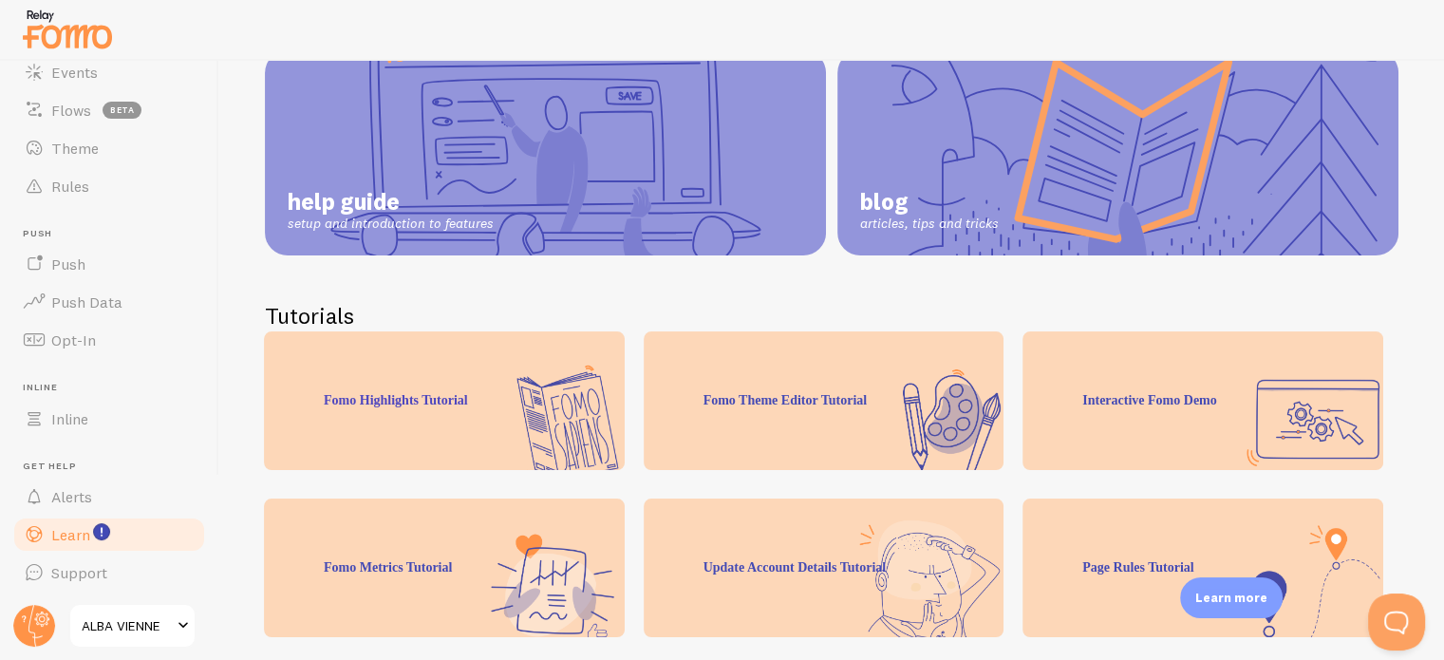
click at [773, 398] on div "Fomo Theme Editor Tutorial" at bounding box center [824, 400] width 361 height 139
click at [1335, 408] on div "Interactive Fomo Demo" at bounding box center [1203, 400] width 361 height 139
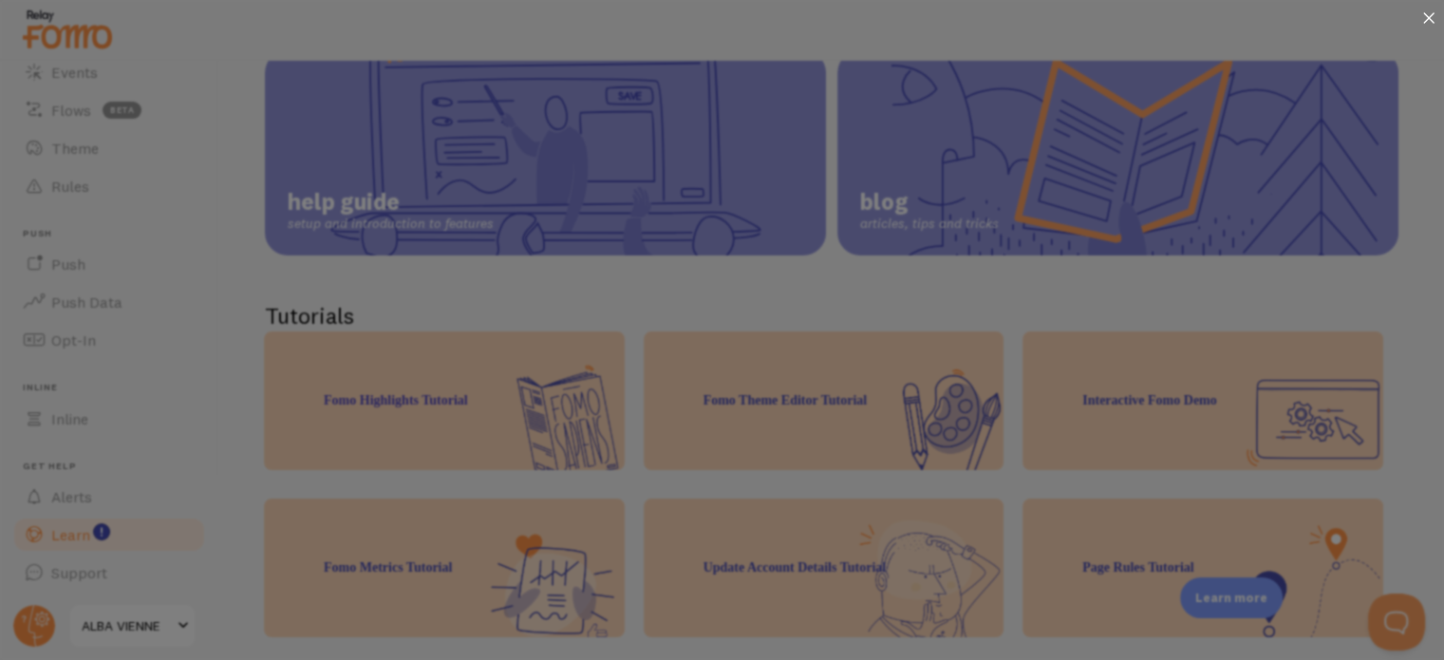
click at [1421, 20] on div at bounding box center [1429, 19] width 30 height 39
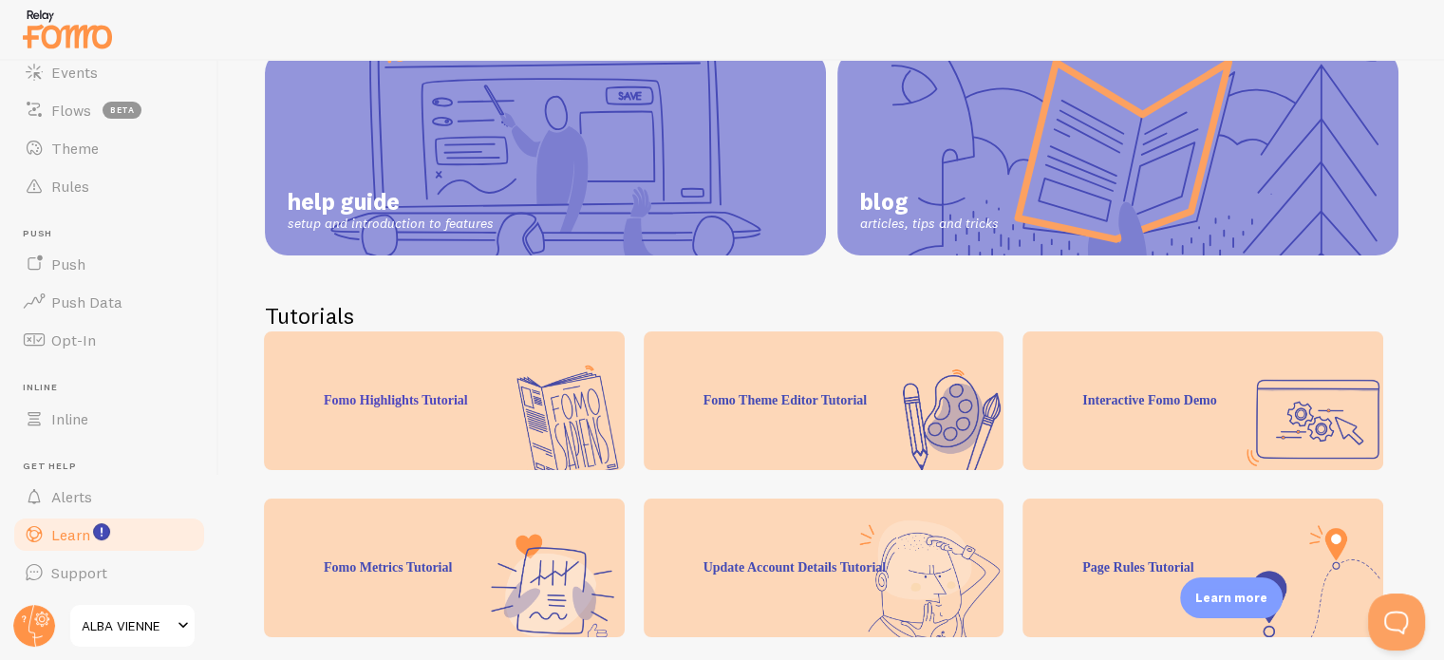
click at [863, 436] on div "Fomo Theme Editor Tutorial" at bounding box center [824, 400] width 361 height 139
click at [905, 412] on div "Fomo Theme Editor Tutorial" at bounding box center [824, 400] width 361 height 139
click at [936, 411] on div "Fomo Theme Editor Tutorial" at bounding box center [824, 400] width 361 height 139
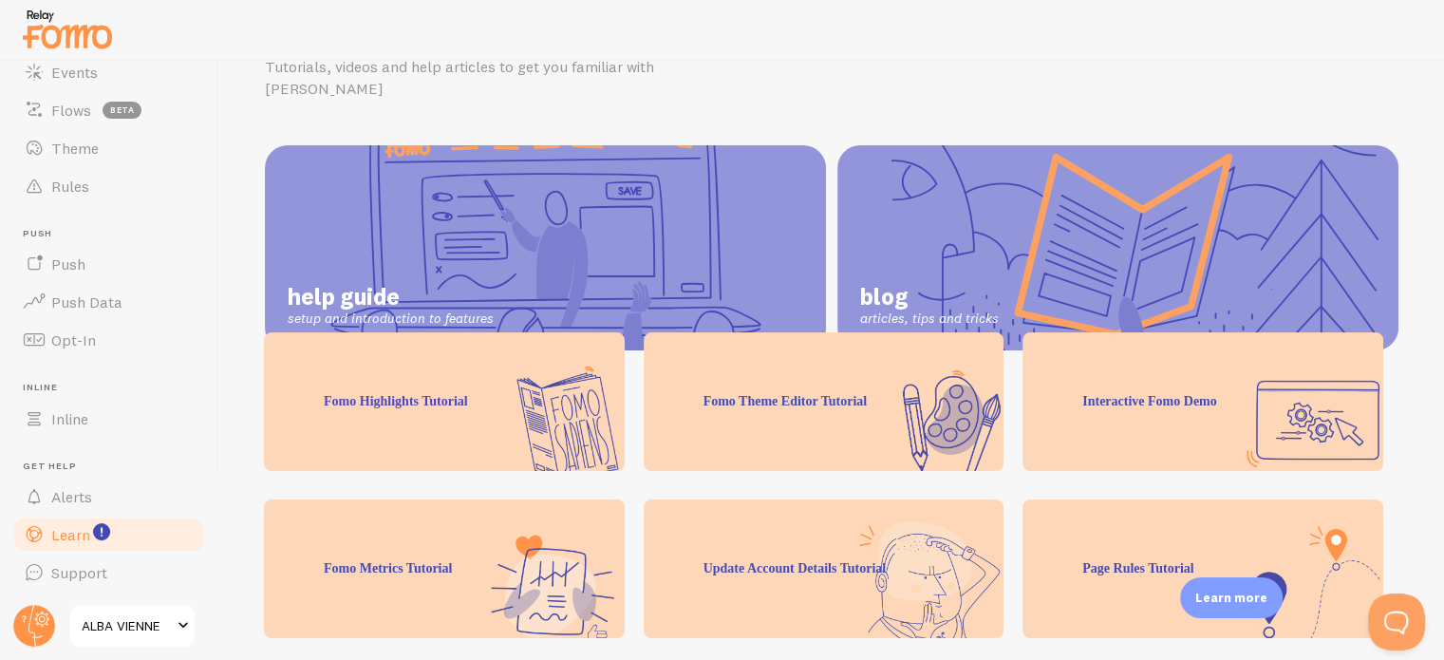
scroll to position [95, 0]
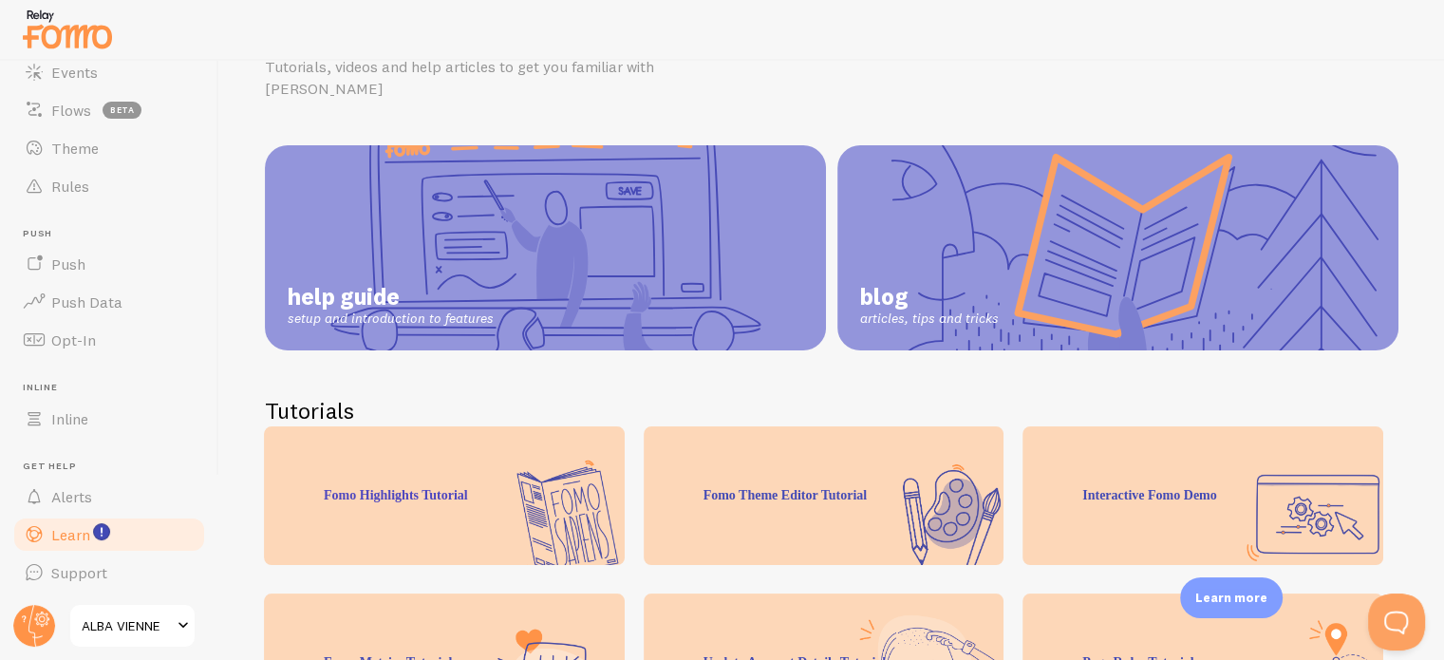
click at [908, 500] on div "Fomo Theme Editor Tutorial" at bounding box center [824, 495] width 361 height 139
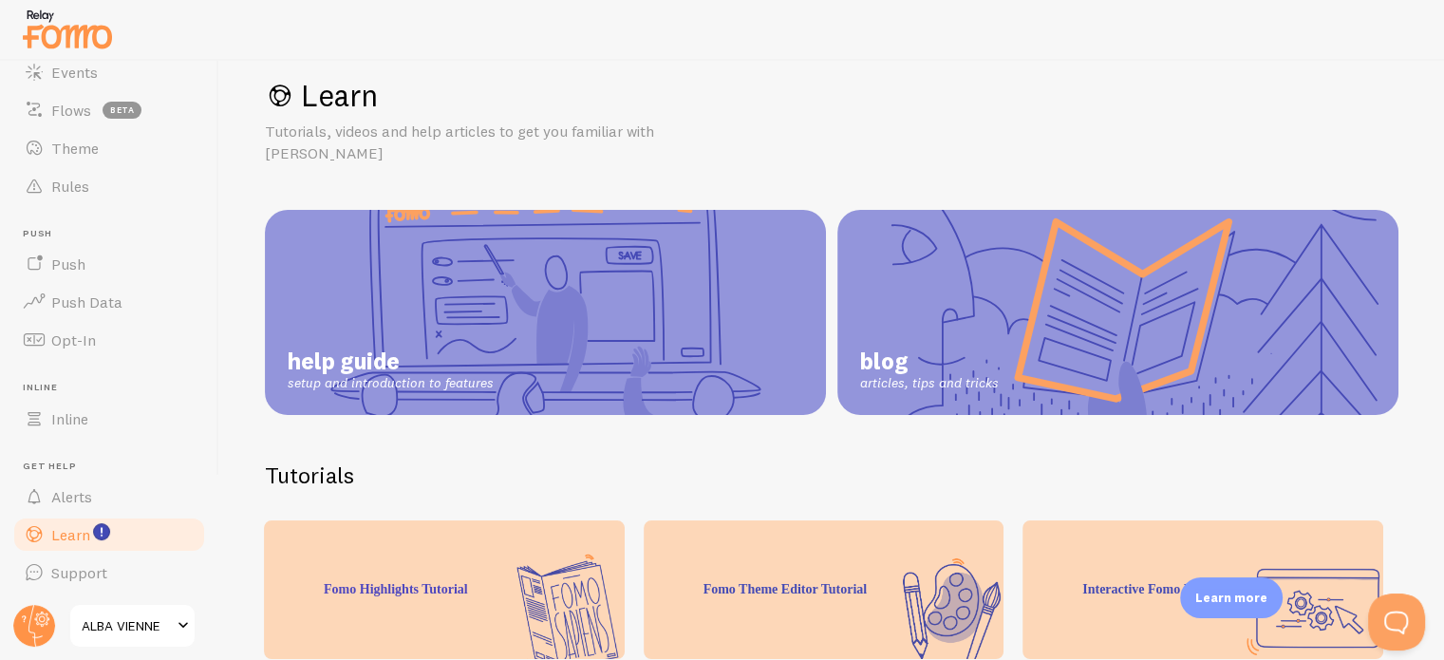
scroll to position [0, 0]
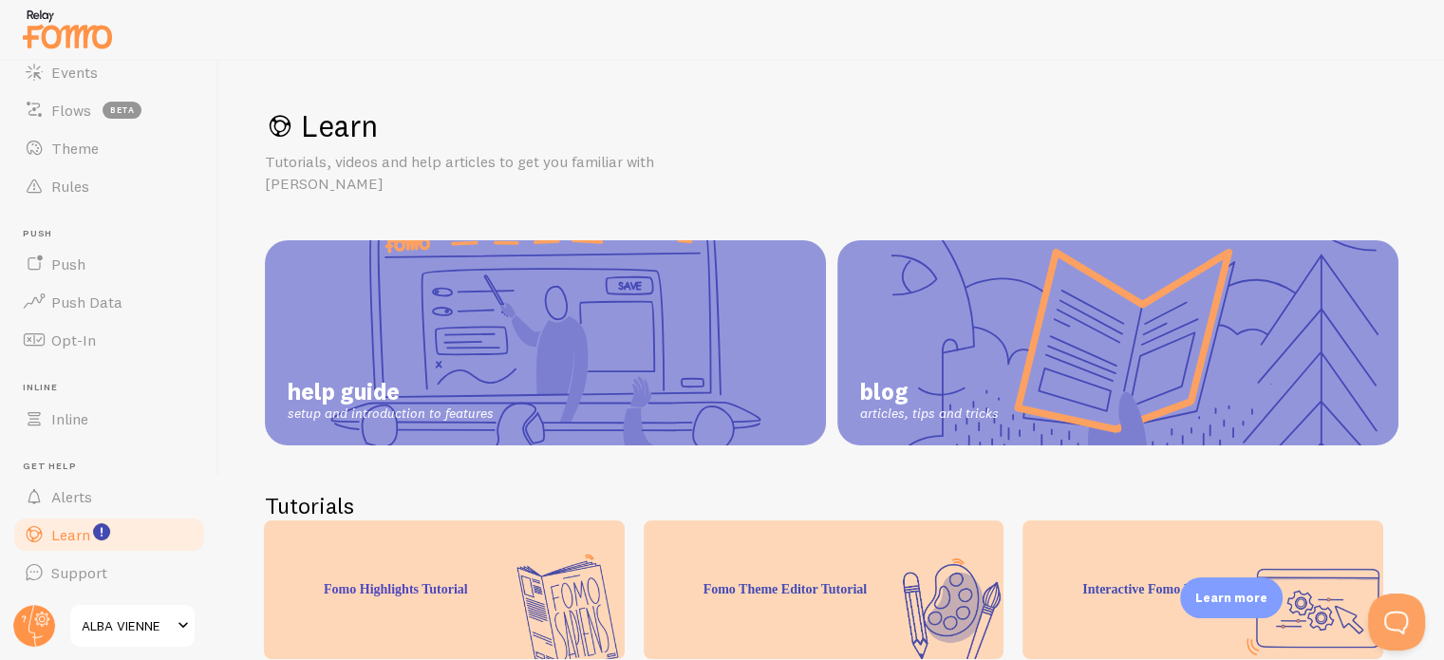
click at [925, 575] on div "Fomo Theme Editor Tutorial" at bounding box center [824, 589] width 361 height 139
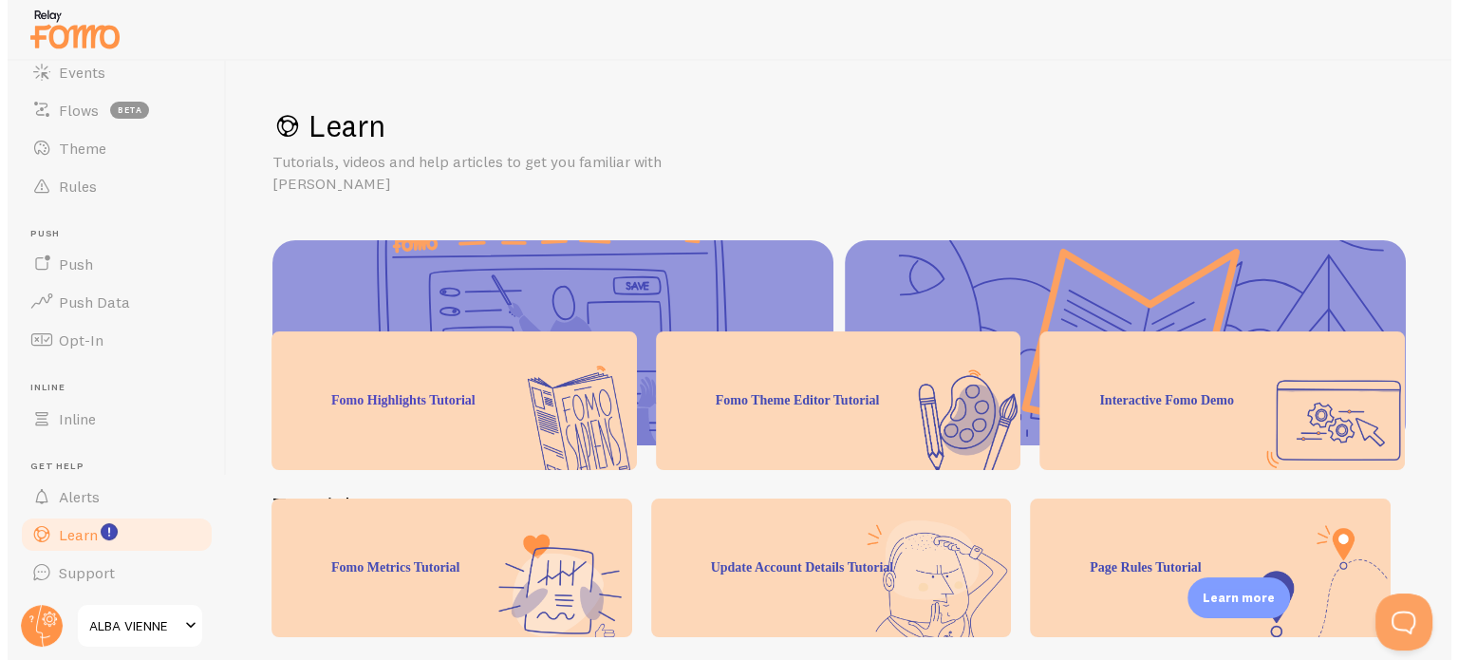
scroll to position [190, 0]
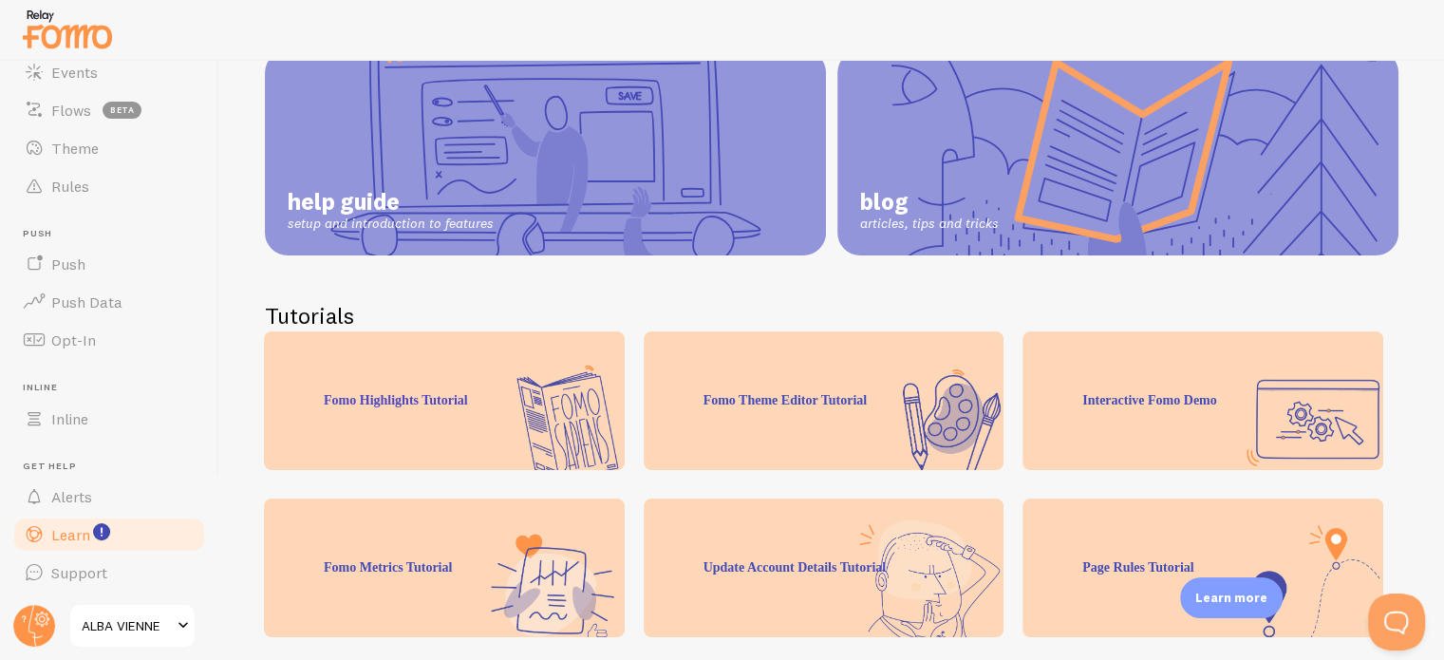
click at [529, 401] on div "Fomo Highlights Tutorial" at bounding box center [444, 400] width 361 height 139
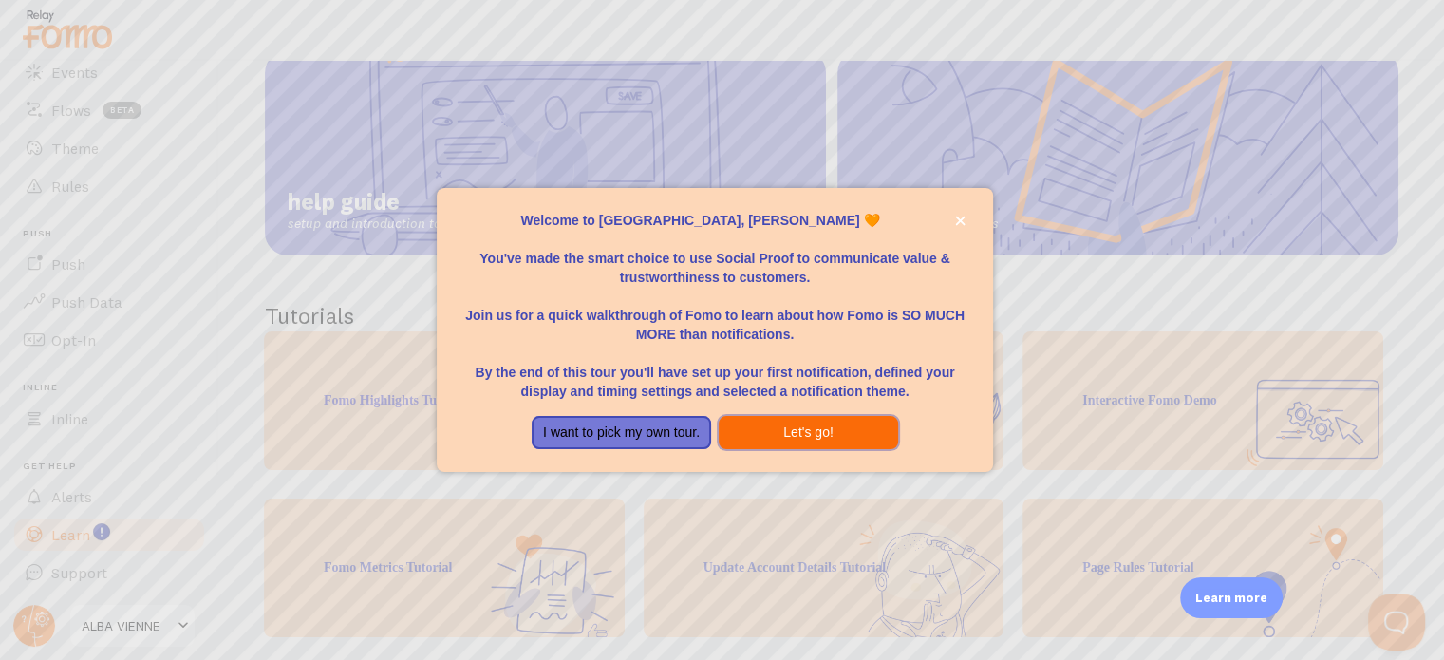
click at [816, 439] on button "Let's go!" at bounding box center [808, 433] width 179 height 34
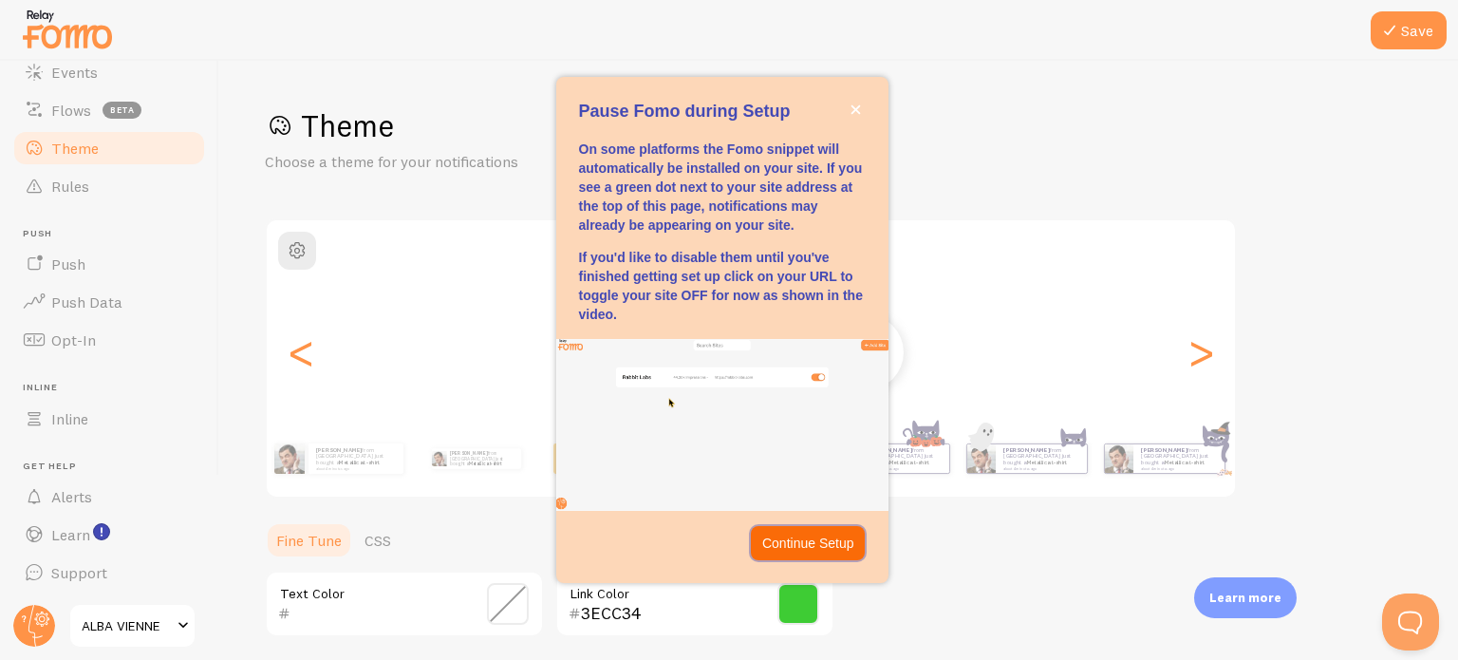
click at [813, 535] on p "Continue Setup" at bounding box center [808, 543] width 92 height 19
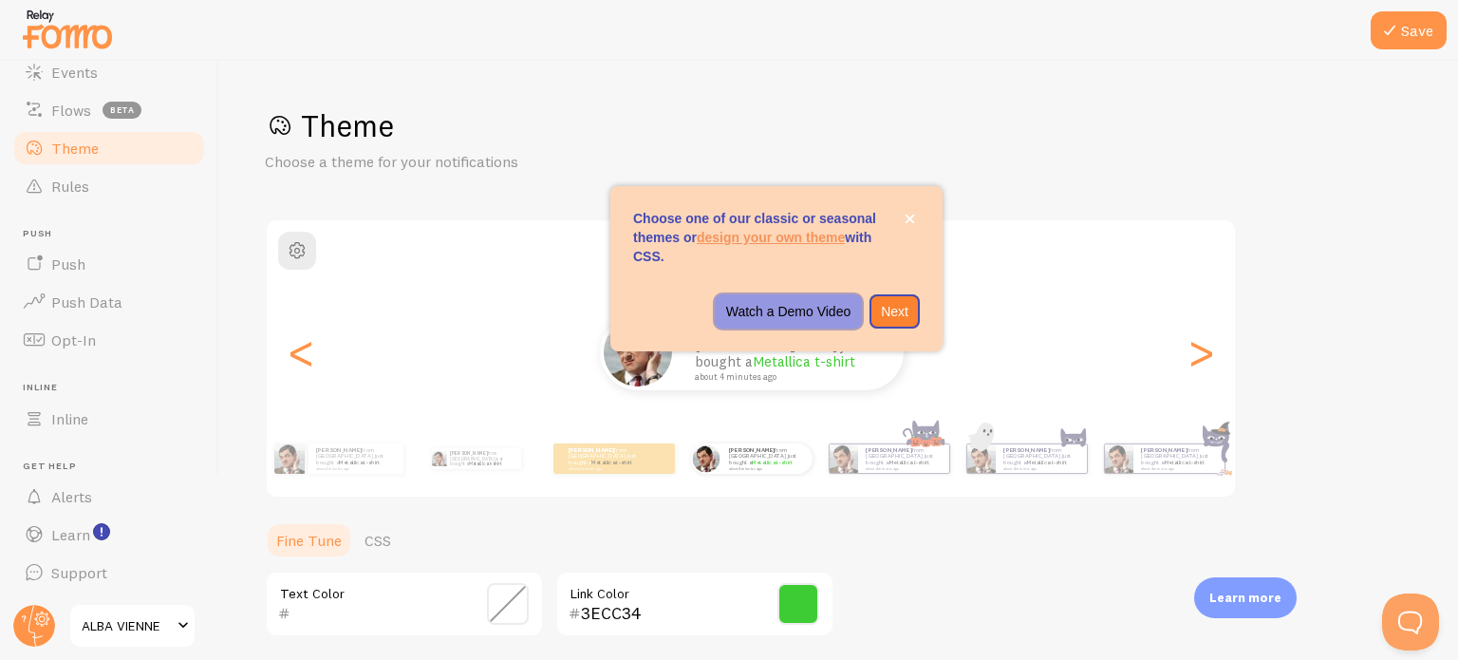
click at [805, 313] on p "Watch a Demo Video" at bounding box center [788, 311] width 125 height 19
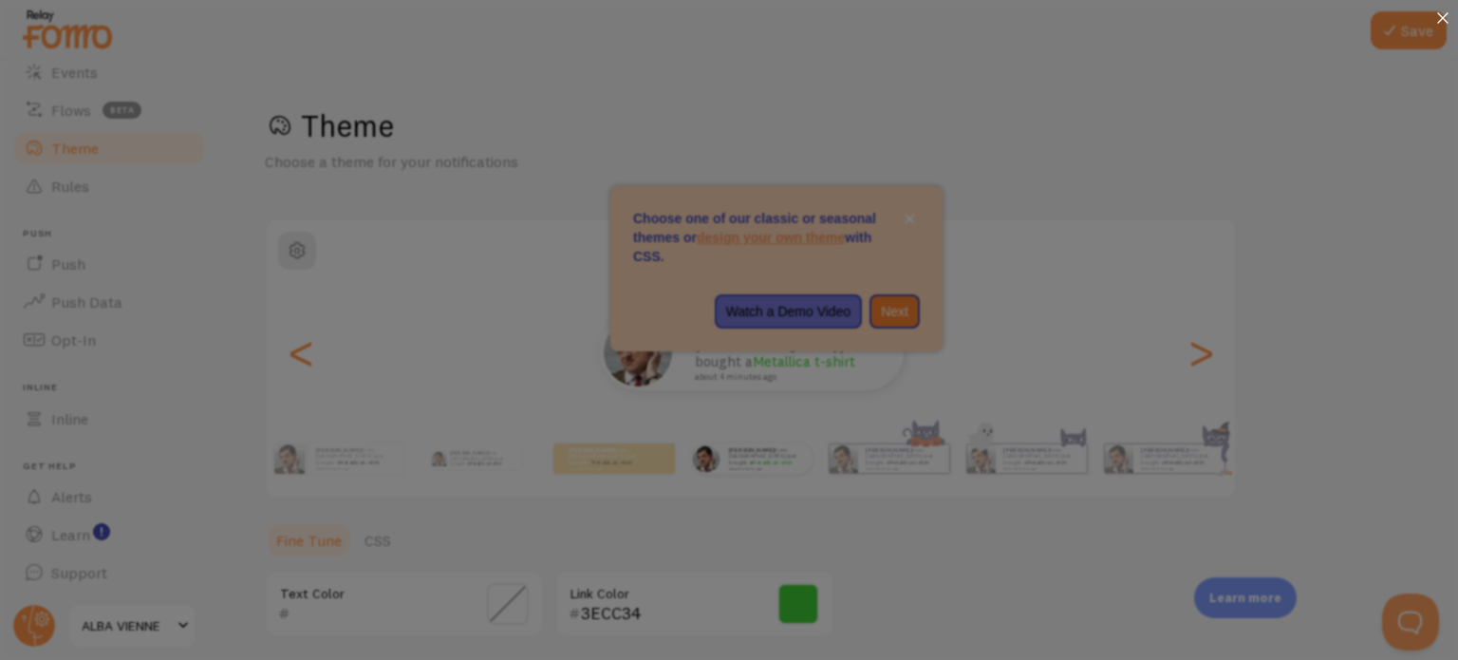
click at [1435, 16] on div at bounding box center [1443, 19] width 30 height 39
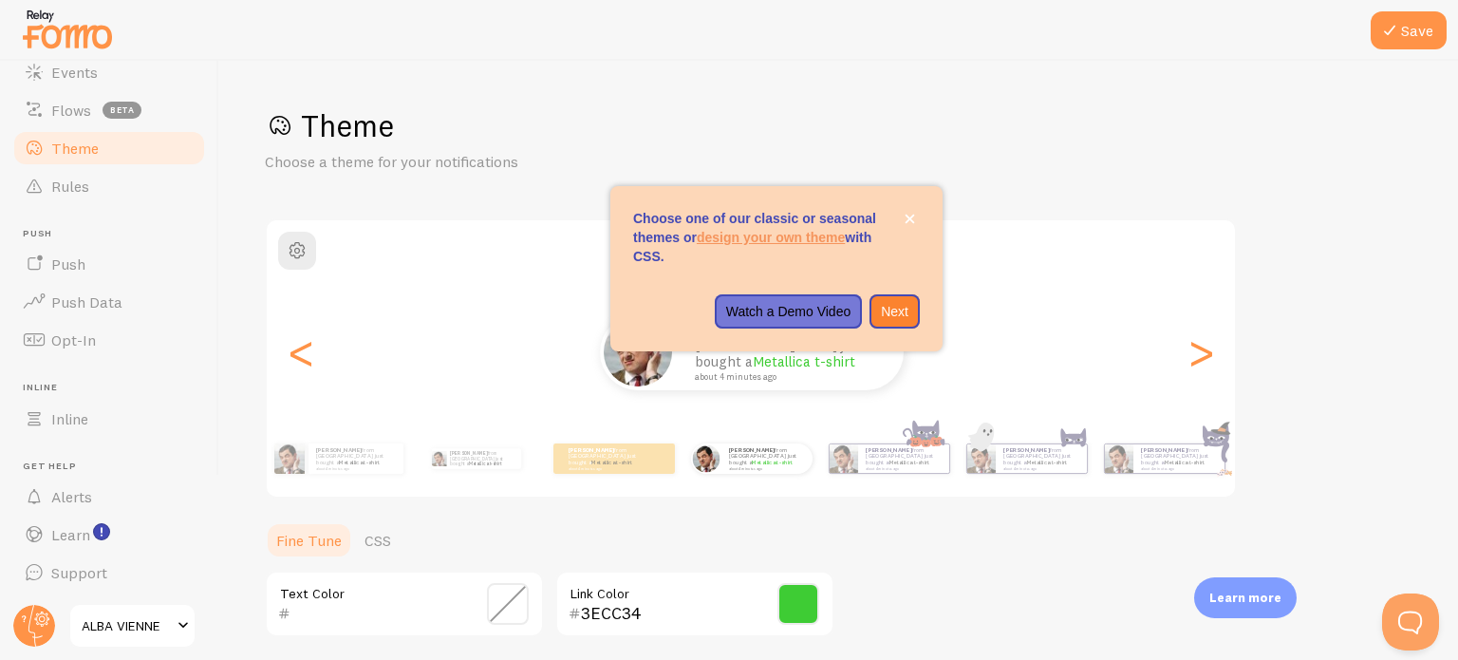
click at [1249, 597] on p "Learn more" at bounding box center [1246, 598] width 72 height 18
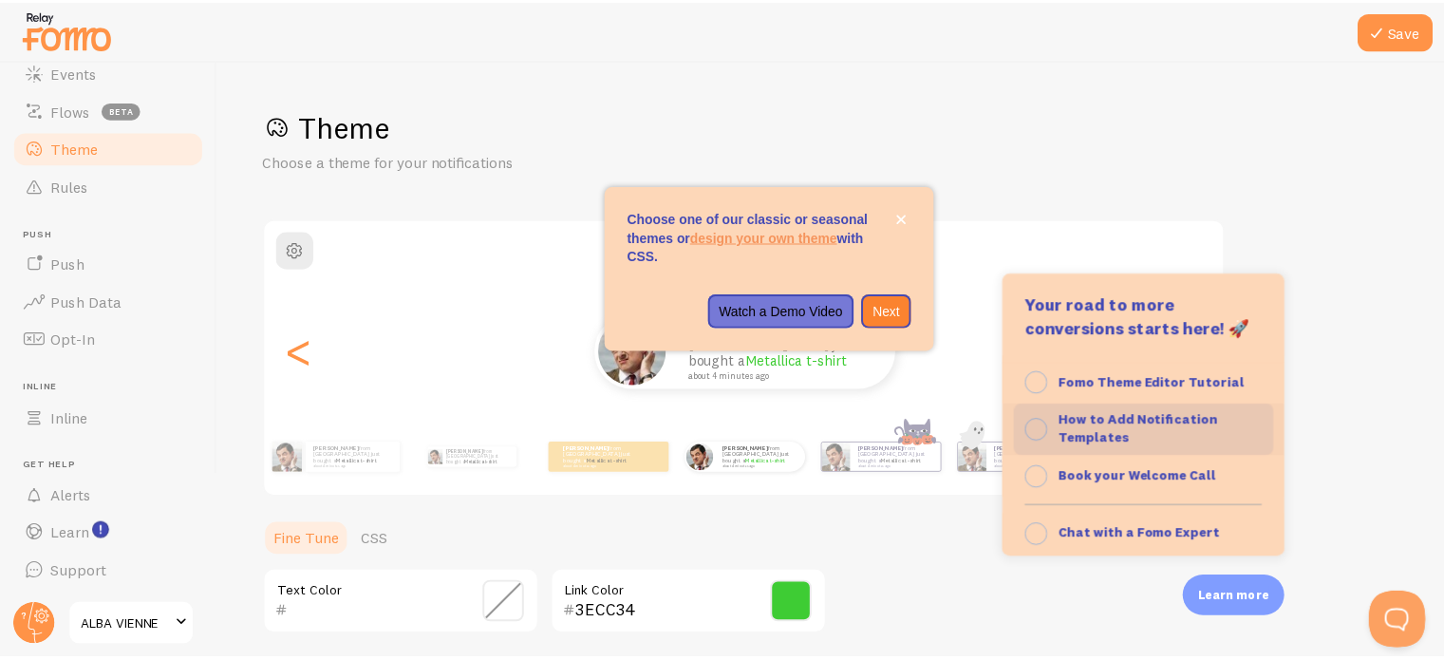
scroll to position [195, 0]
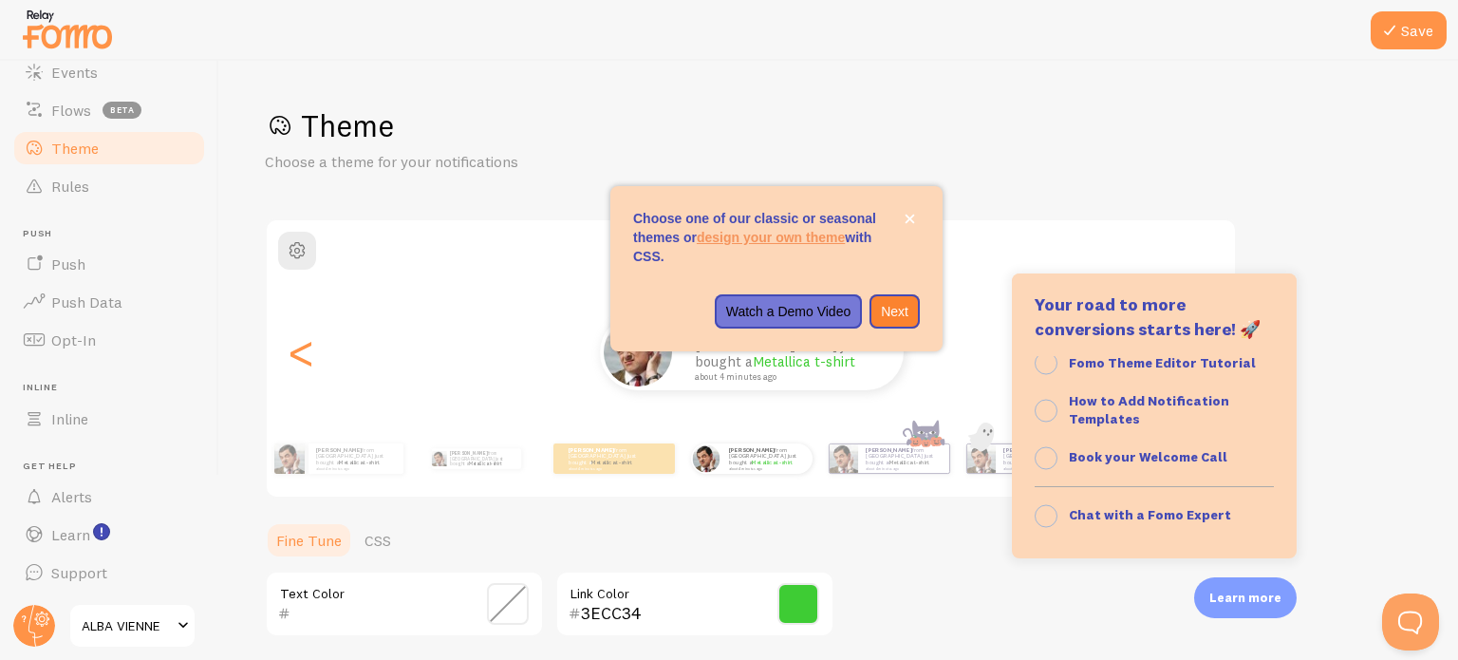
click at [1363, 482] on div "Theme Choose a theme for your notifications Curved Alba from Switzerland just b…" at bounding box center [839, 556] width 1148 height 901
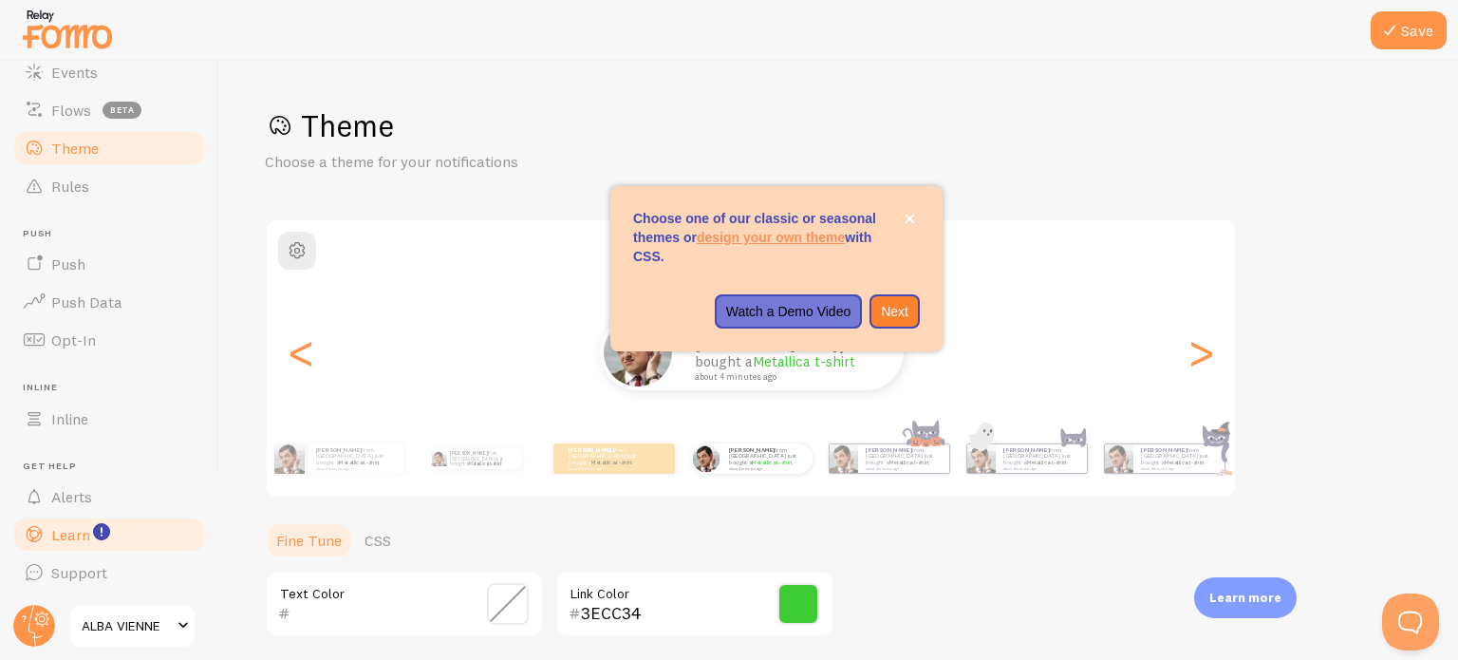
click at [60, 535] on span "Learn" at bounding box center [70, 534] width 39 height 19
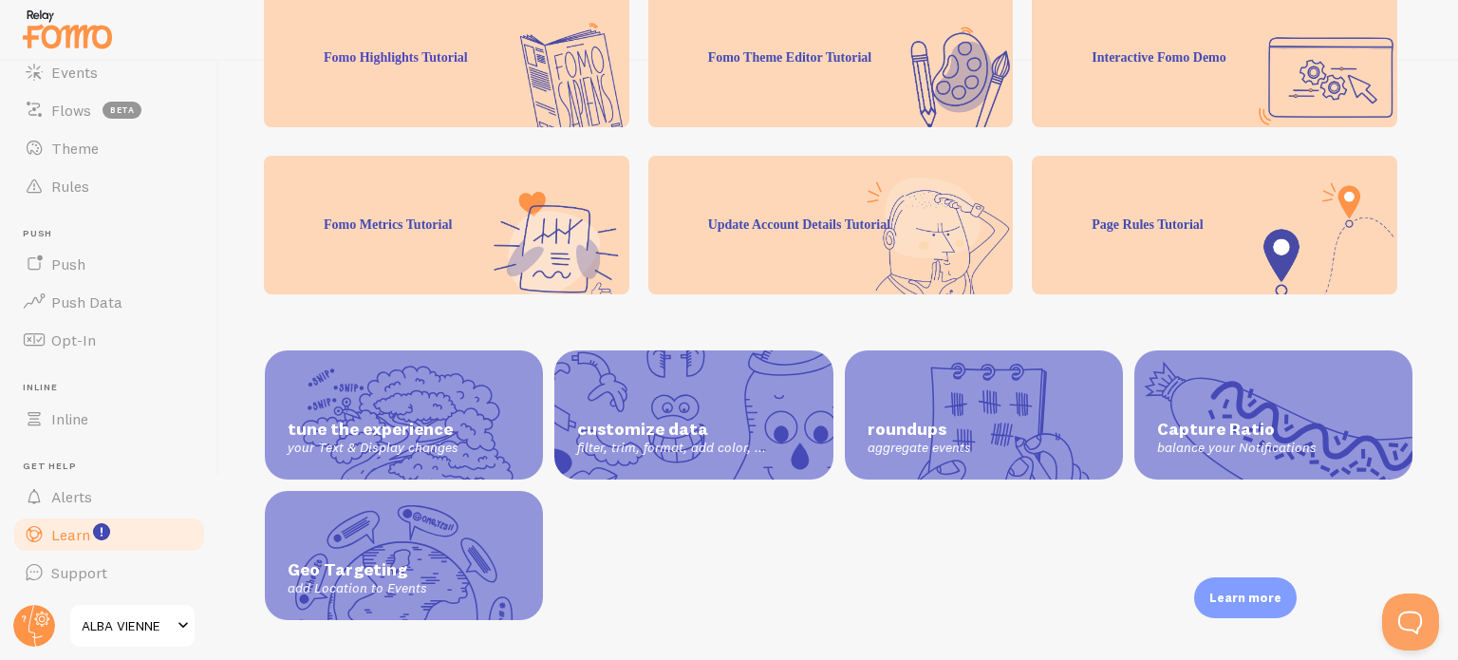
scroll to position [533, 0]
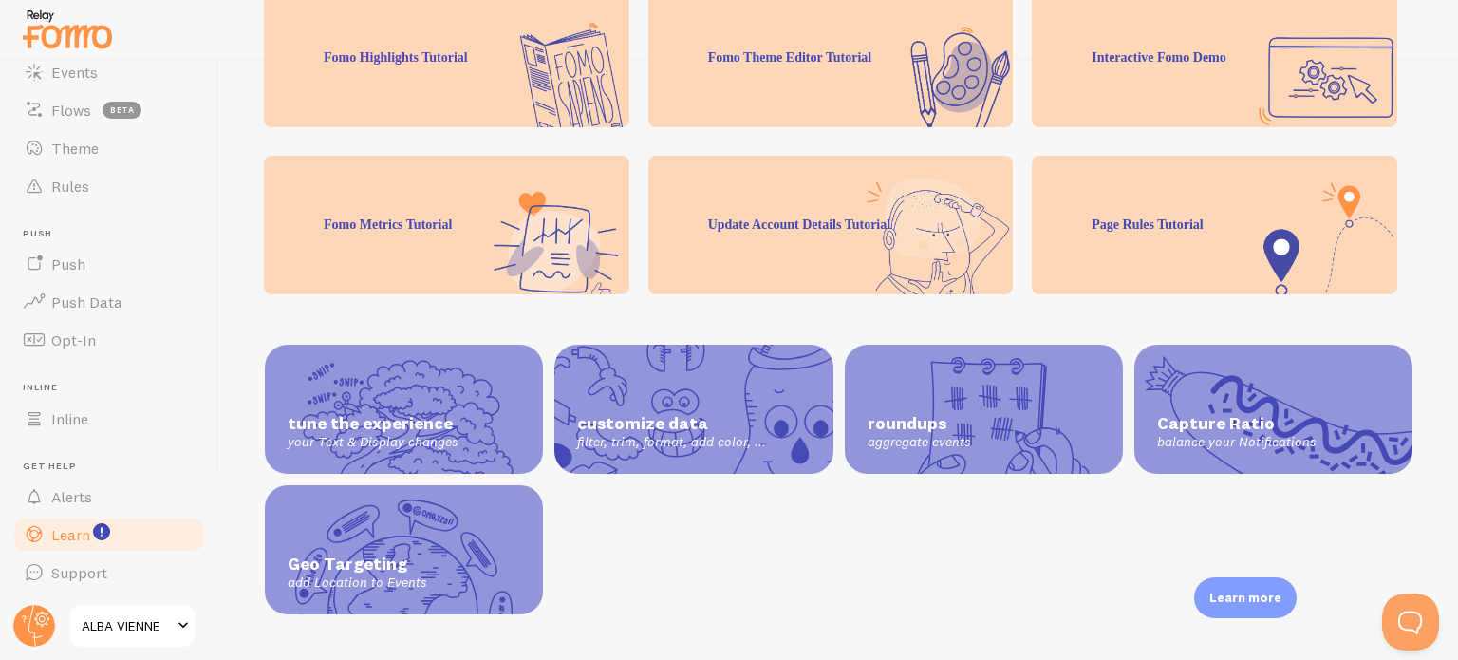
click at [725, 385] on div "customize data filter, trim, format, add color, ..." at bounding box center [694, 409] width 278 height 129
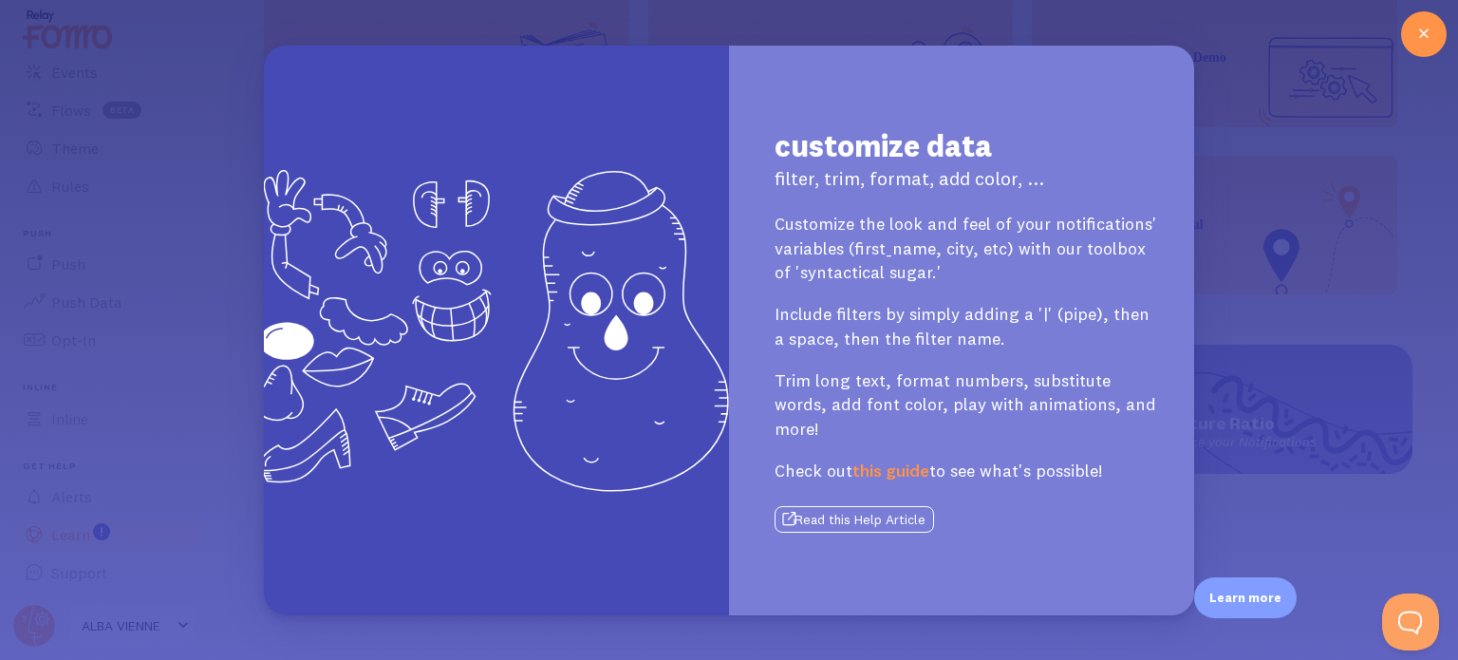
click at [899, 508] on button "Read this Help Article" at bounding box center [855, 519] width 160 height 27
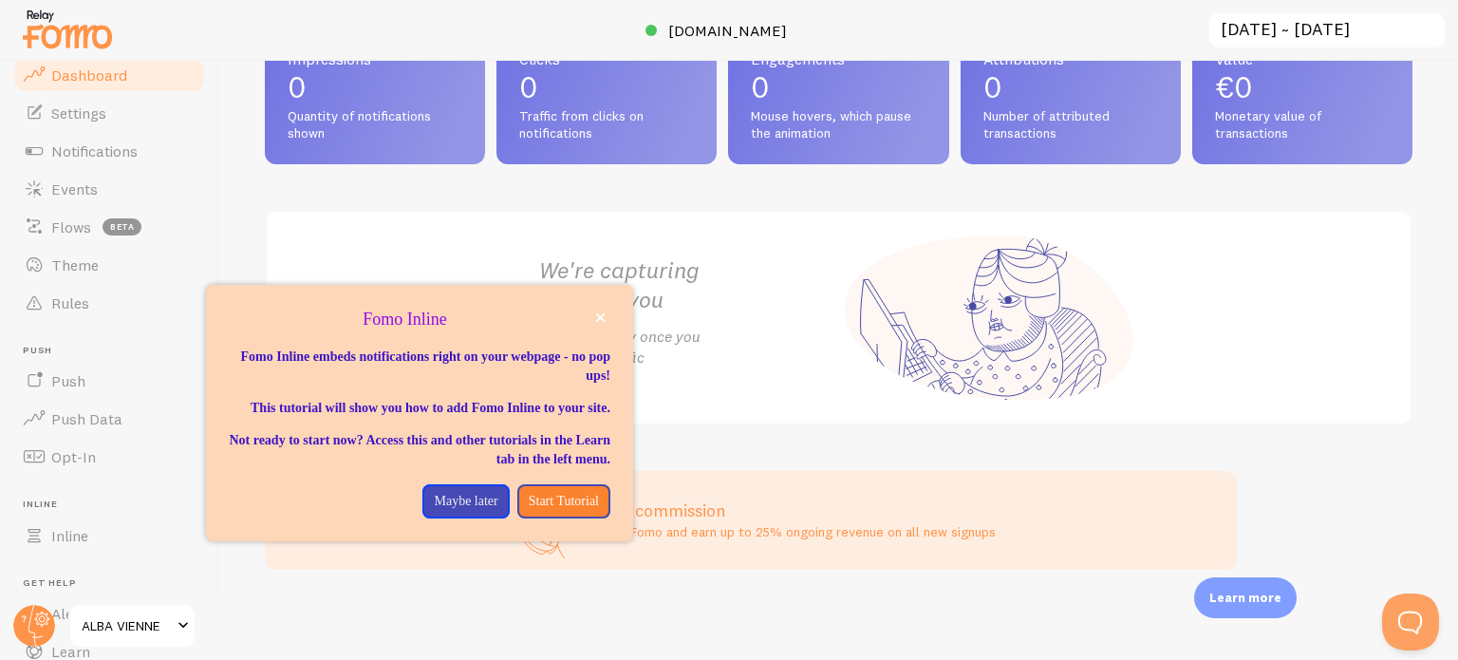
scroll to position [162, 0]
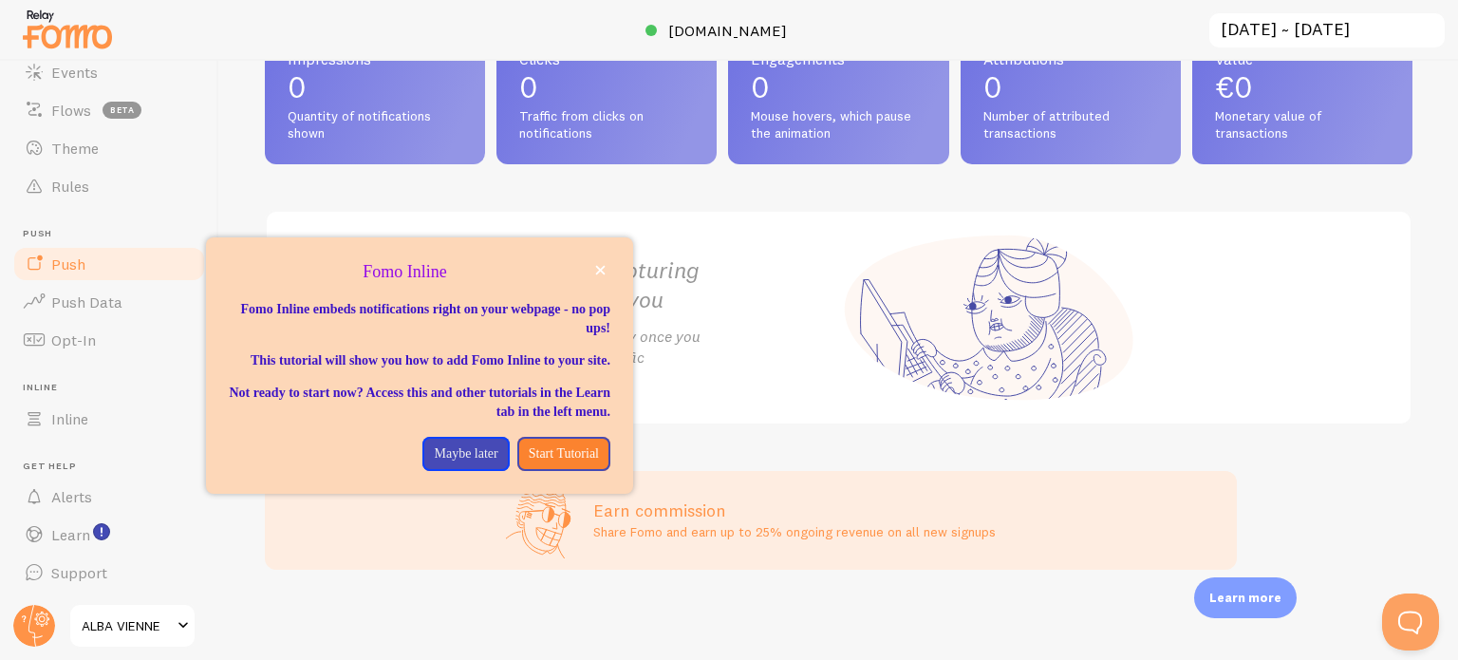
click at [119, 273] on link "Push" at bounding box center [109, 264] width 196 height 38
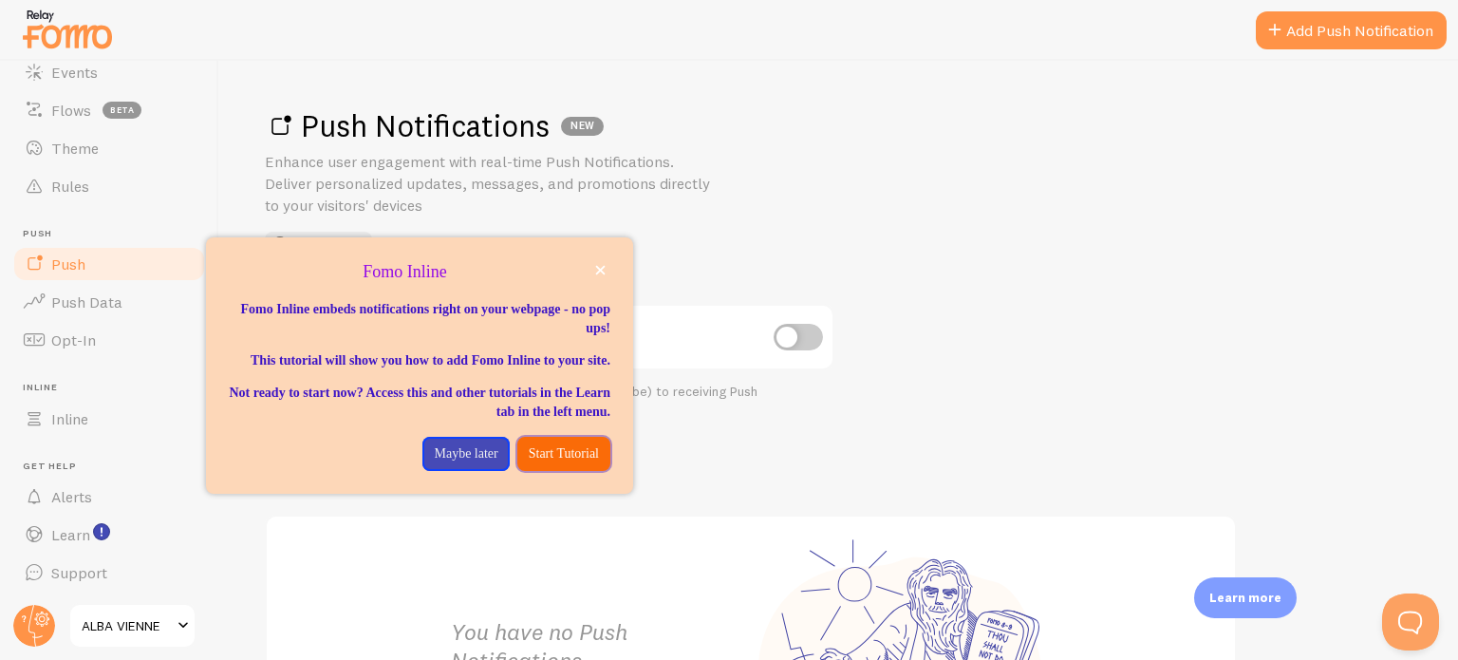
click at [566, 463] on p "Start Tutorial" at bounding box center [564, 453] width 70 height 19
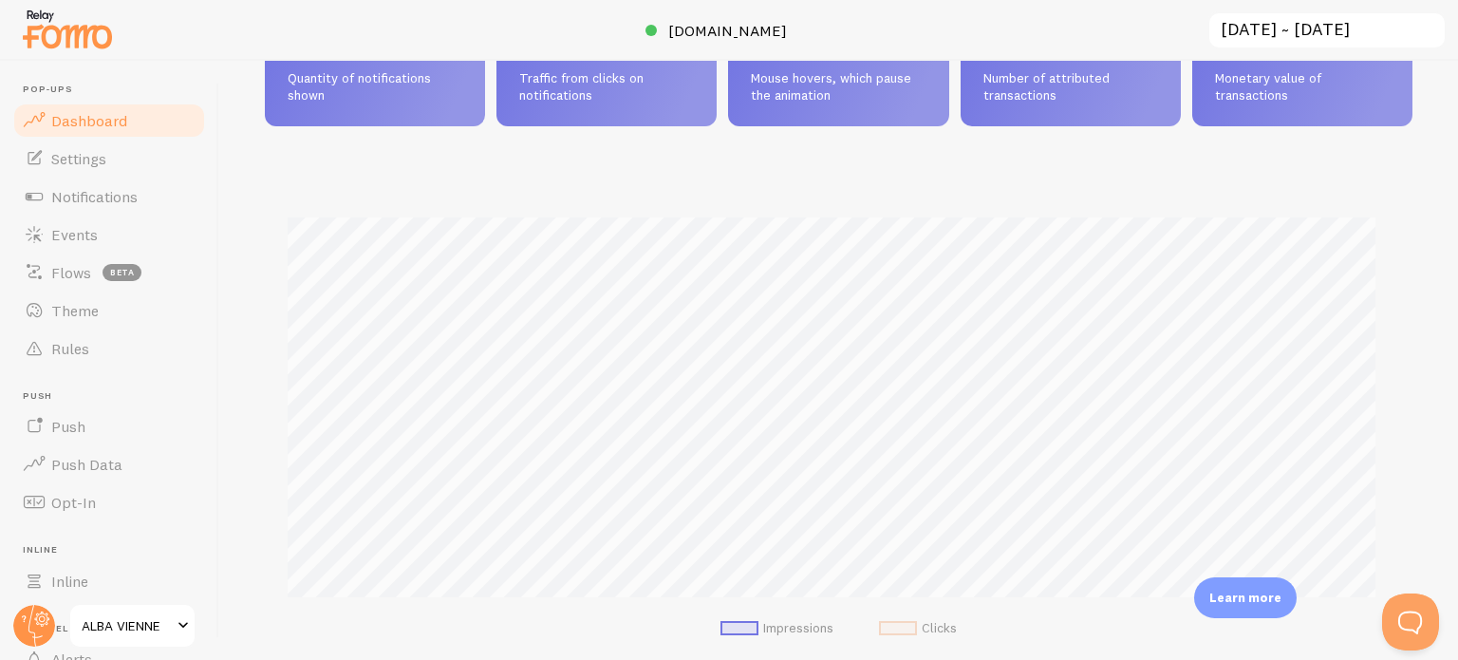
scroll to position [22, 0]
